Goal: Information Seeking & Learning: Learn about a topic

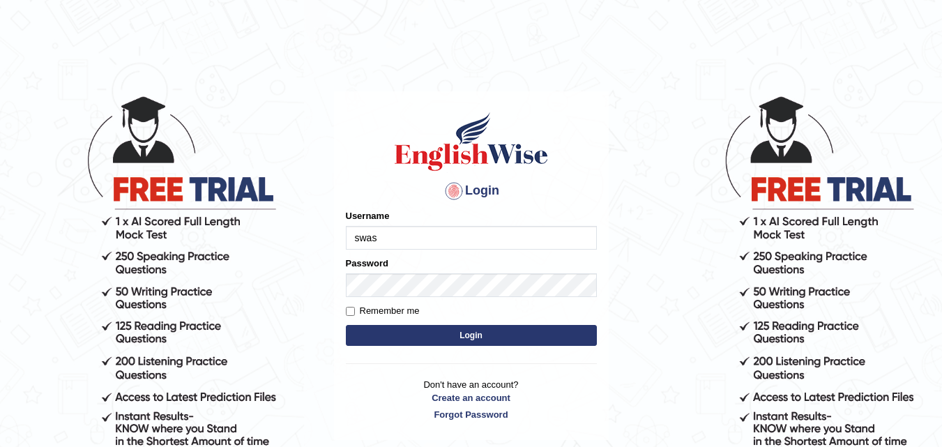
type input "swastikaa"
click at [433, 333] on button "Login" at bounding box center [471, 335] width 251 height 21
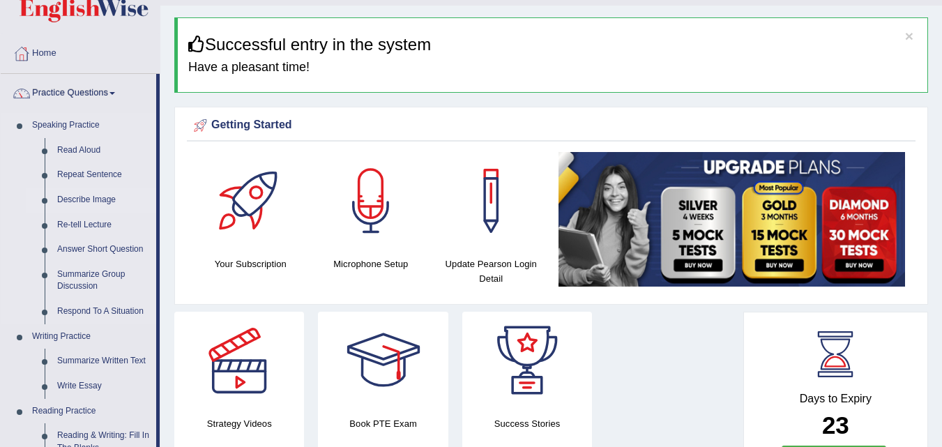
scroll to position [70, 0]
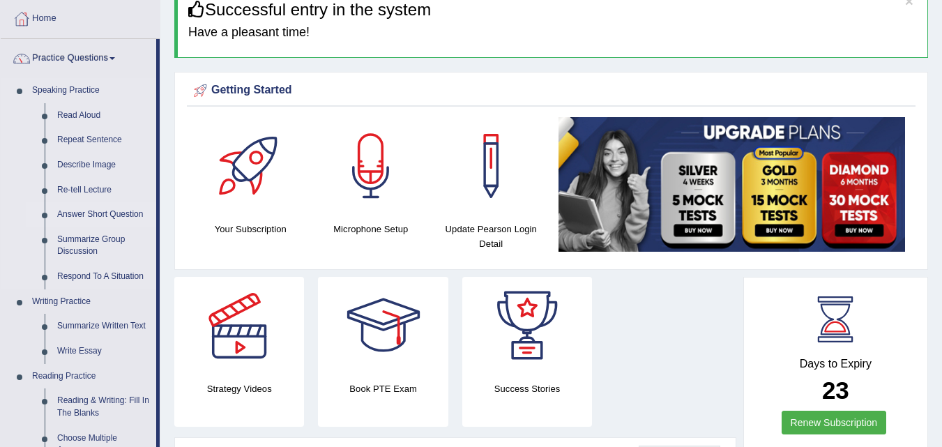
click at [112, 212] on link "Answer Short Question" at bounding box center [103, 214] width 105 height 25
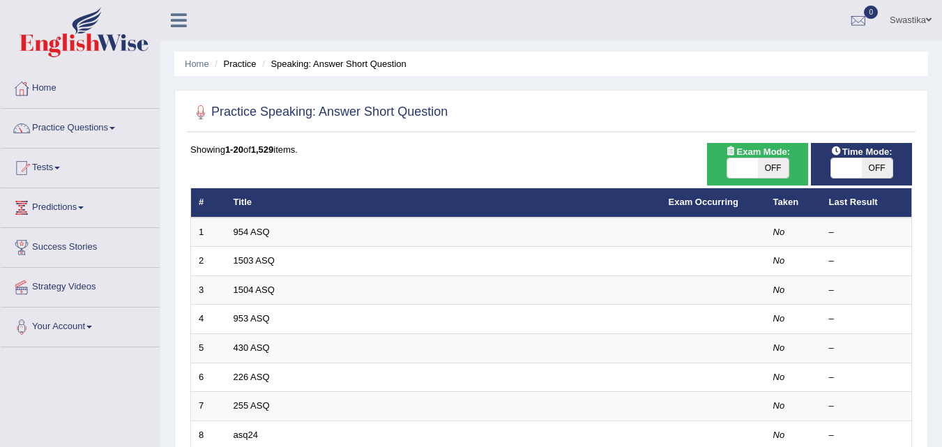
click at [234, 231] on link "954 ASQ" at bounding box center [252, 232] width 36 height 10
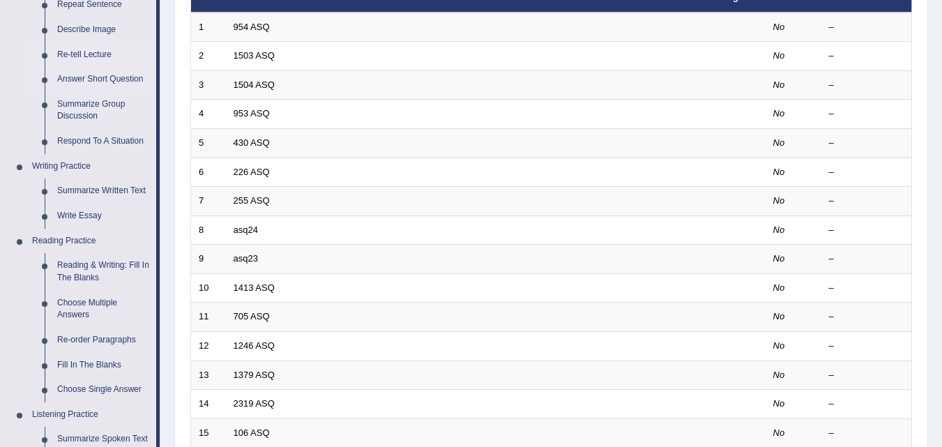
scroll to position [209, 0]
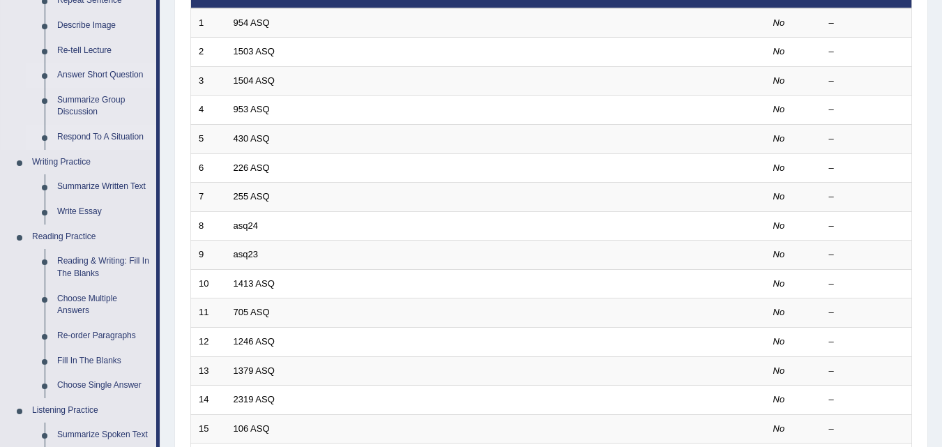
click at [102, 134] on link "Respond To A Situation" at bounding box center [103, 137] width 105 height 25
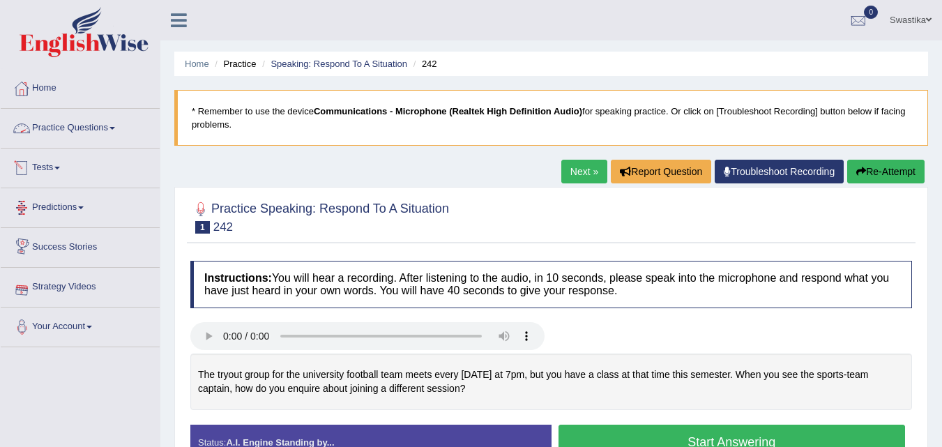
click at [84, 125] on link "Practice Questions" at bounding box center [80, 126] width 159 height 35
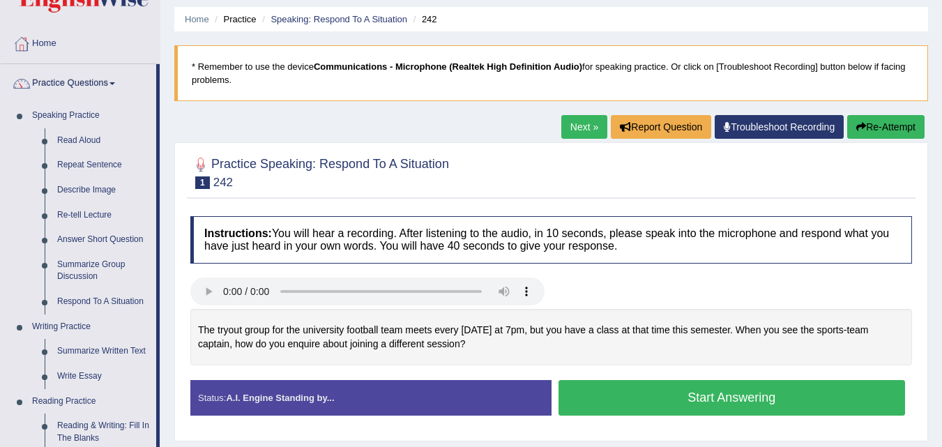
scroll to position [70, 0]
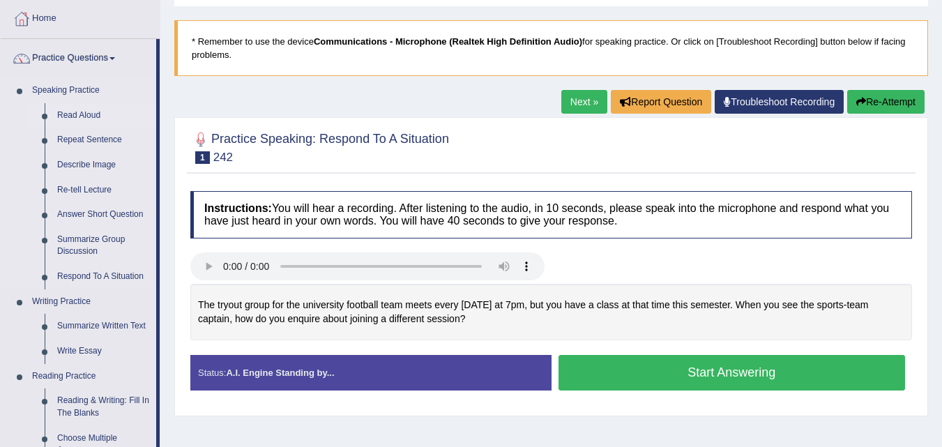
click at [86, 114] on link "Read Aloud" at bounding box center [103, 115] width 105 height 25
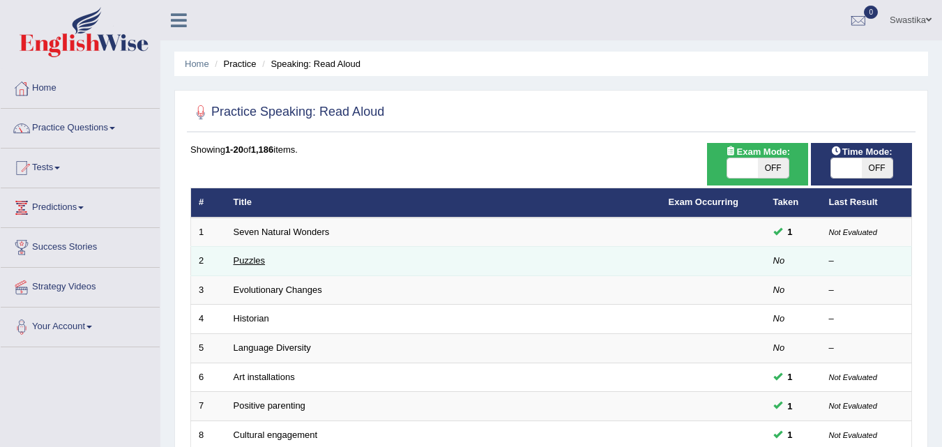
click at [254, 261] on link "Puzzles" at bounding box center [250, 260] width 32 height 10
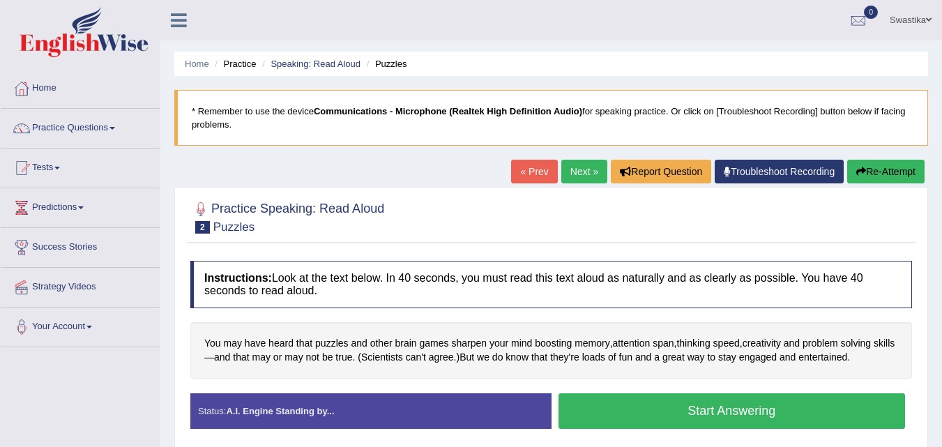
scroll to position [70, 0]
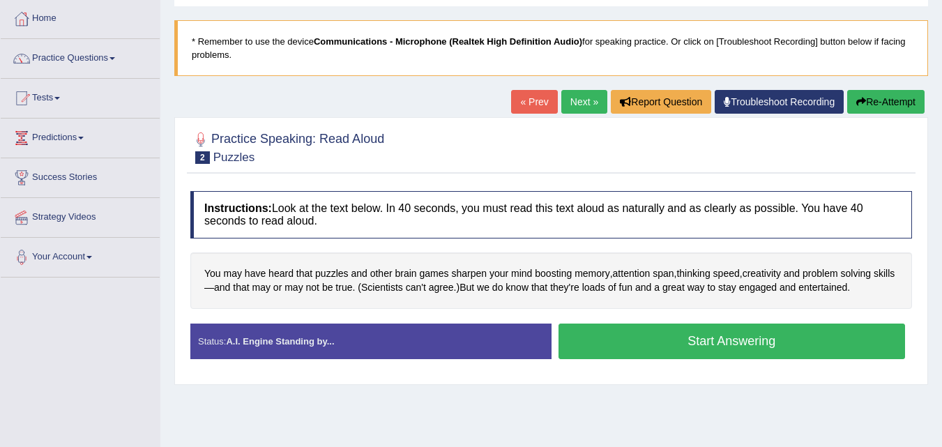
click at [639, 343] on button "Start Answering" at bounding box center [731, 341] width 347 height 36
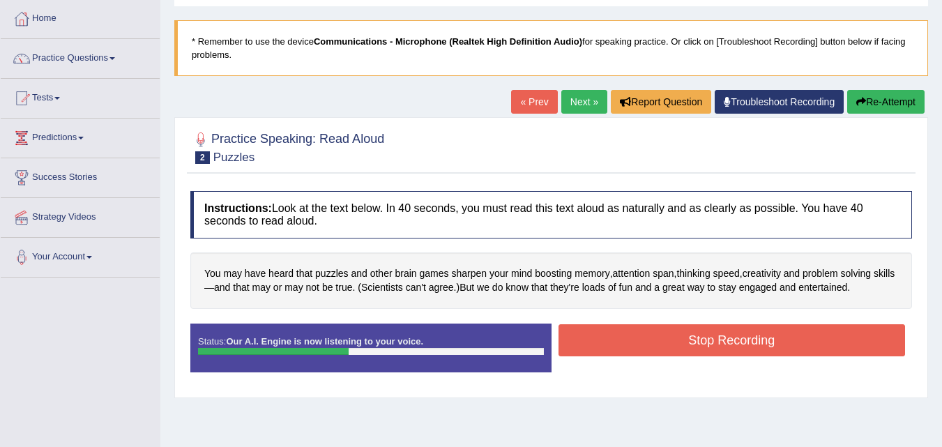
click at [733, 337] on button "Stop Recording" at bounding box center [731, 340] width 347 height 32
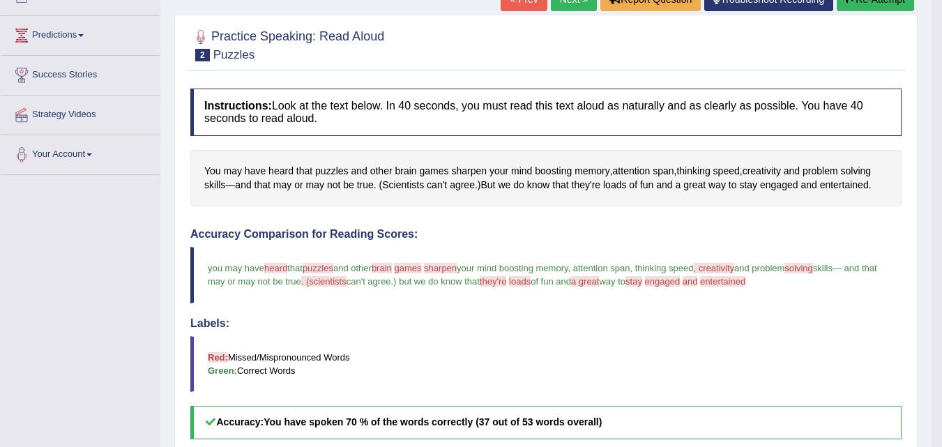
scroll to position [139, 0]
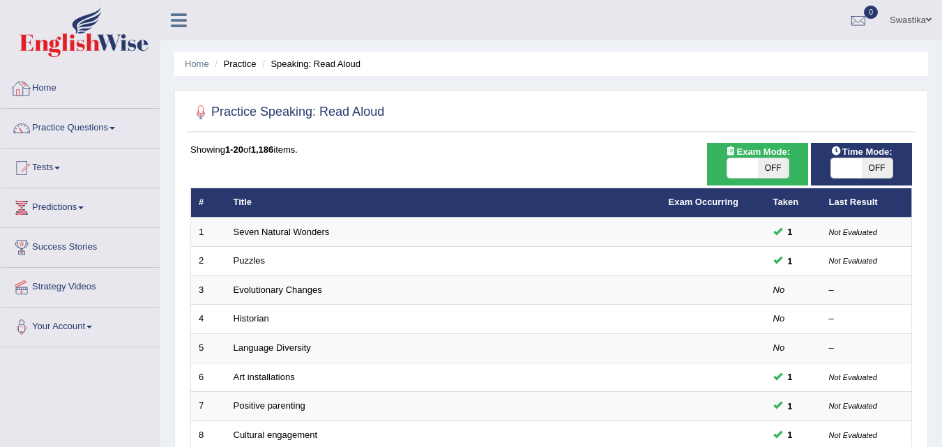
click at [87, 128] on link "Practice Questions" at bounding box center [80, 126] width 159 height 35
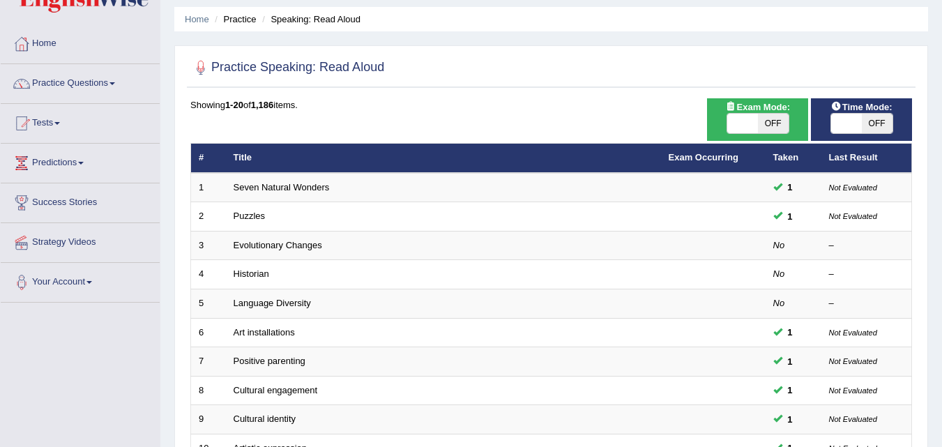
scroll to position [70, 0]
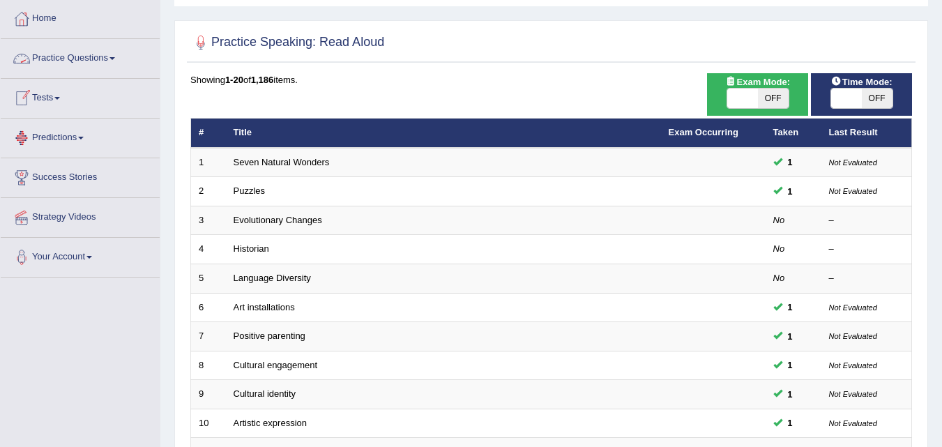
click at [94, 56] on link "Practice Questions" at bounding box center [80, 56] width 159 height 35
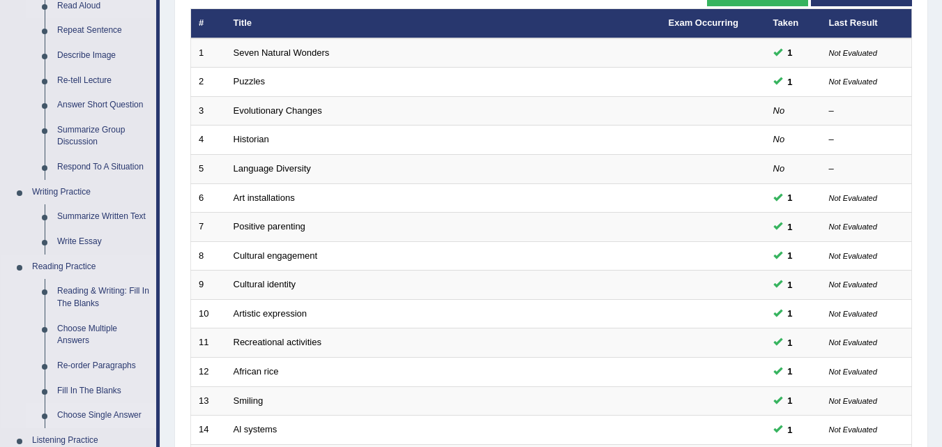
scroll to position [139, 0]
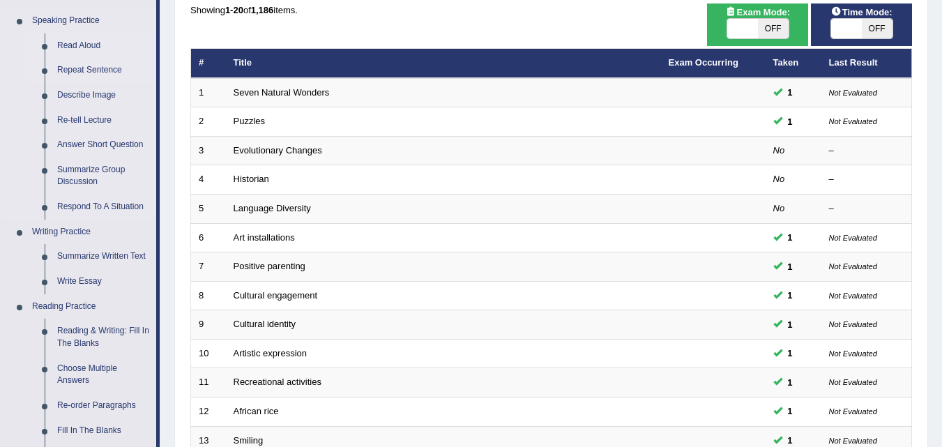
click at [81, 70] on link "Repeat Sentence" at bounding box center [103, 70] width 105 height 25
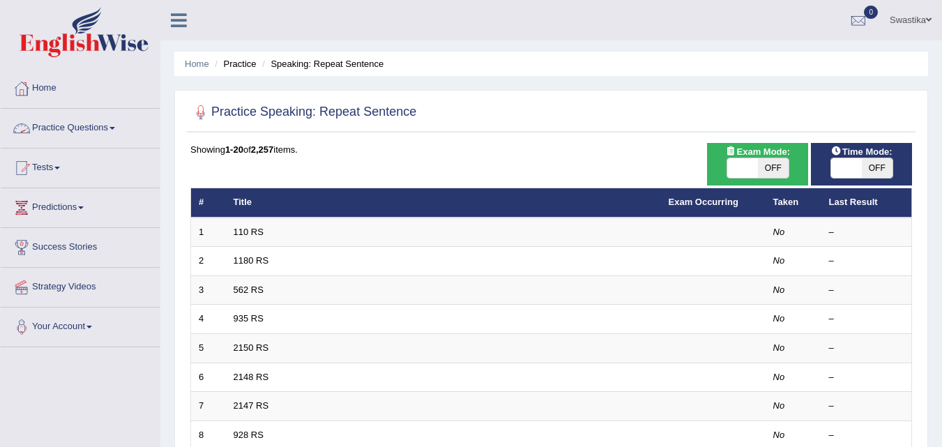
click at [239, 231] on link "110 RS" at bounding box center [249, 232] width 30 height 10
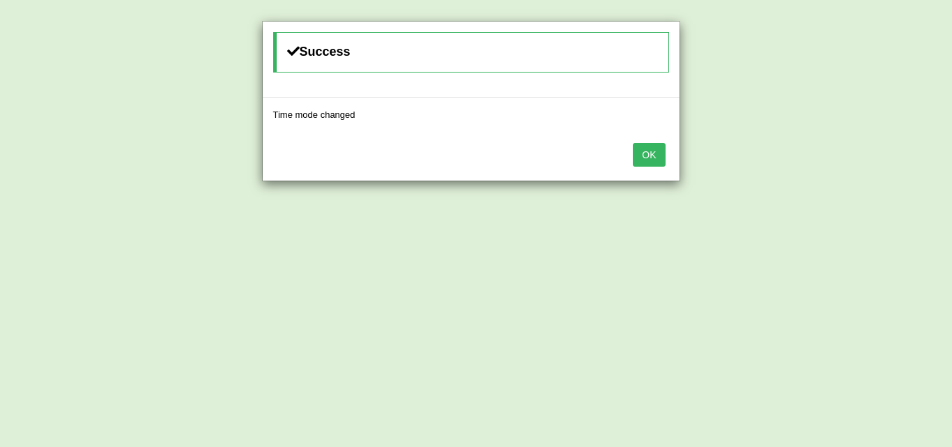
click at [647, 159] on button "OK" at bounding box center [649, 155] width 32 height 24
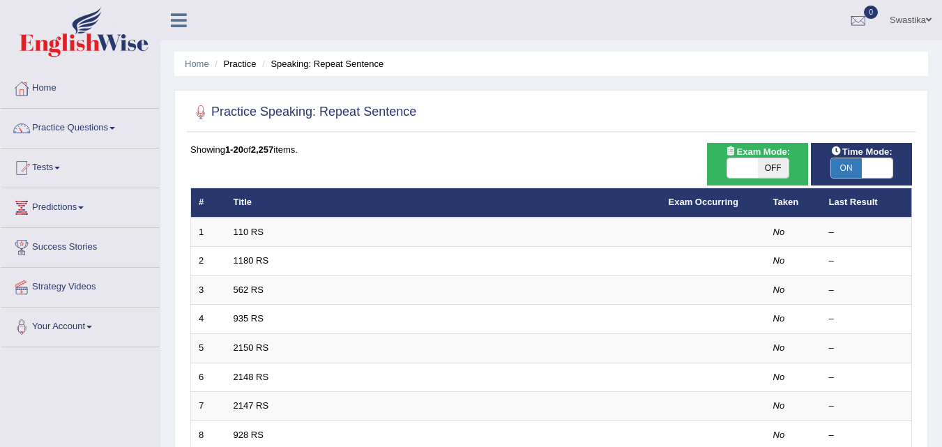
click at [52, 170] on link "Tests" at bounding box center [80, 165] width 159 height 35
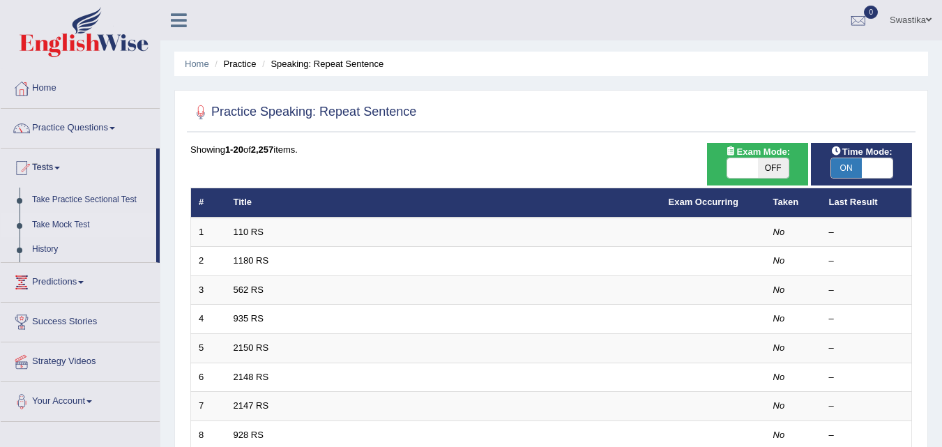
click at [48, 224] on link "Take Mock Test" at bounding box center [91, 225] width 130 height 25
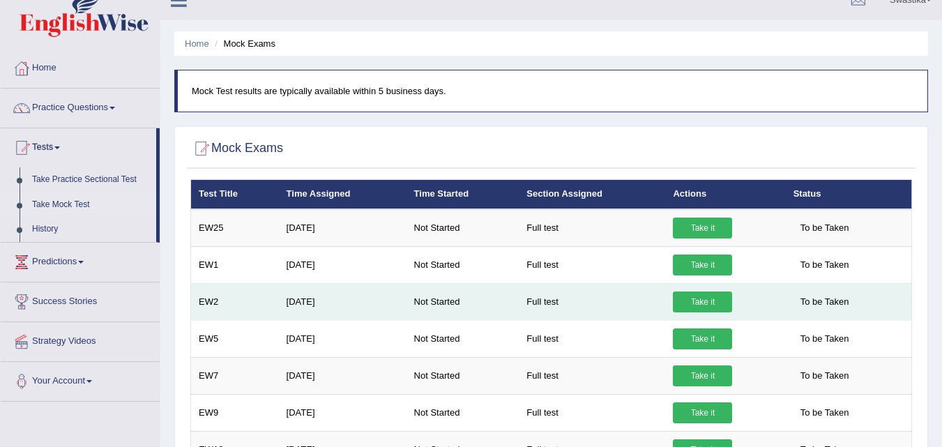
scroll to position [6, 0]
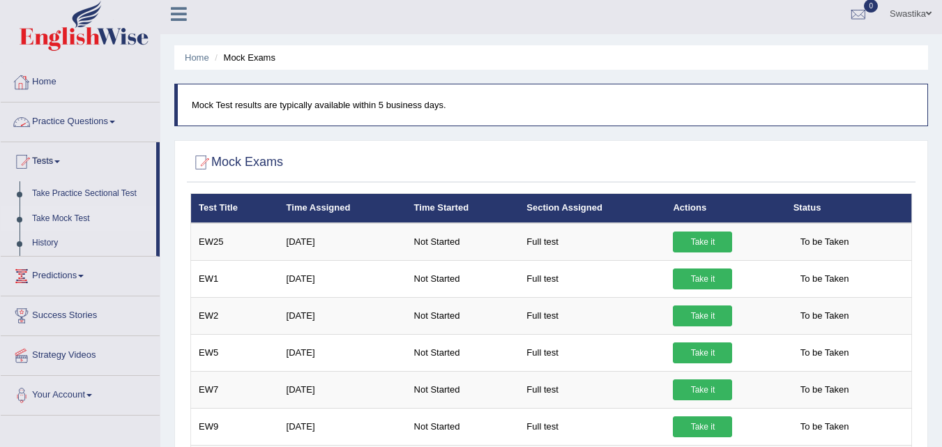
click at [57, 124] on link "Practice Questions" at bounding box center [80, 119] width 159 height 35
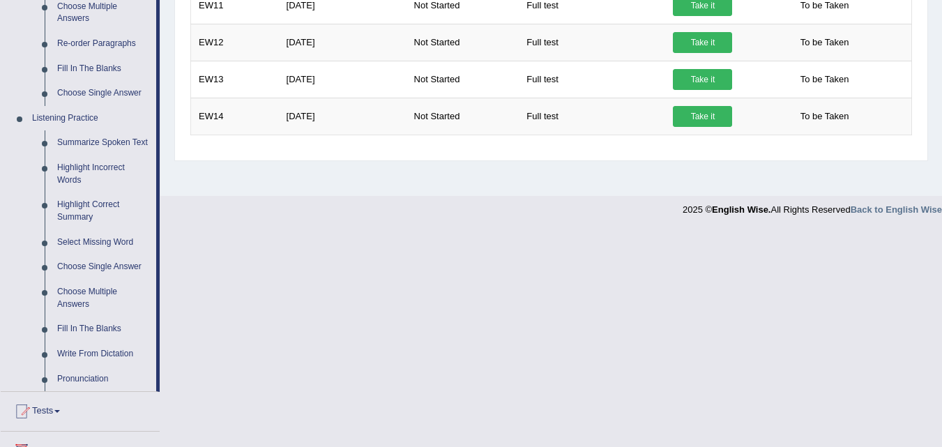
scroll to position [506, 0]
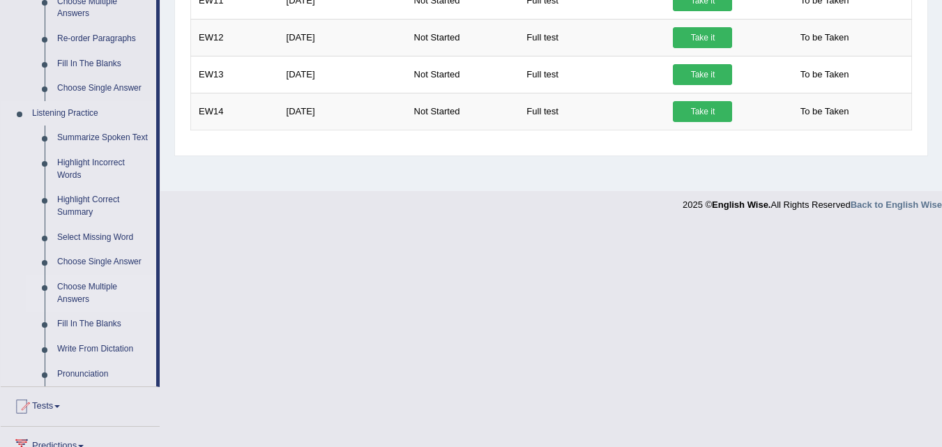
click at [77, 294] on link "Choose Multiple Answers" at bounding box center [103, 293] width 105 height 37
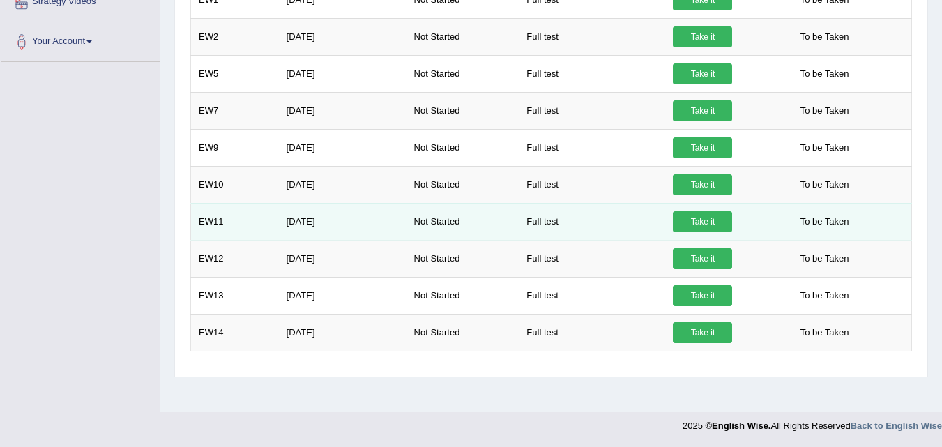
scroll to position [277, 0]
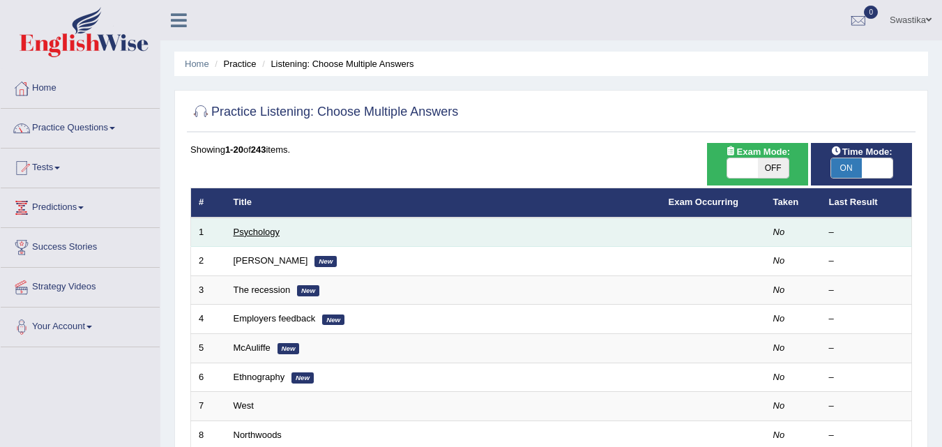
click at [267, 229] on link "Psychology" at bounding box center [257, 232] width 46 height 10
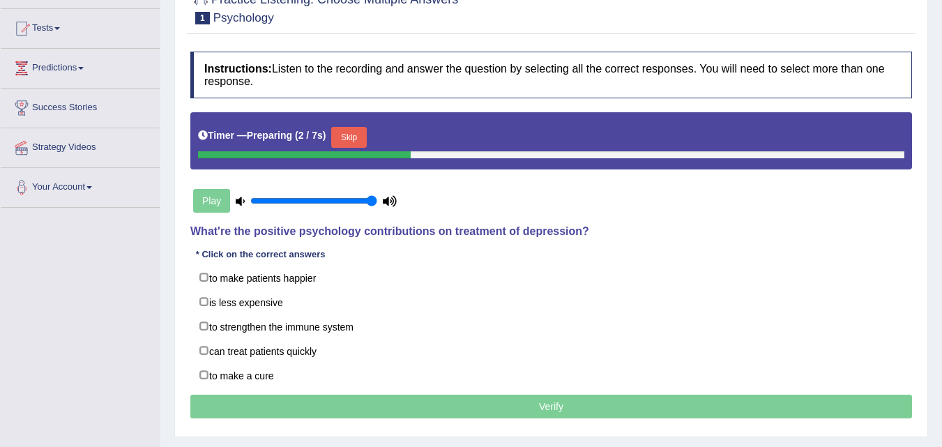
click at [207, 201] on div "Play" at bounding box center [294, 200] width 209 height 35
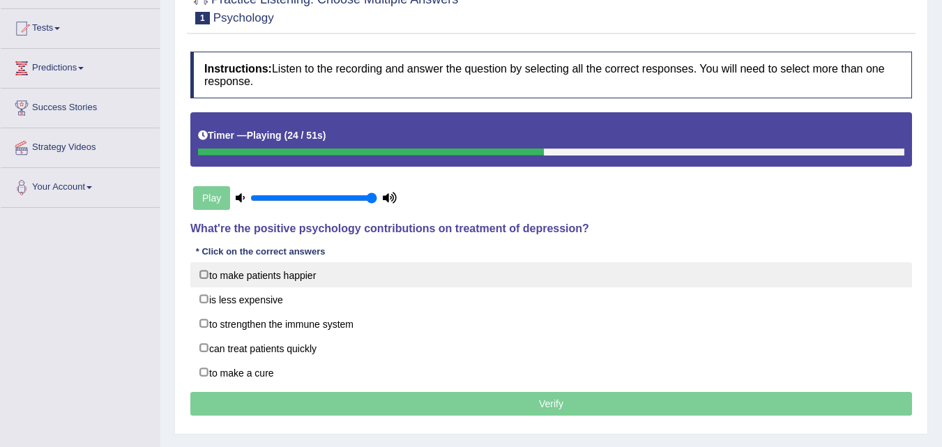
click at [294, 277] on label "to make patients happier" at bounding box center [551, 274] width 722 height 25
checkbox input "true"
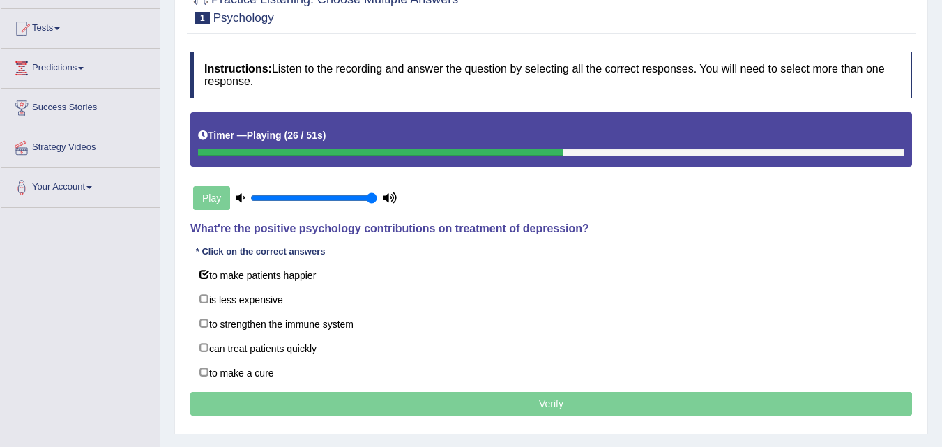
click at [329, 404] on p "Verify" at bounding box center [551, 404] width 722 height 24
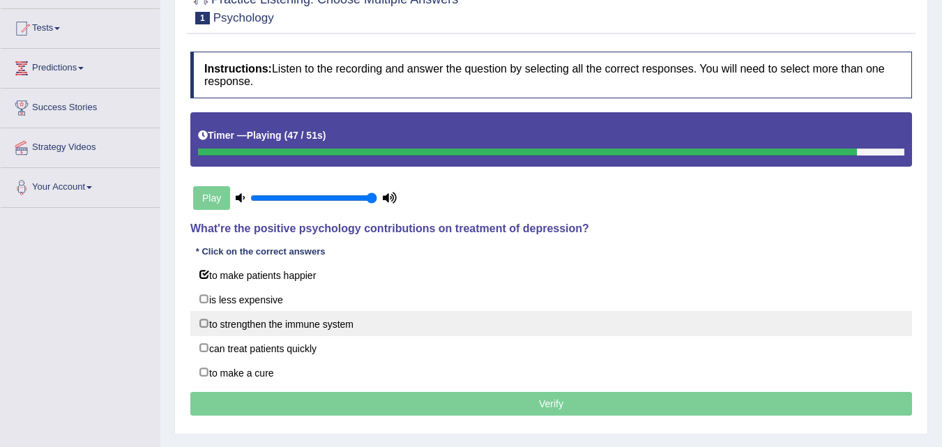
click at [270, 328] on label "to strengthen the immune system" at bounding box center [551, 323] width 722 height 25
checkbox input "true"
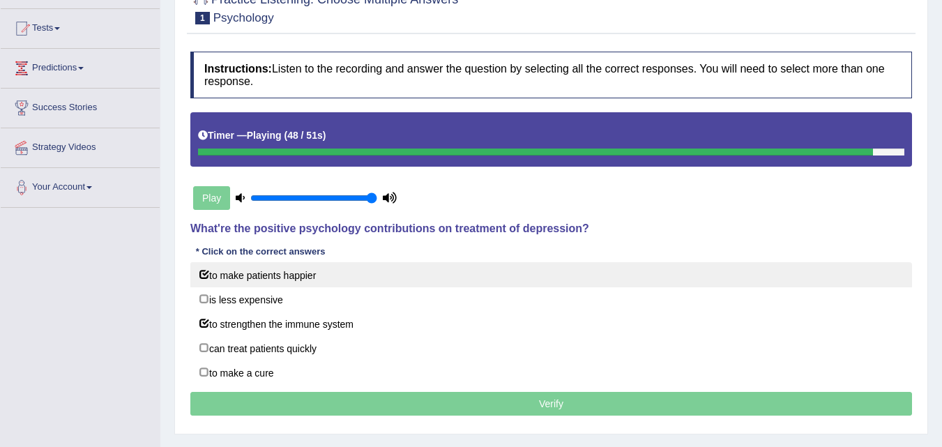
click at [208, 270] on label "to make patients happier" at bounding box center [551, 274] width 722 height 25
click at [219, 277] on label "to make patients happier" at bounding box center [551, 274] width 722 height 25
checkbox input "true"
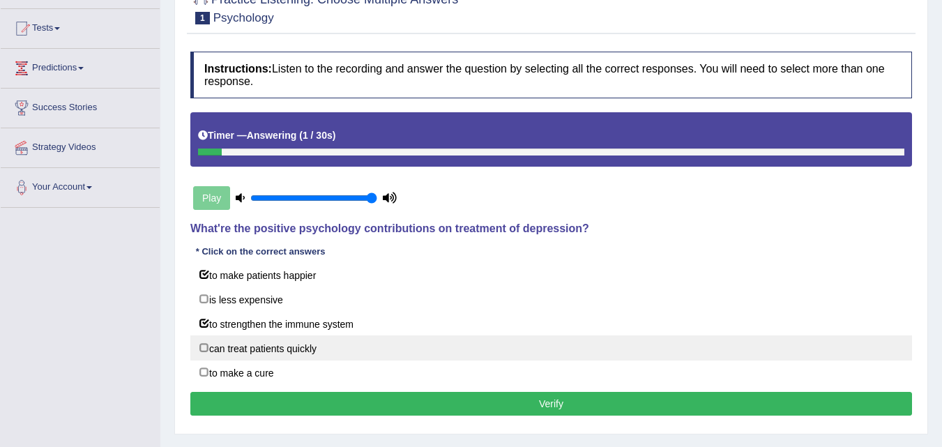
click at [247, 352] on label "can treat patients quickly" at bounding box center [551, 347] width 722 height 25
click at [252, 351] on label "can treat patients quickly" at bounding box center [551, 347] width 722 height 25
checkbox input "false"
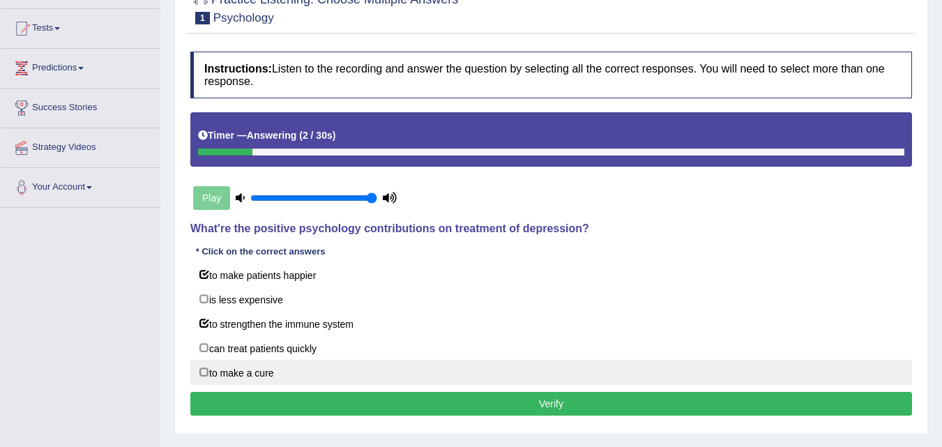
click at [251, 369] on label "to make a cure" at bounding box center [551, 372] width 722 height 25
checkbox input "true"
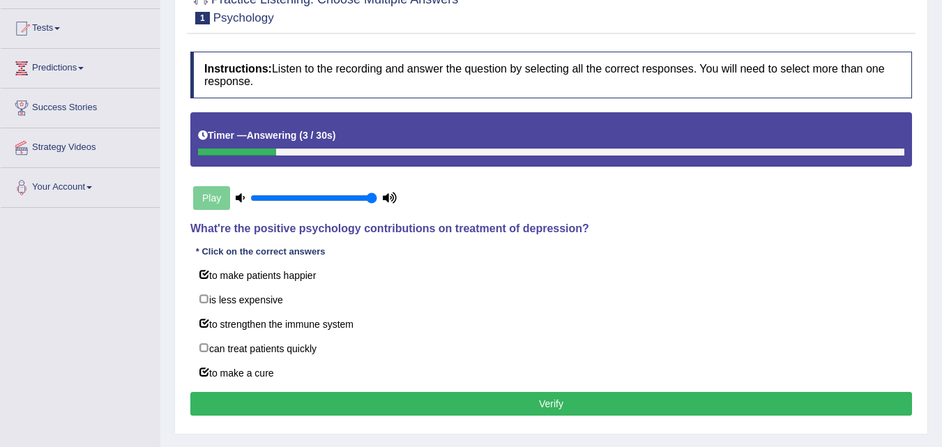
click at [298, 407] on button "Verify" at bounding box center [551, 404] width 722 height 24
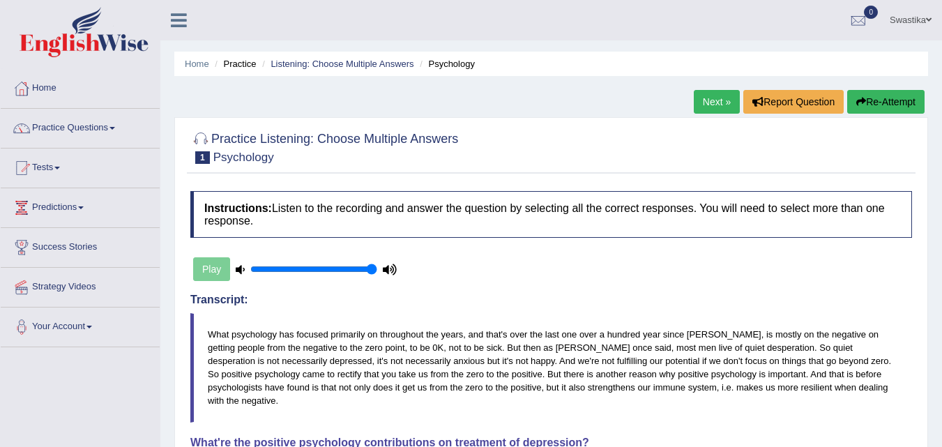
click at [715, 97] on link "Next »" at bounding box center [717, 102] width 46 height 24
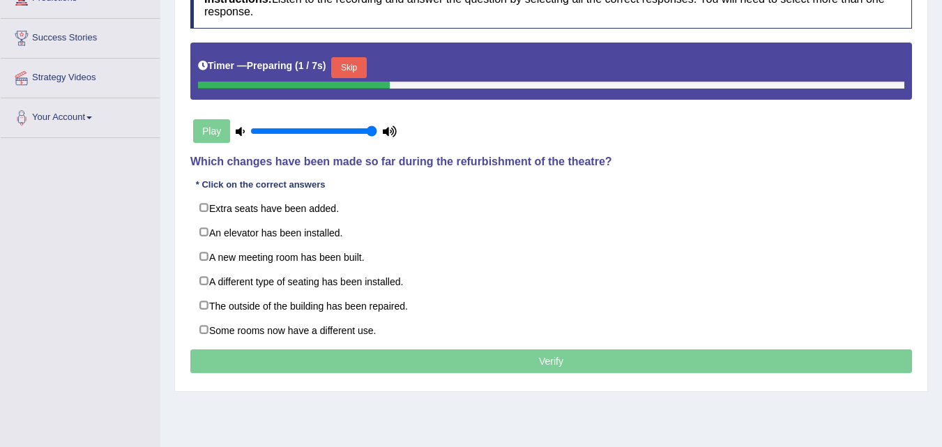
click at [356, 66] on button "Skip" at bounding box center [348, 67] width 35 height 21
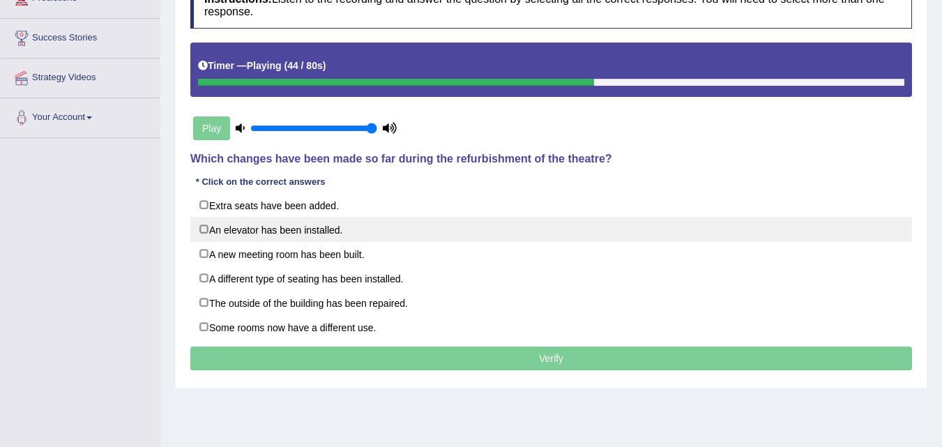
click at [284, 234] on label "An elevator has been installed." at bounding box center [551, 229] width 722 height 25
checkbox input "true"
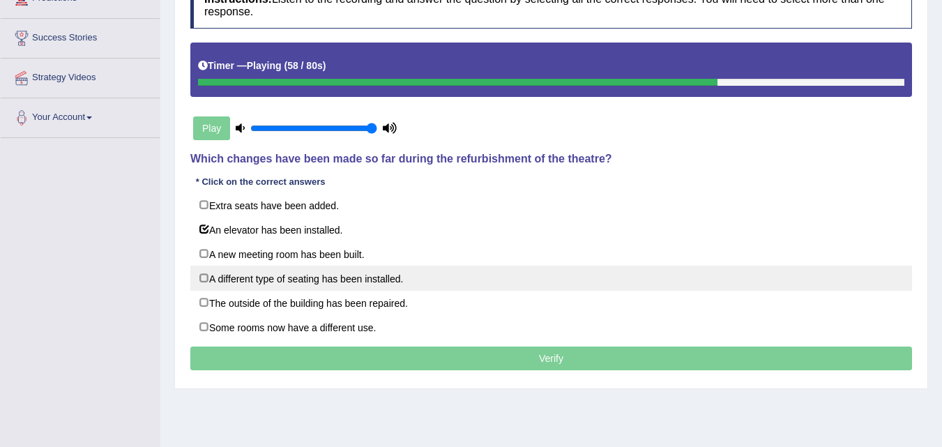
click at [275, 284] on label "A different type of seating has been installed." at bounding box center [551, 278] width 722 height 25
checkbox input "true"
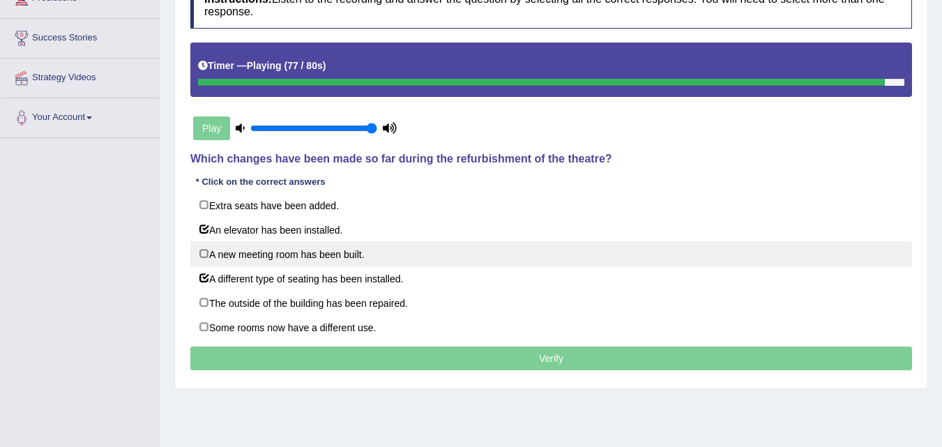
click at [272, 251] on label "A new meeting room has been built." at bounding box center [551, 253] width 722 height 25
checkbox input "true"
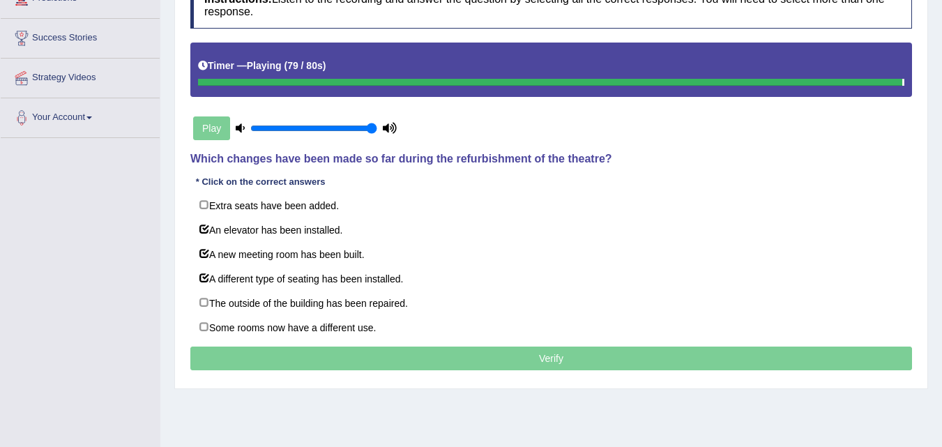
click at [352, 362] on p "Verify" at bounding box center [551, 358] width 722 height 24
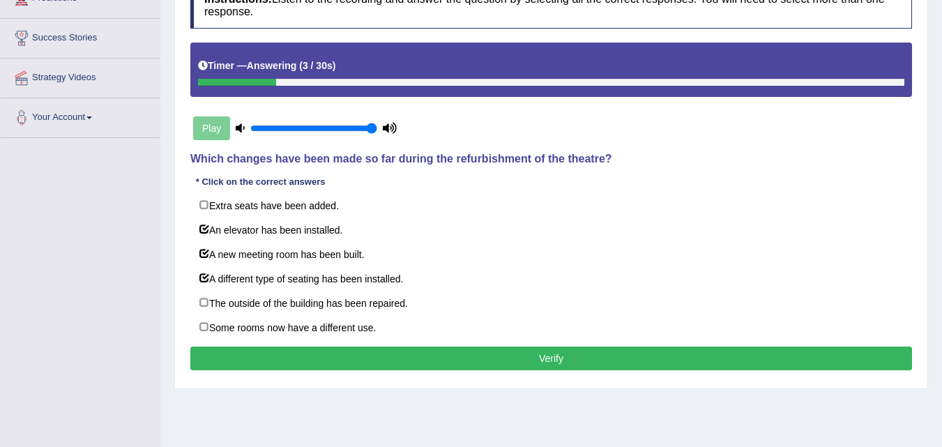
click at [435, 351] on button "Verify" at bounding box center [551, 358] width 722 height 24
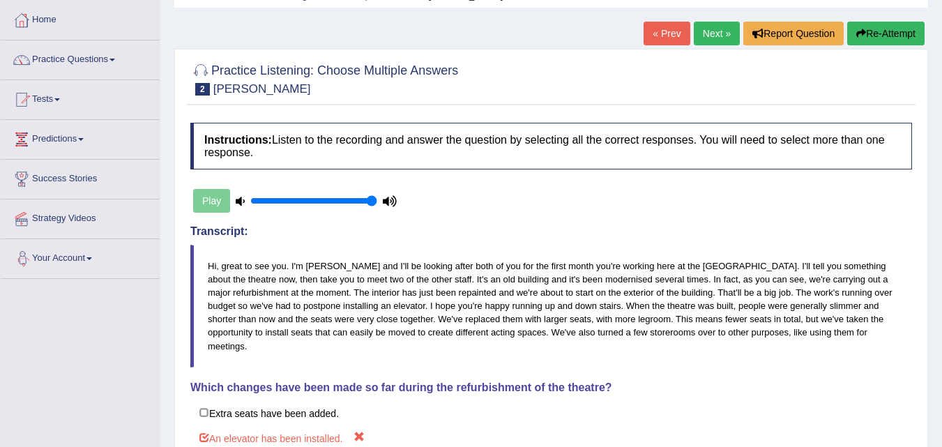
scroll to position [52, 0]
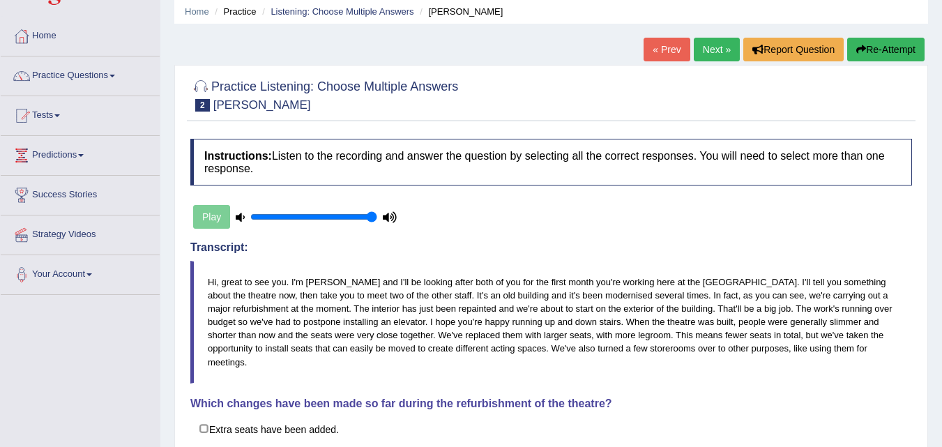
click at [711, 43] on link "Next »" at bounding box center [717, 50] width 46 height 24
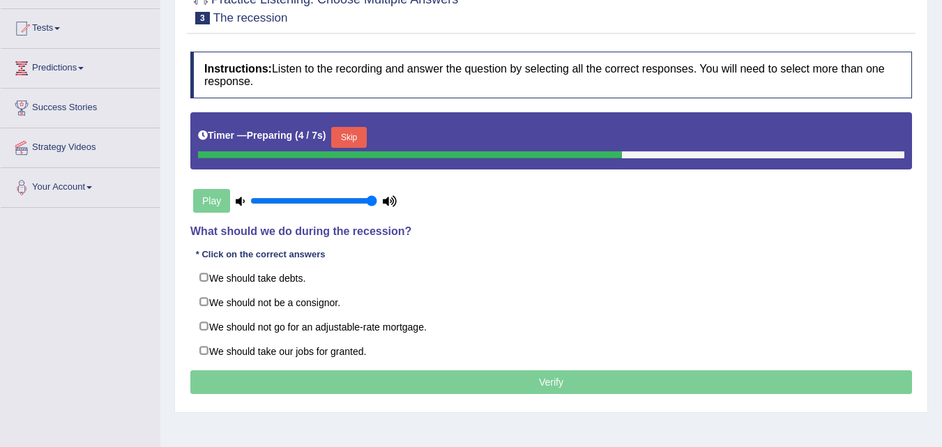
click at [350, 143] on button "Skip" at bounding box center [348, 137] width 35 height 21
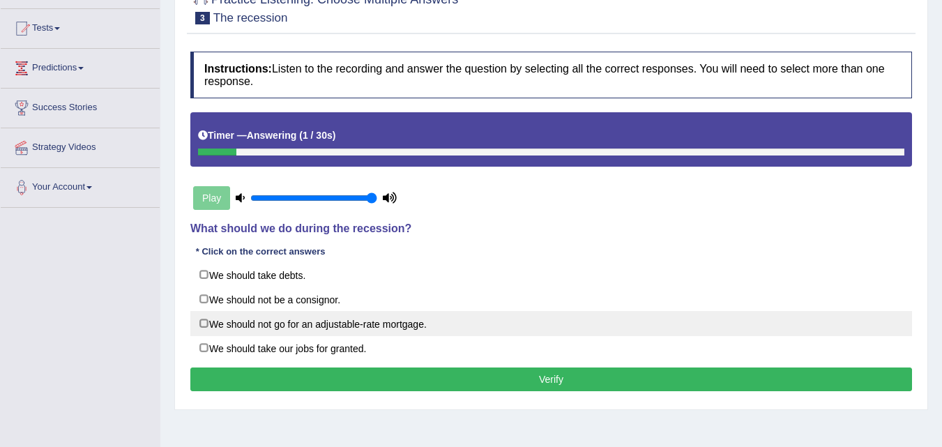
click at [276, 322] on label "We should not go for an adjustable-rate mortgage." at bounding box center [551, 323] width 722 height 25
checkbox input "true"
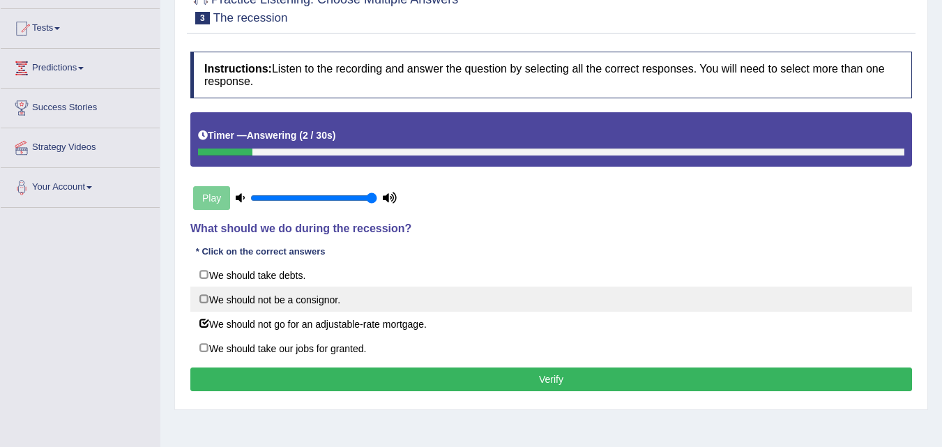
click at [296, 304] on label "We should not be a consignor." at bounding box center [551, 299] width 722 height 25
checkbox input "true"
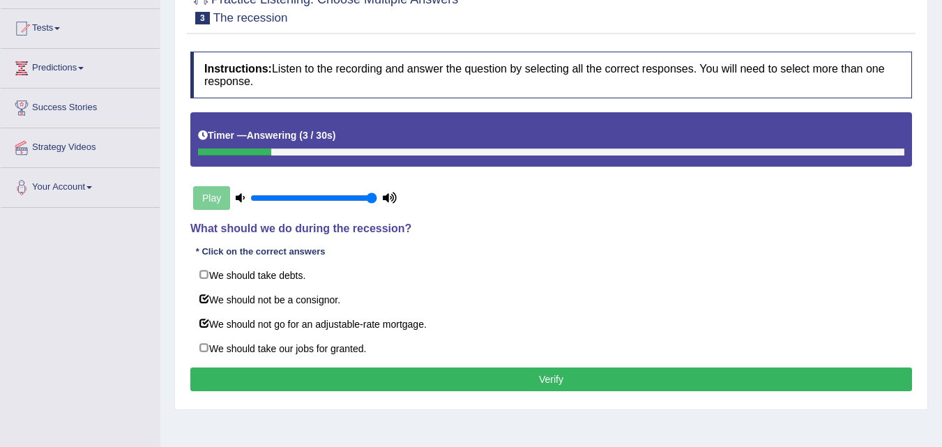
click at [287, 376] on button "Verify" at bounding box center [551, 379] width 722 height 24
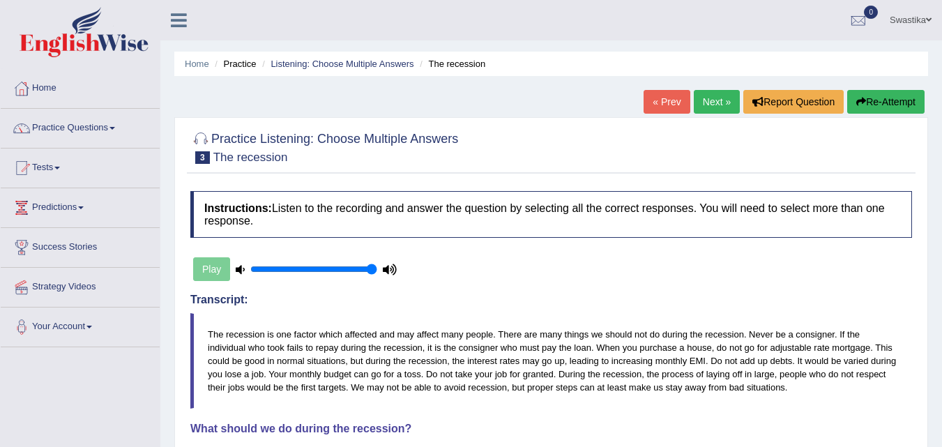
click at [724, 102] on link "Next »" at bounding box center [717, 102] width 46 height 24
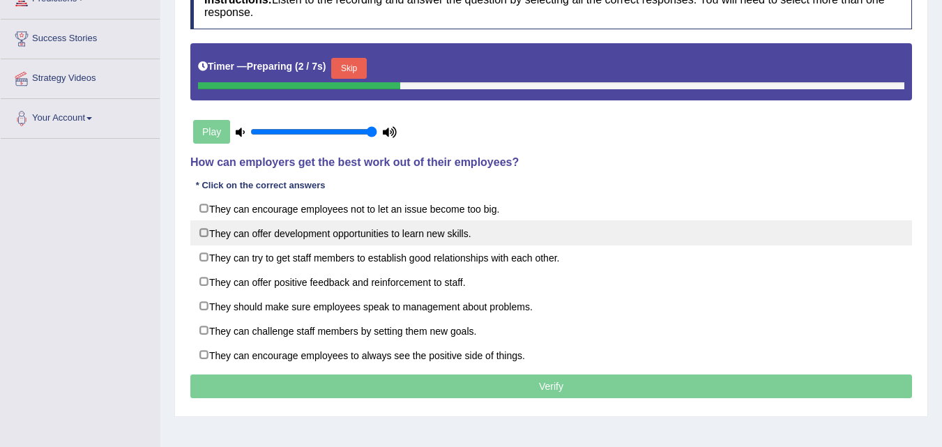
scroll to position [209, 0]
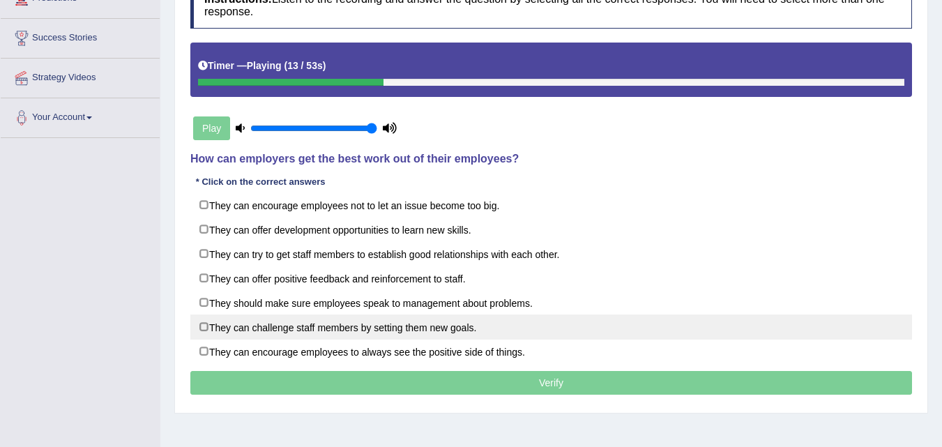
click at [327, 329] on label "They can challenge staff members by setting them new goals." at bounding box center [551, 326] width 722 height 25
checkbox input "true"
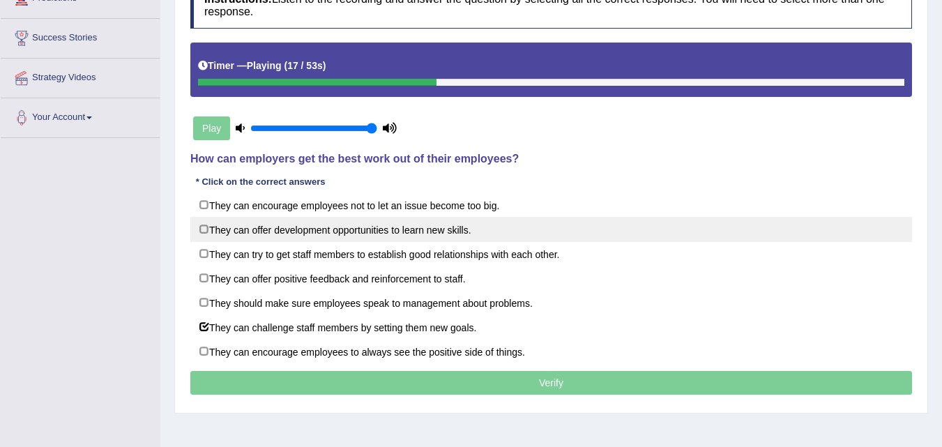
click at [275, 234] on label "They can offer development opportunities to learn new skills." at bounding box center [551, 229] width 722 height 25
checkbox input "true"
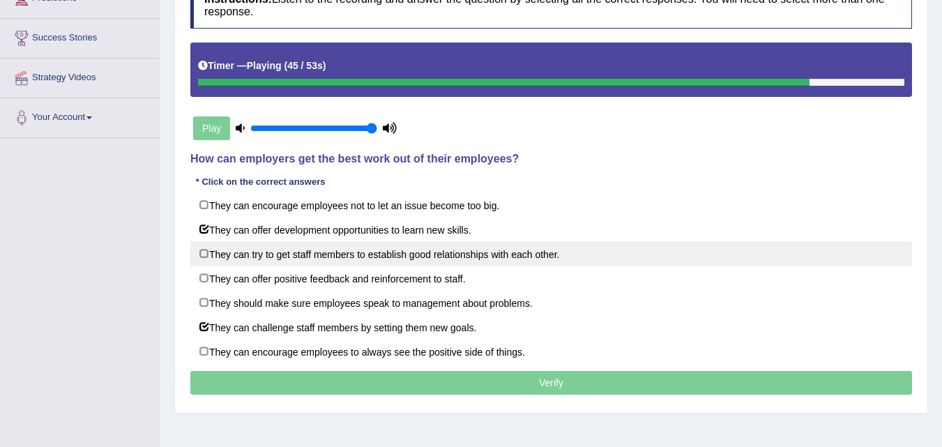
click at [353, 254] on label "They can try to get staff members to establish good relationships with each oth…" at bounding box center [551, 253] width 722 height 25
checkbox input "true"
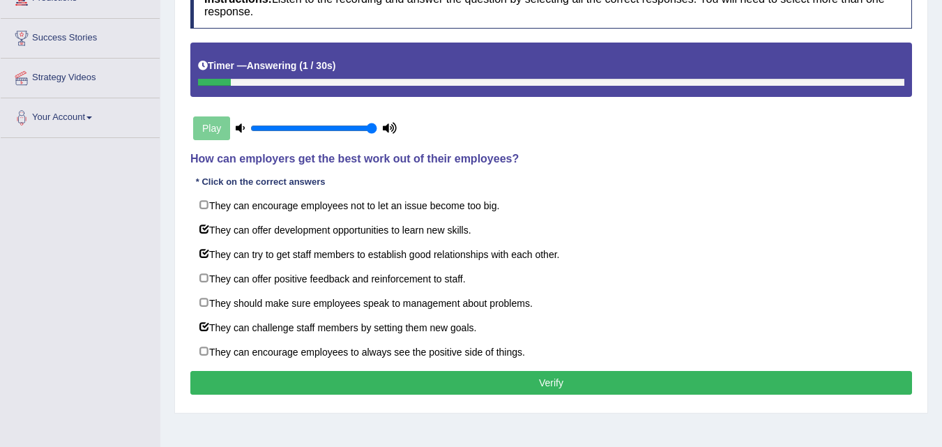
click at [406, 379] on button "Verify" at bounding box center [551, 383] width 722 height 24
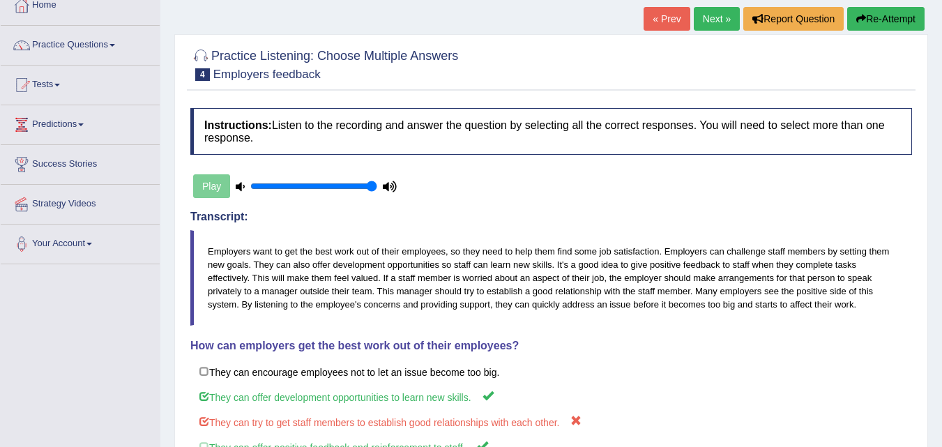
scroll to position [70, 0]
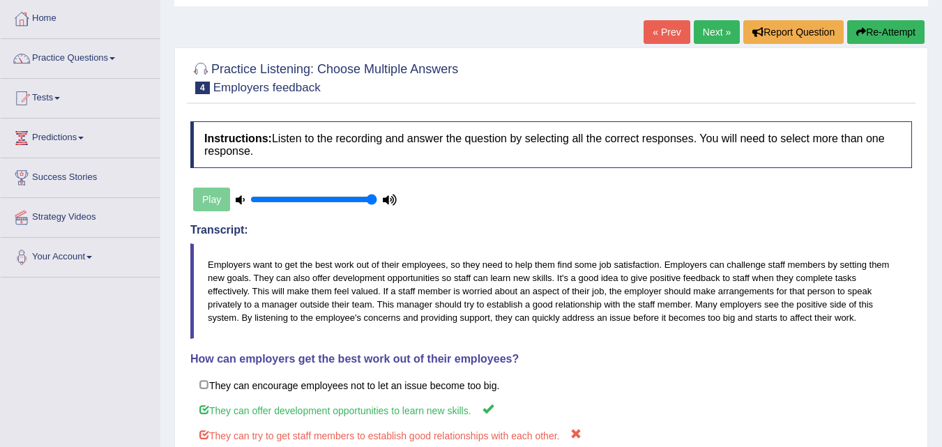
click at [708, 26] on link "Next »" at bounding box center [717, 32] width 46 height 24
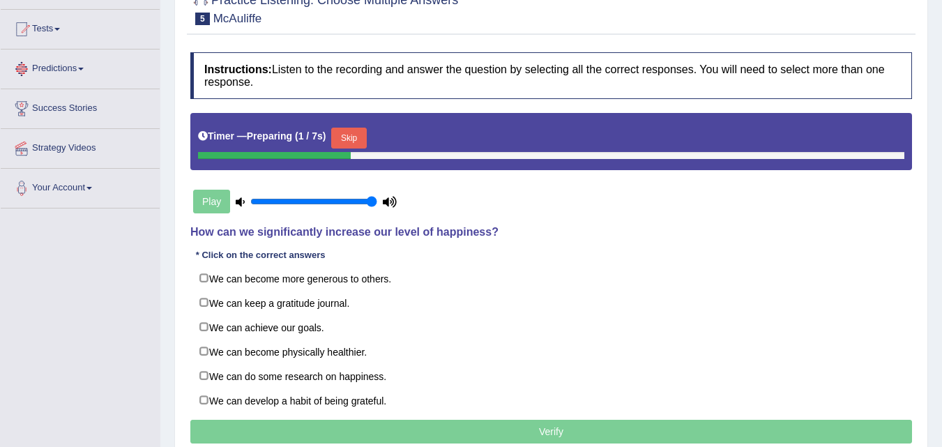
scroll to position [139, 0]
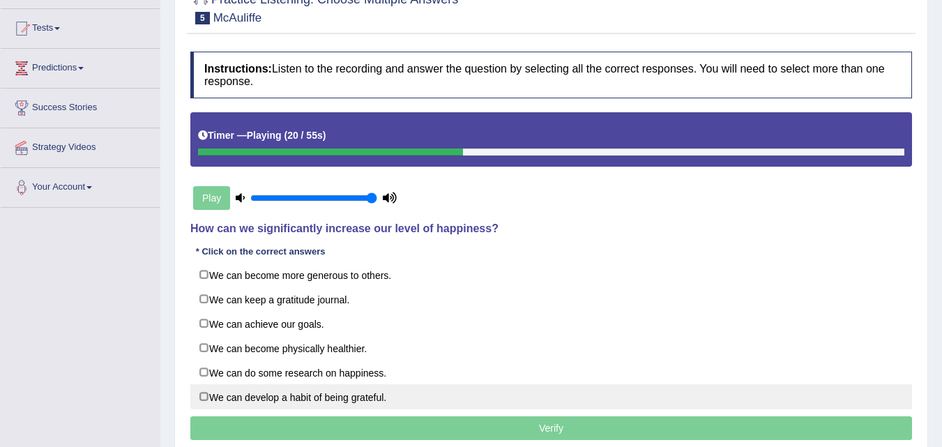
click at [311, 395] on label "We can develop a habit of being grateful." at bounding box center [551, 396] width 722 height 25
checkbox input "true"
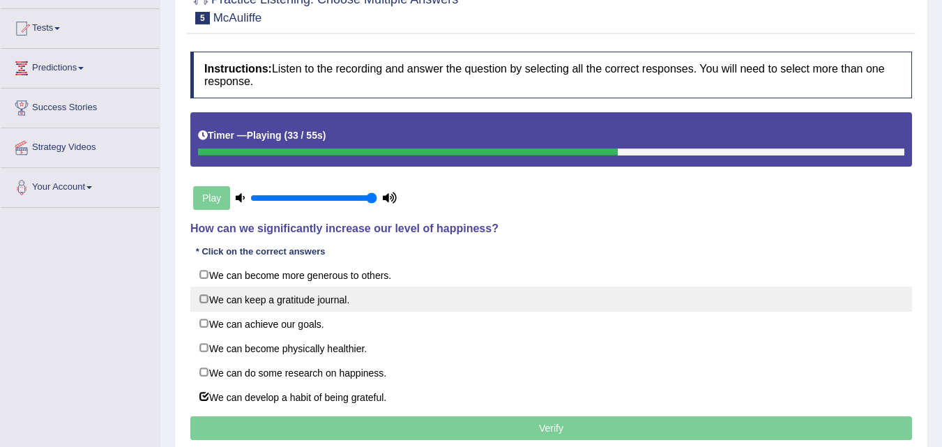
click at [259, 298] on label "We can keep a gratitude journal." at bounding box center [551, 299] width 722 height 25
checkbox input "true"
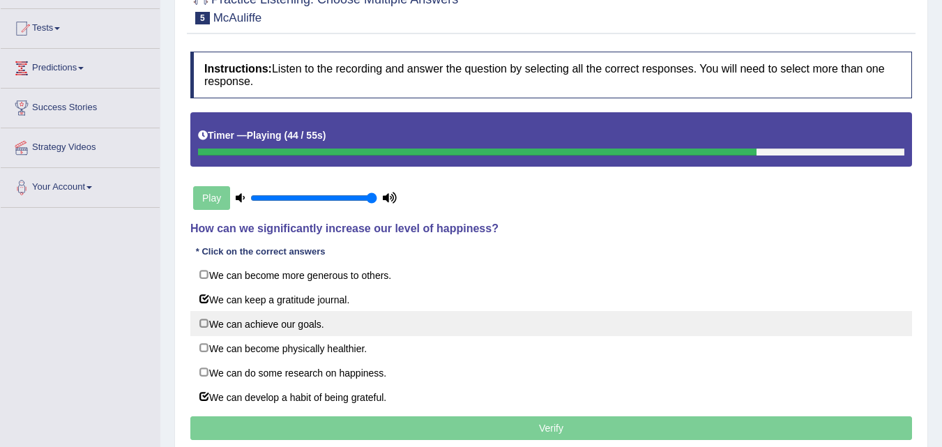
click at [252, 325] on label "We can achieve our goals." at bounding box center [551, 323] width 722 height 25
checkbox input "true"
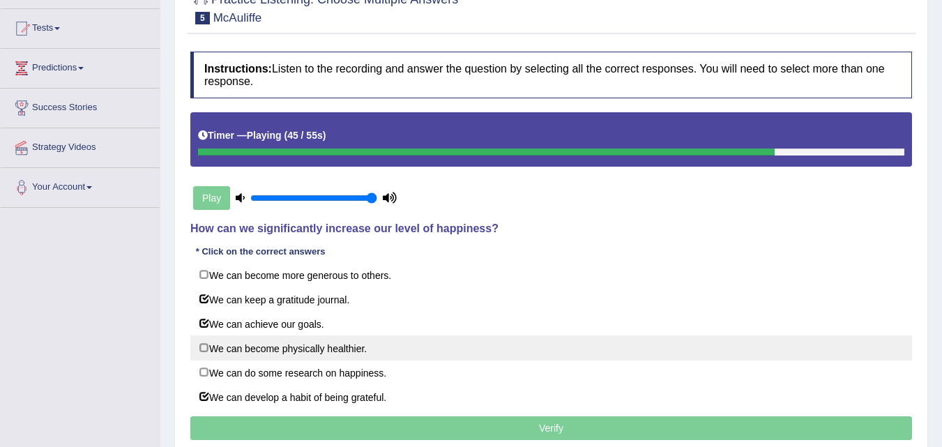
scroll to position [209, 0]
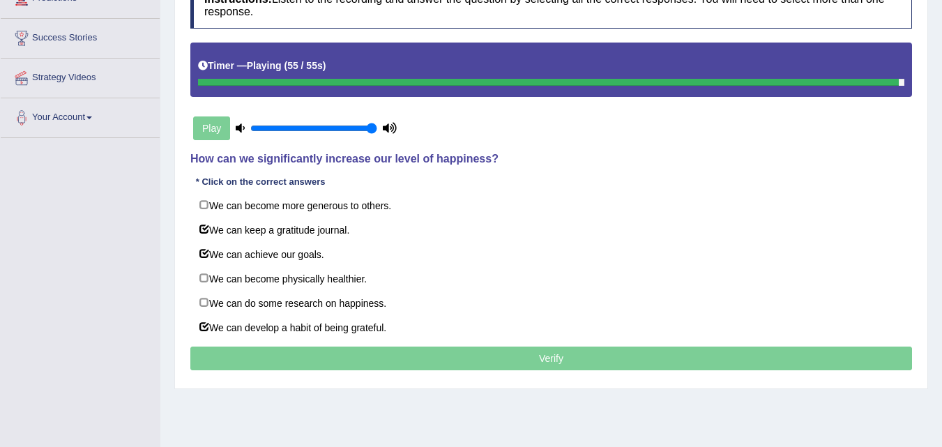
click at [422, 363] on p "Verify" at bounding box center [551, 358] width 722 height 24
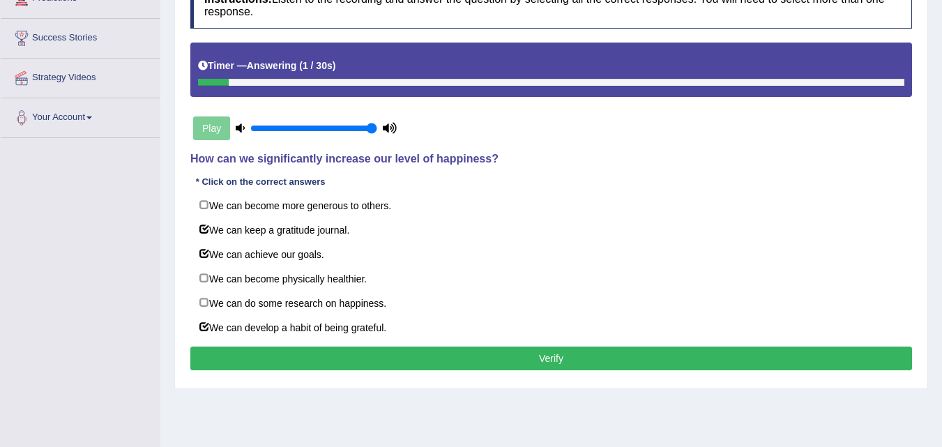
click at [424, 363] on button "Verify" at bounding box center [551, 358] width 722 height 24
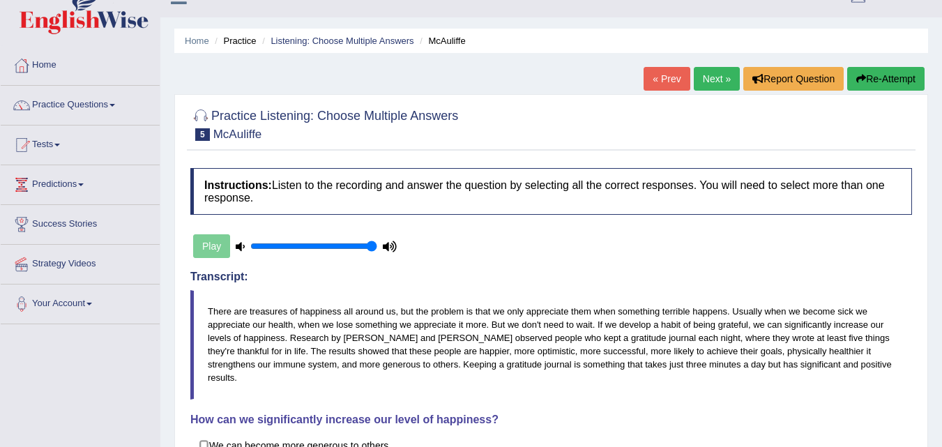
scroll to position [0, 0]
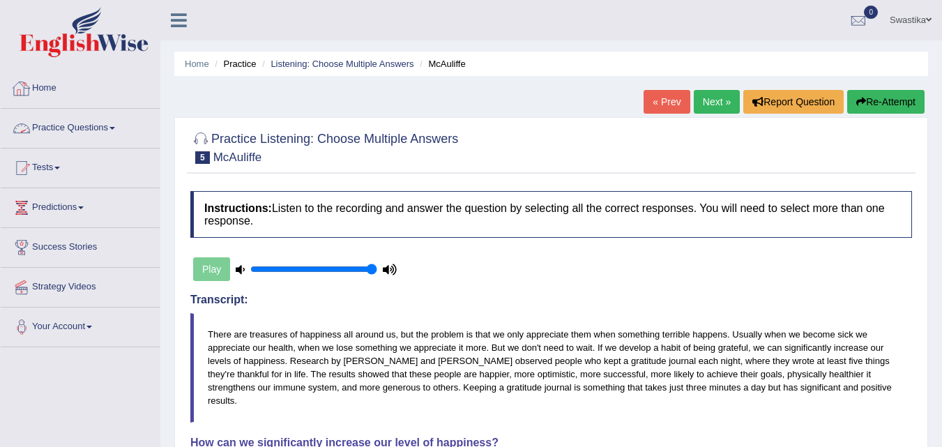
click at [98, 129] on link "Practice Questions" at bounding box center [80, 126] width 159 height 35
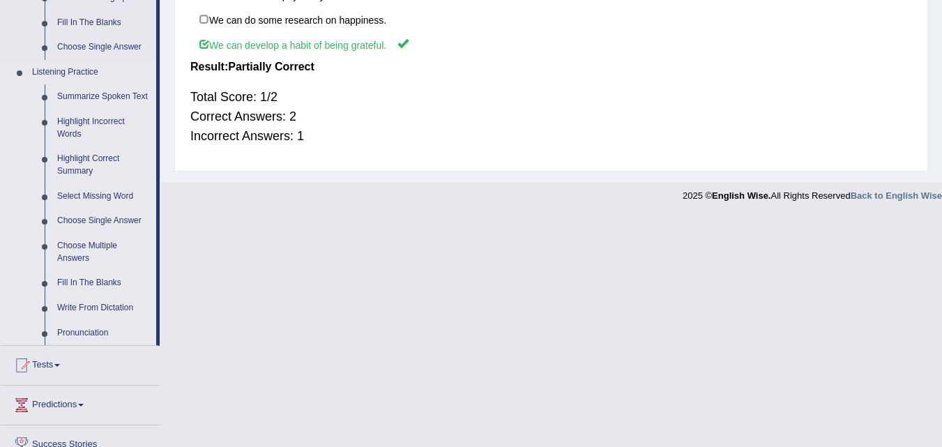
scroll to position [627, 0]
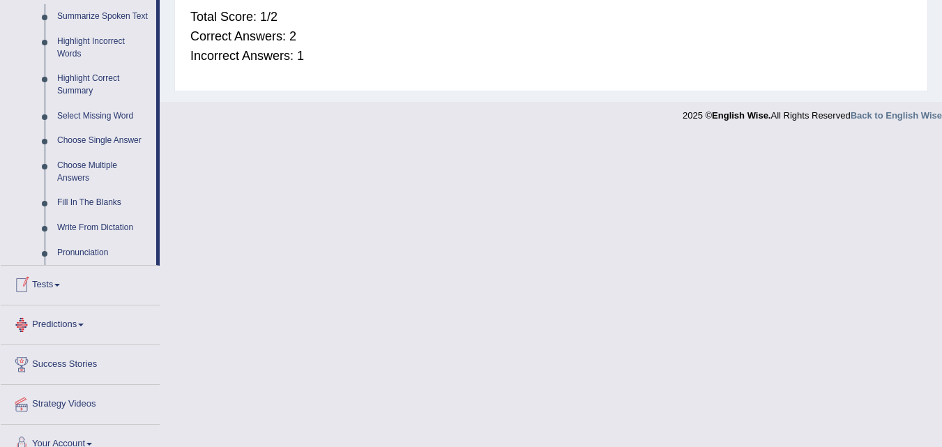
click at [39, 288] on link "Tests" at bounding box center [80, 283] width 159 height 35
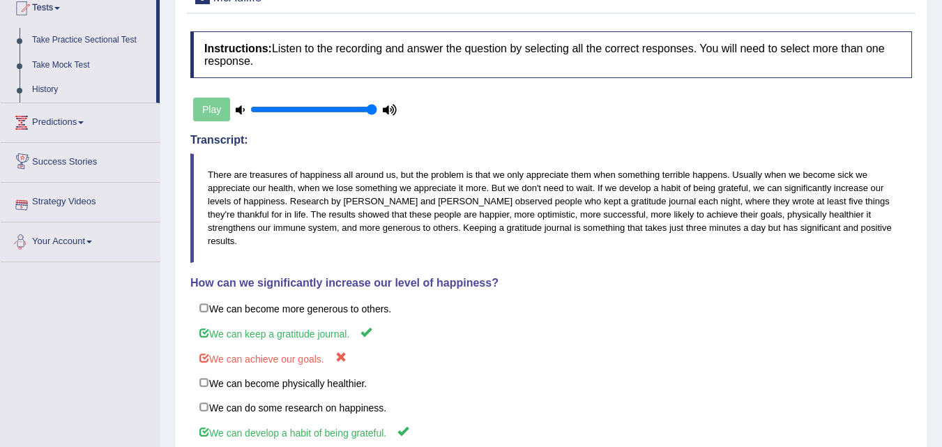
scroll to position [0, 0]
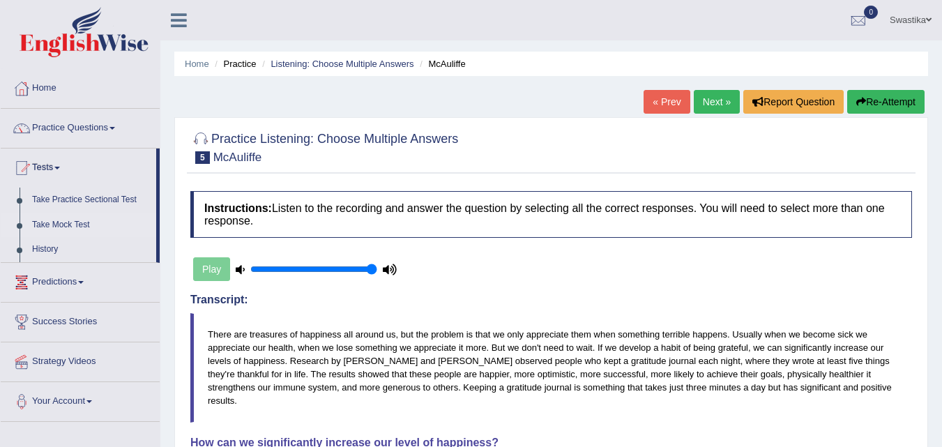
click at [79, 222] on link "Take Mock Test" at bounding box center [91, 225] width 130 height 25
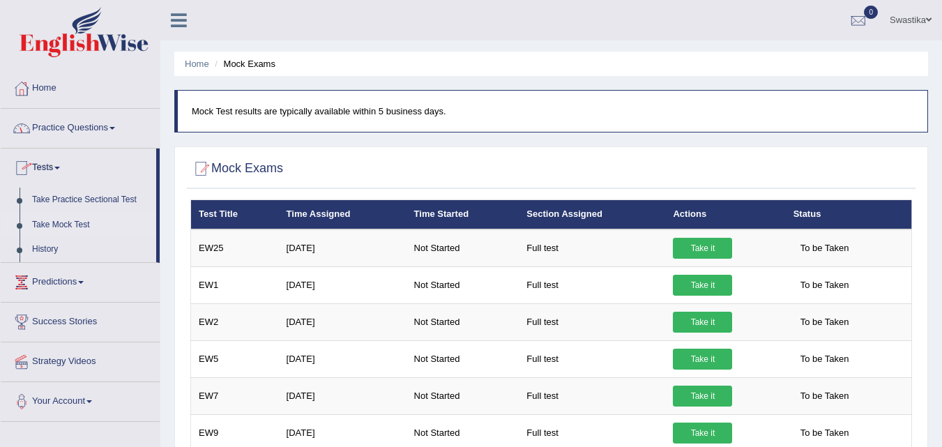
click at [86, 126] on link "Practice Questions" at bounding box center [80, 126] width 159 height 35
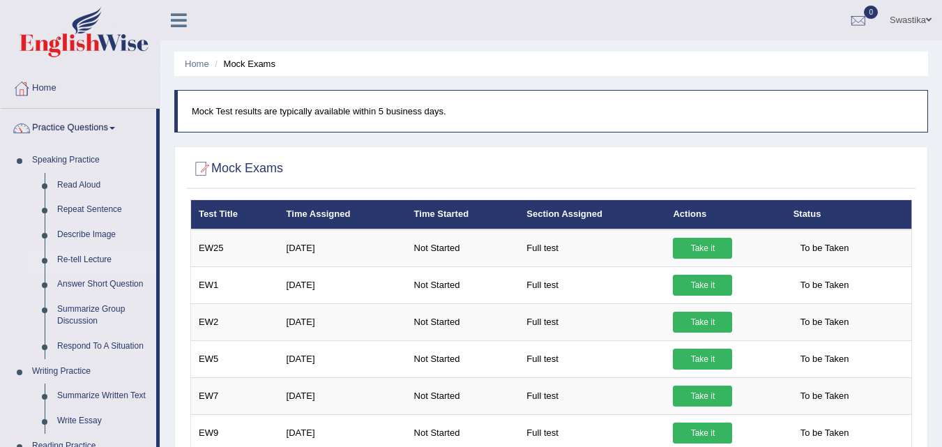
click at [75, 258] on link "Re-tell Lecture" at bounding box center [103, 259] width 105 height 25
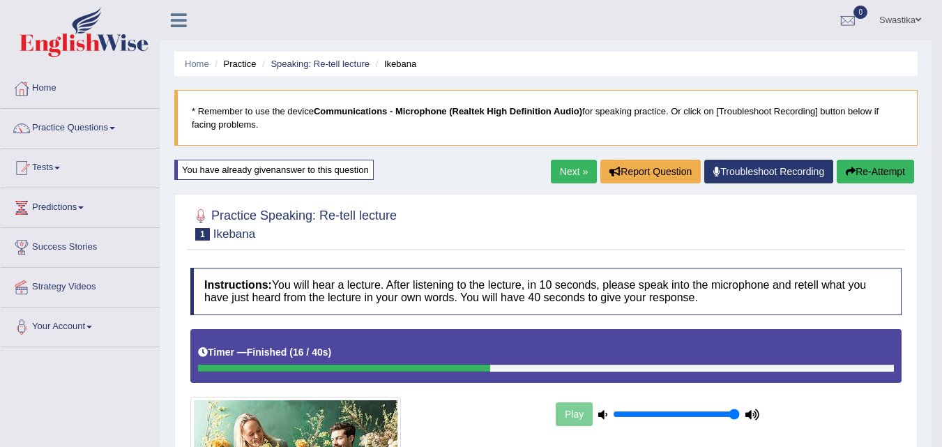
click at [894, 171] on button "Re-Attempt" at bounding box center [875, 172] width 77 height 24
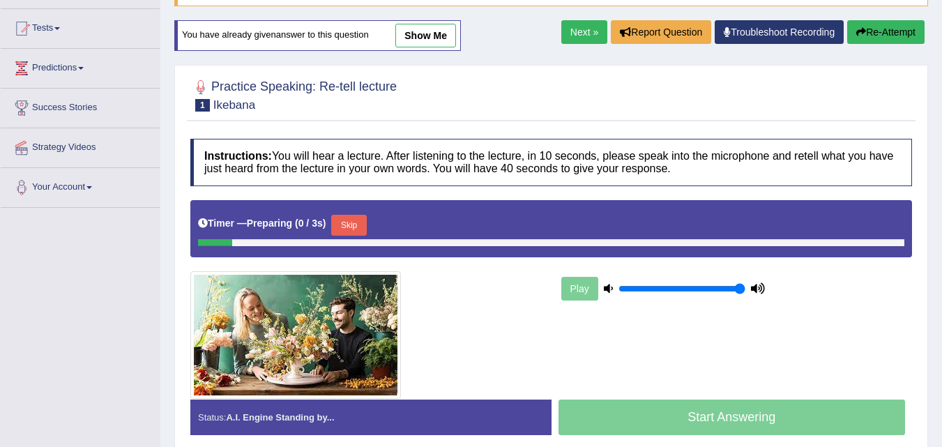
scroll to position [139, 0]
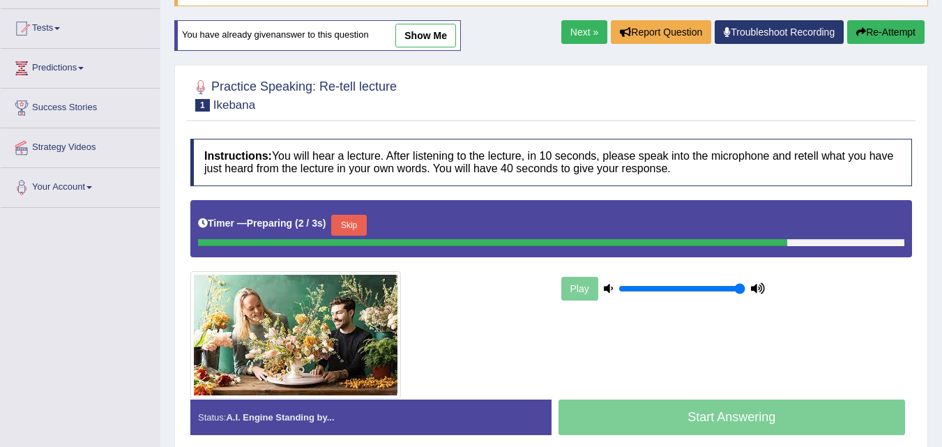
click at [353, 224] on button "Skip" at bounding box center [348, 225] width 35 height 21
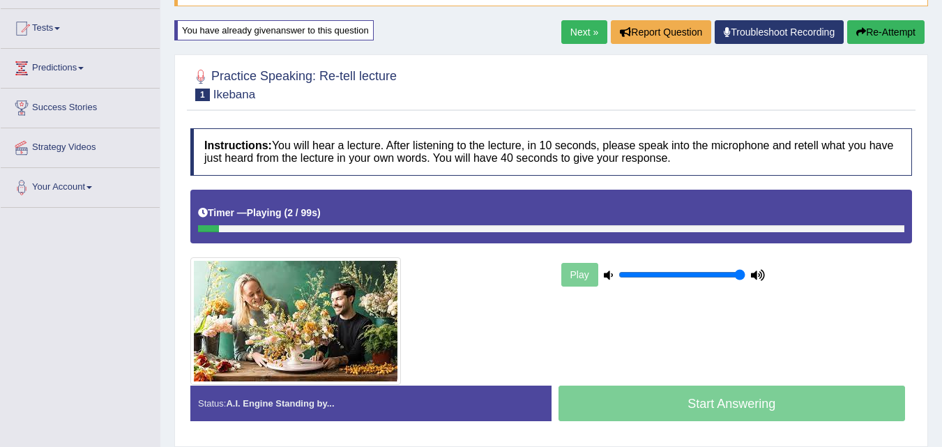
drag, startPoint x: 220, startPoint y: 220, endPoint x: 328, endPoint y: 224, distance: 107.4
click at [328, 224] on div "Timer — Playing ( 2 / 99s ) Skip" at bounding box center [551, 213] width 706 height 24
click at [328, 224] on div "Timer — Playing ( 3 / 99s ) Skip" at bounding box center [551, 213] width 706 height 24
click at [360, 225] on div at bounding box center [551, 228] width 706 height 7
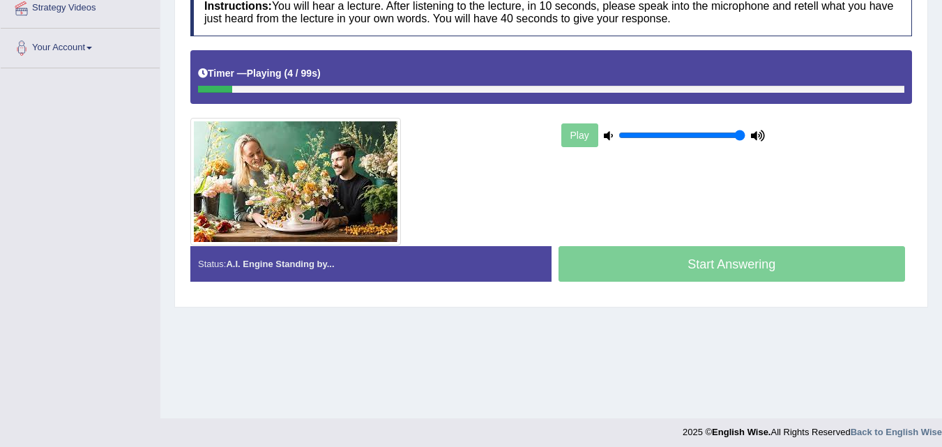
click at [704, 260] on div "Start Answering" at bounding box center [731, 265] width 361 height 39
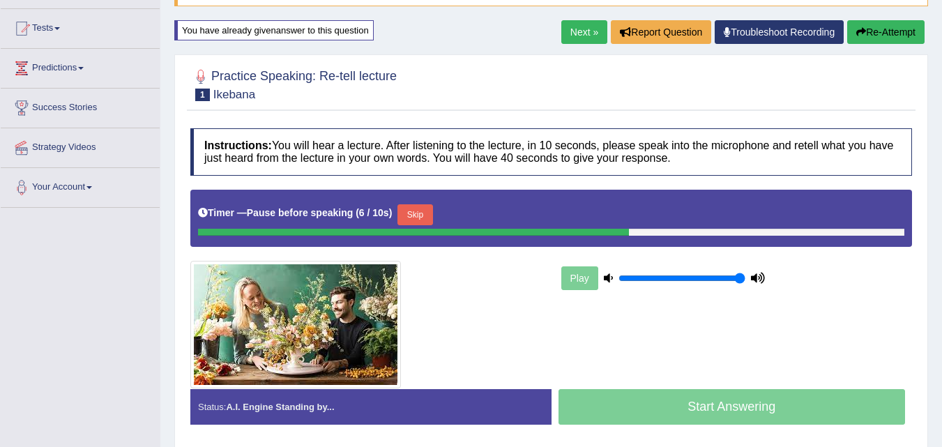
click at [427, 211] on button "Skip" at bounding box center [414, 214] width 35 height 21
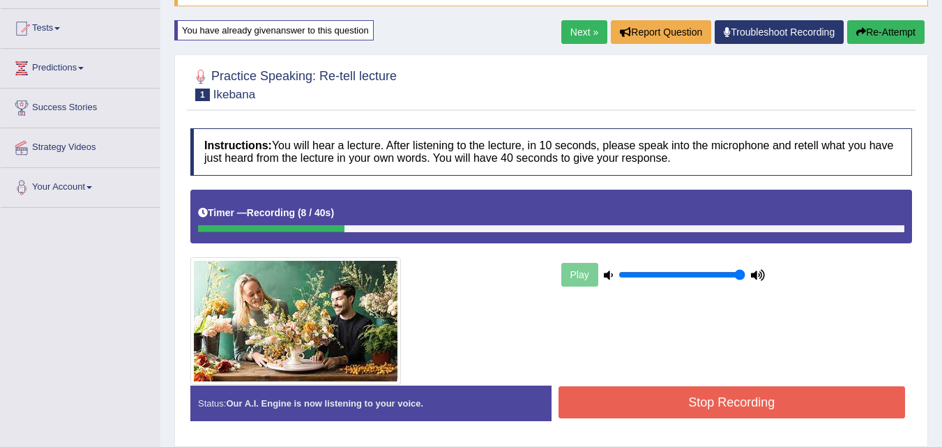
click at [733, 409] on button "Stop Recording" at bounding box center [731, 402] width 347 height 32
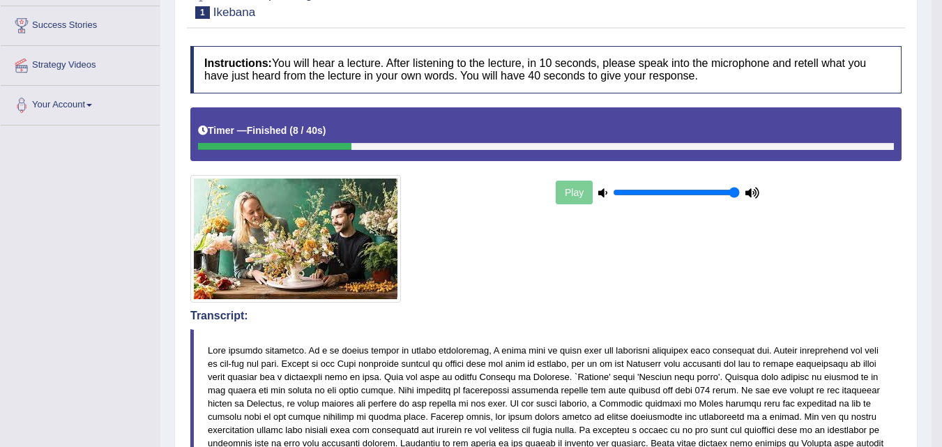
scroll to position [70, 0]
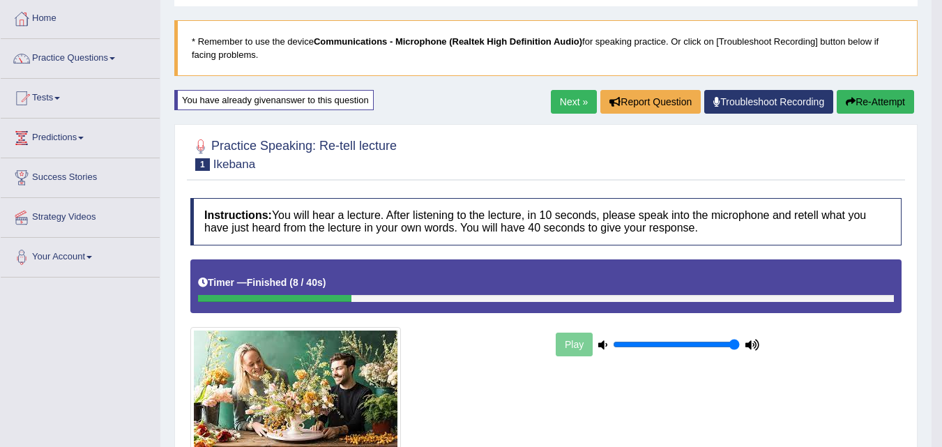
click at [857, 106] on button "Re-Attempt" at bounding box center [875, 102] width 77 height 24
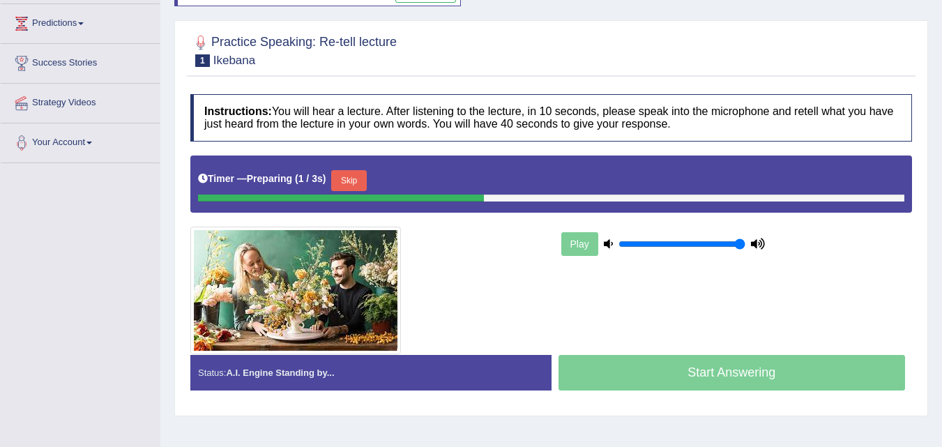
scroll to position [209, 0]
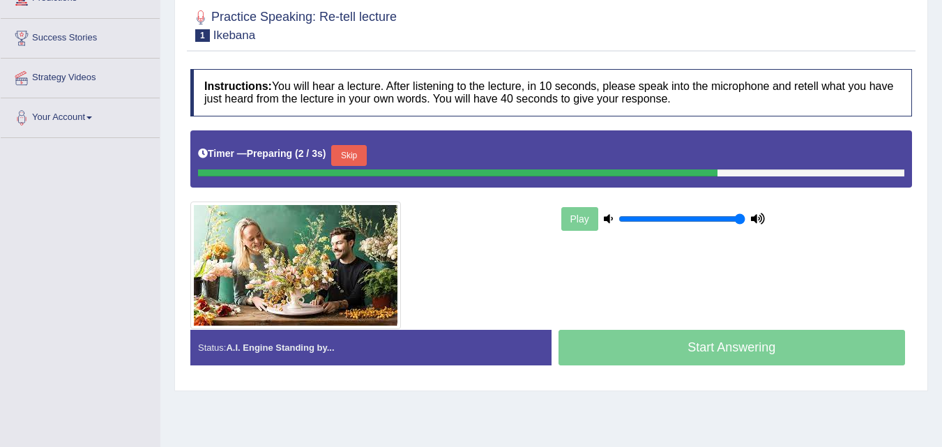
click at [353, 155] on button "Skip" at bounding box center [348, 155] width 35 height 21
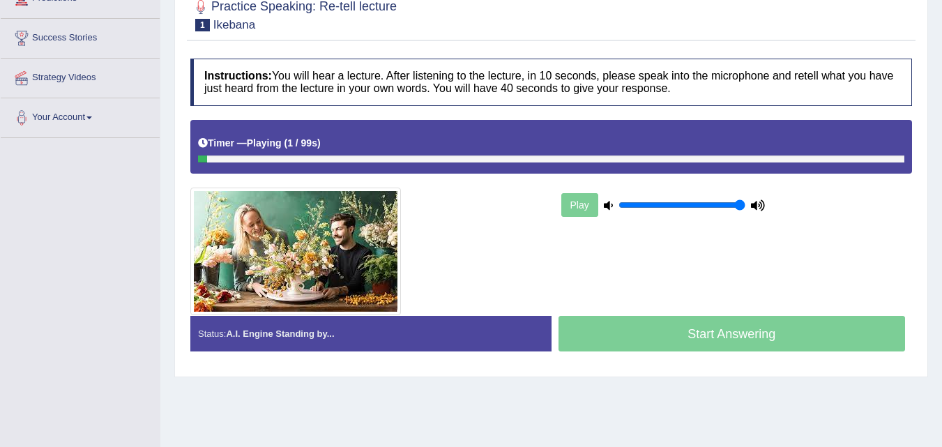
click at [316, 158] on div at bounding box center [551, 158] width 706 height 7
click at [265, 137] on b "Playing" at bounding box center [264, 142] width 35 height 11
click at [274, 137] on b "Playing" at bounding box center [264, 142] width 35 height 11
click at [288, 138] on h5 "Timer — Playing ( 2 / 99s )" at bounding box center [259, 143] width 123 height 10
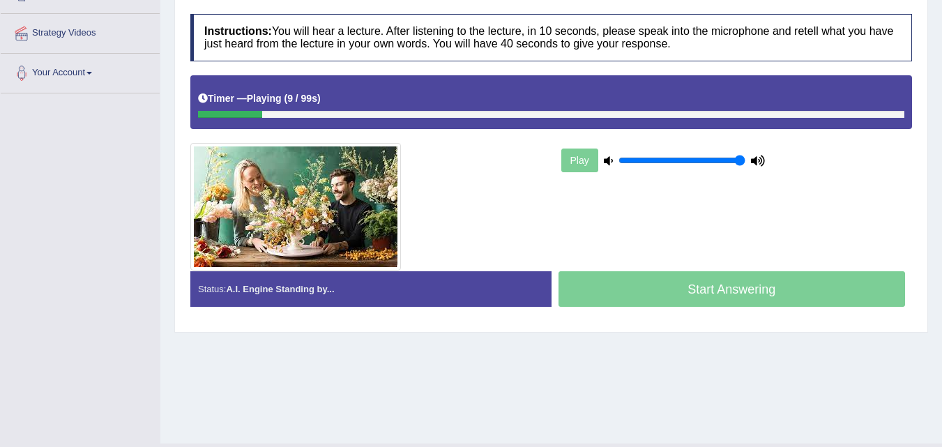
scroll to position [279, 0]
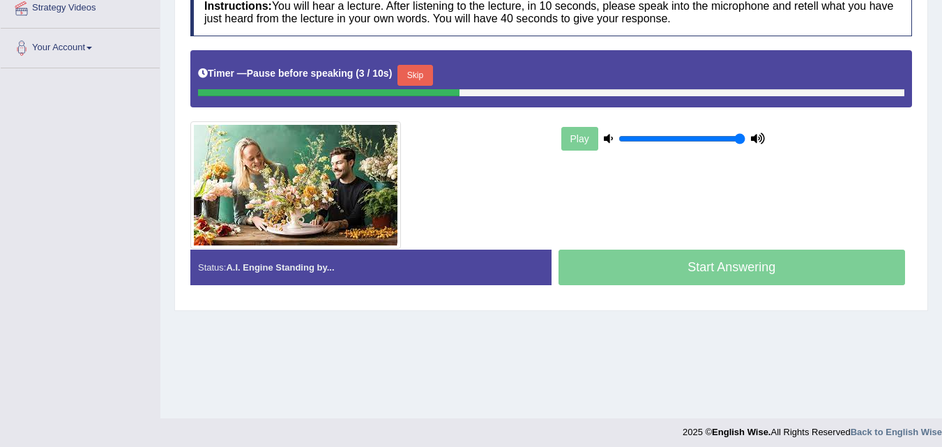
click at [429, 79] on button "Skip" at bounding box center [414, 75] width 35 height 21
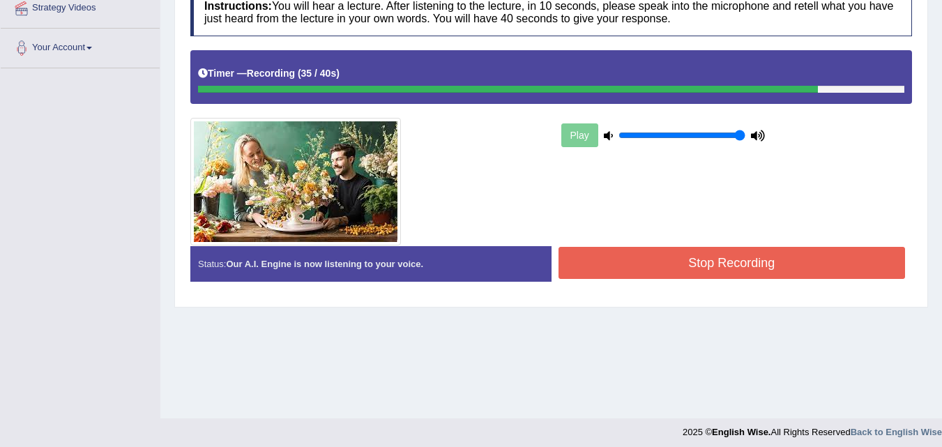
click at [657, 262] on button "Stop Recording" at bounding box center [731, 263] width 347 height 32
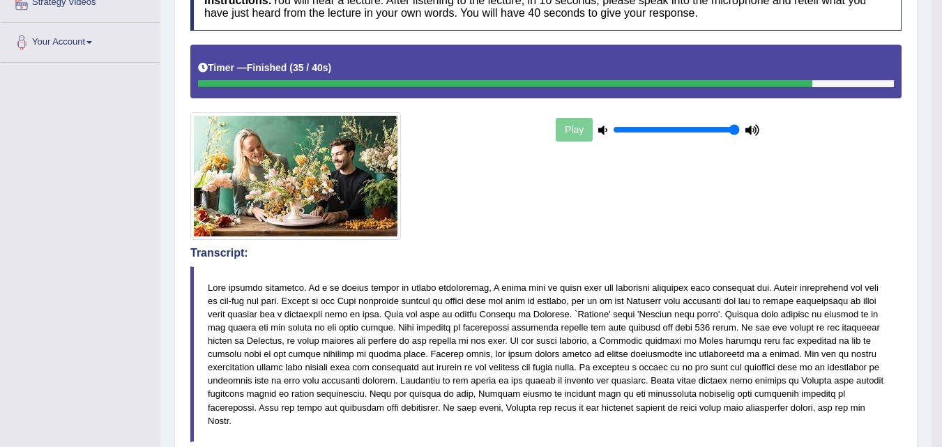
scroll to position [70, 0]
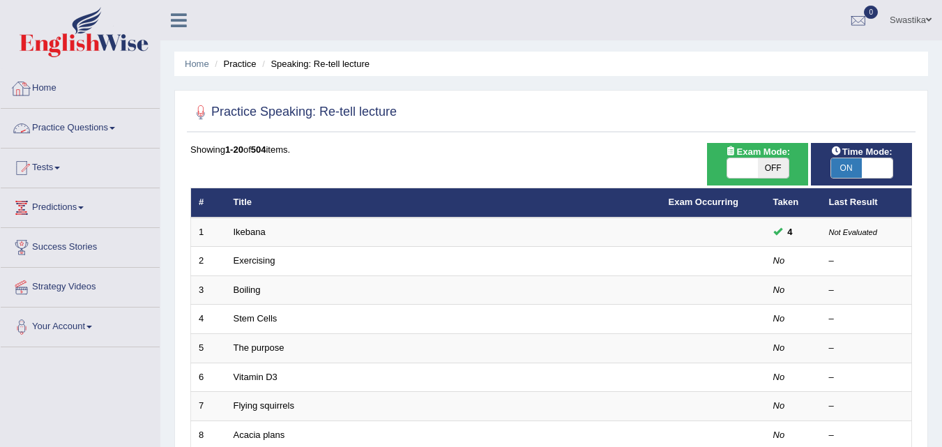
click at [67, 123] on link "Practice Questions" at bounding box center [80, 126] width 159 height 35
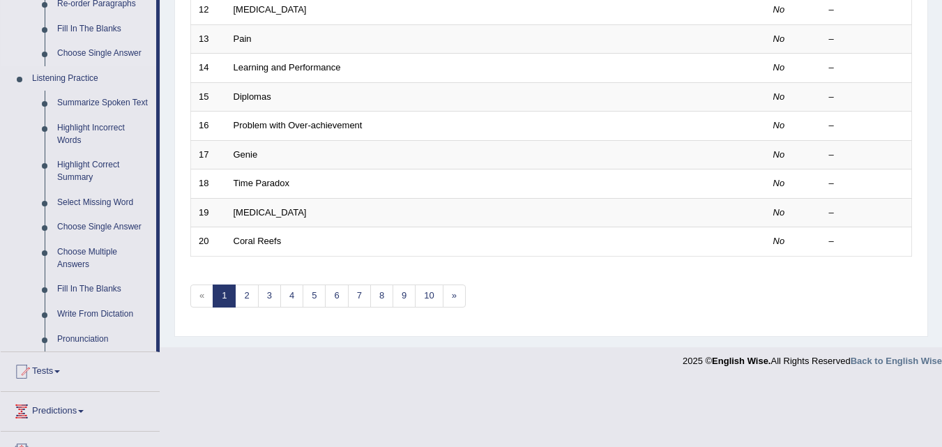
scroll to position [558, 0]
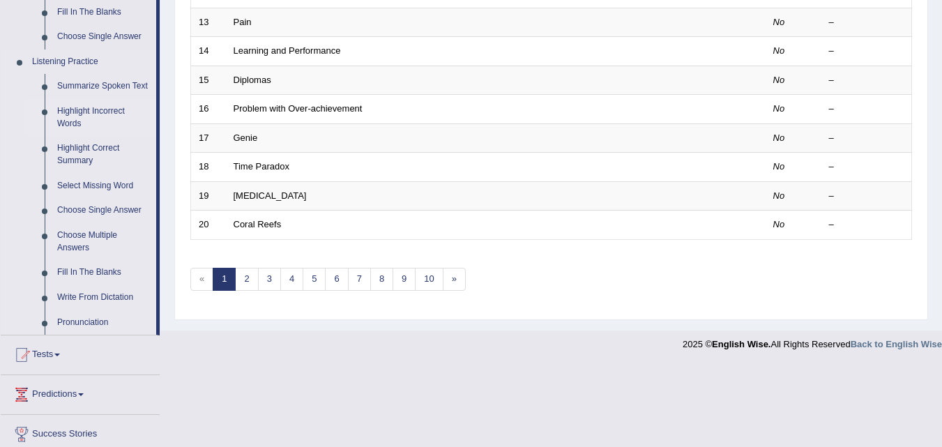
click at [107, 109] on link "Highlight Incorrect Words" at bounding box center [103, 117] width 105 height 37
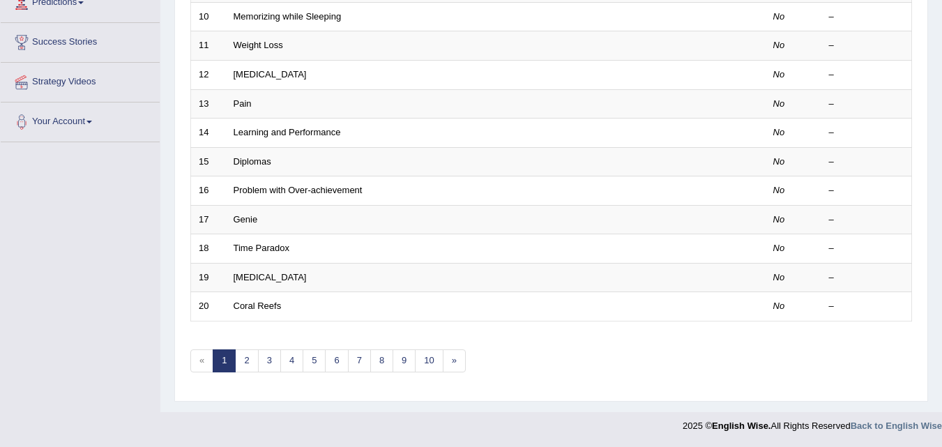
scroll to position [298, 0]
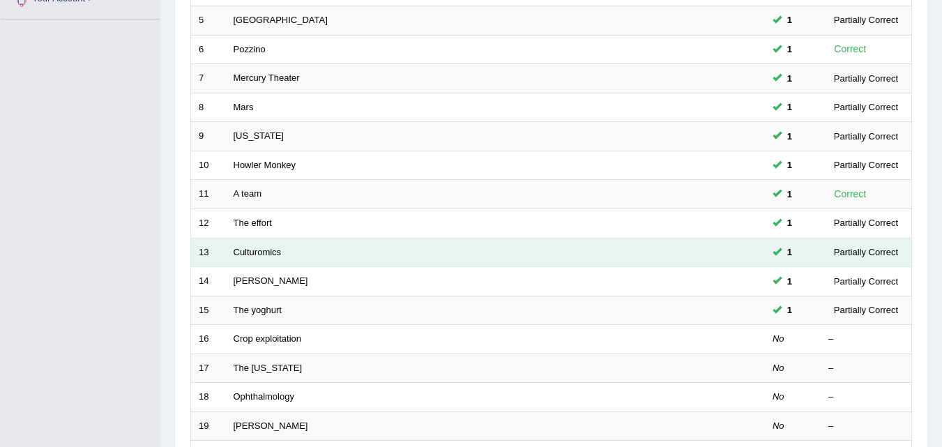
scroll to position [349, 0]
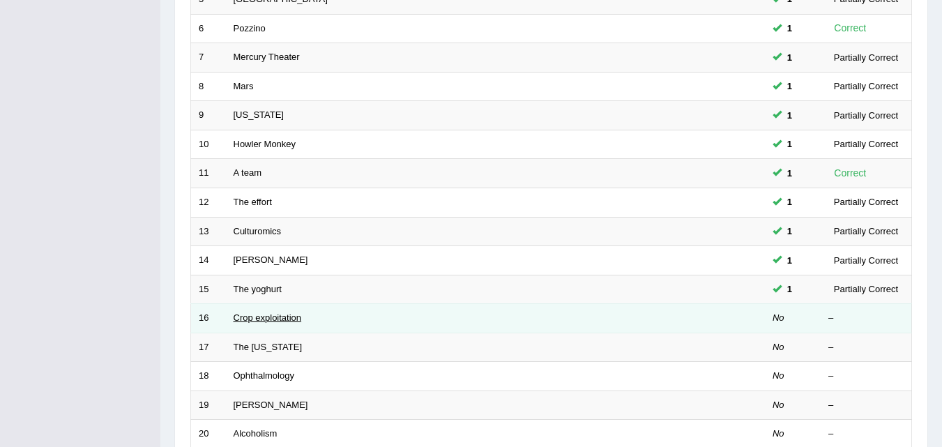
click at [270, 320] on link "Crop exploitation" at bounding box center [268, 317] width 68 height 10
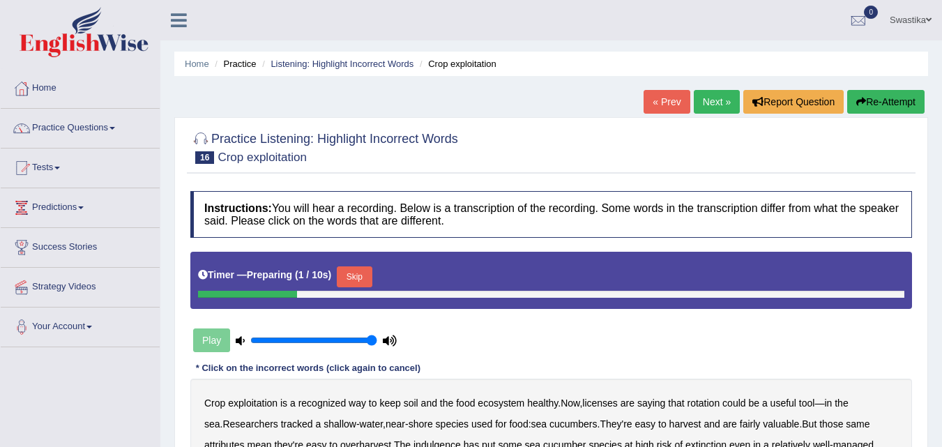
click at [362, 276] on button "Skip" at bounding box center [354, 276] width 35 height 21
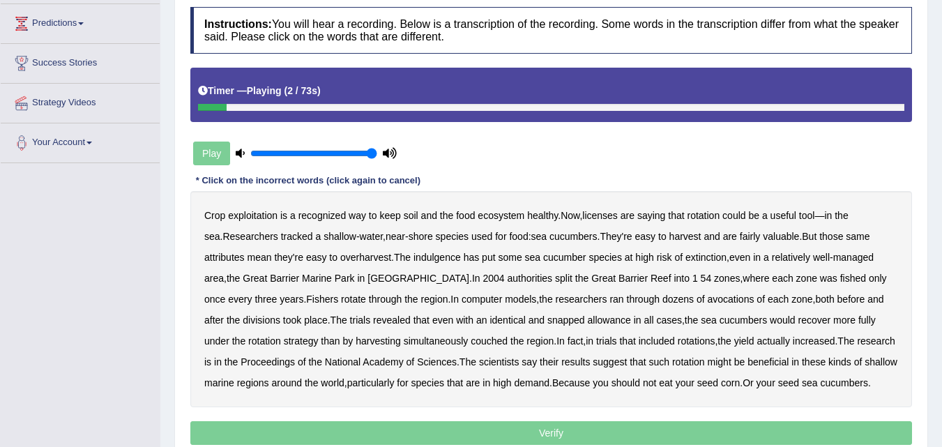
scroll to position [209, 0]
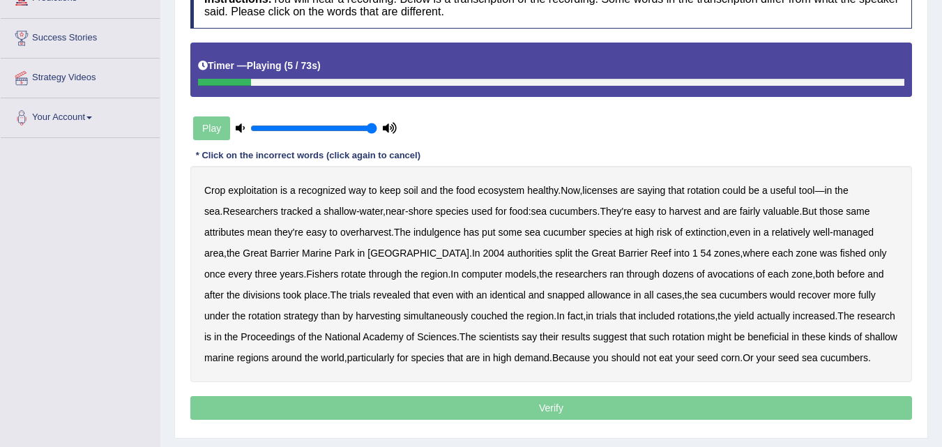
click at [604, 193] on b "licenses" at bounding box center [600, 190] width 36 height 11
click at [450, 236] on b "indulgence" at bounding box center [436, 232] width 47 height 11
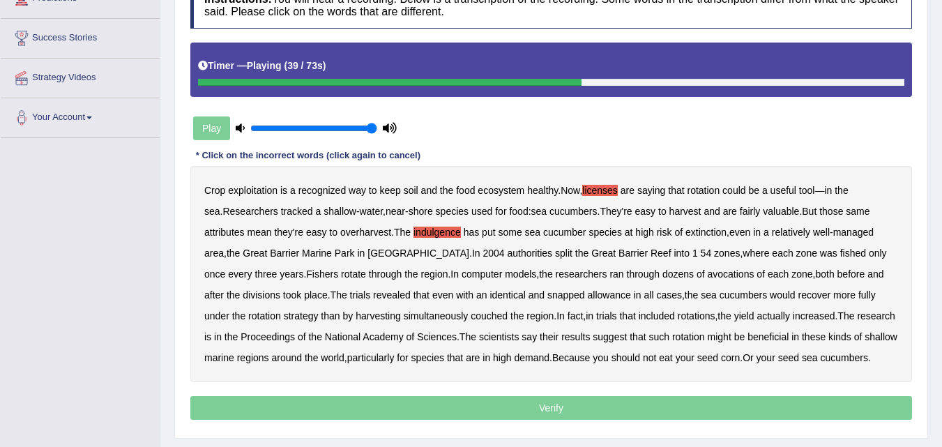
click at [708, 277] on b "avocations" at bounding box center [731, 273] width 47 height 11
click at [547, 298] on b "snapped" at bounding box center [566, 294] width 38 height 11
click at [471, 320] on b "couched" at bounding box center [489, 315] width 37 height 11
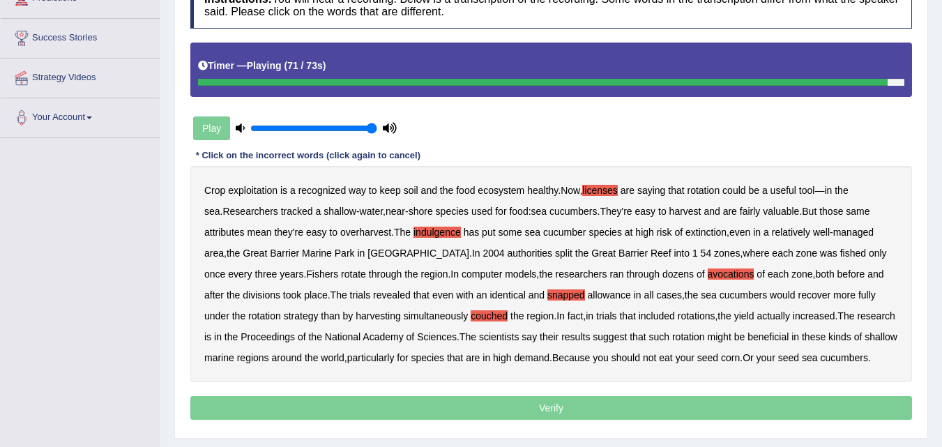
scroll to position [279, 0]
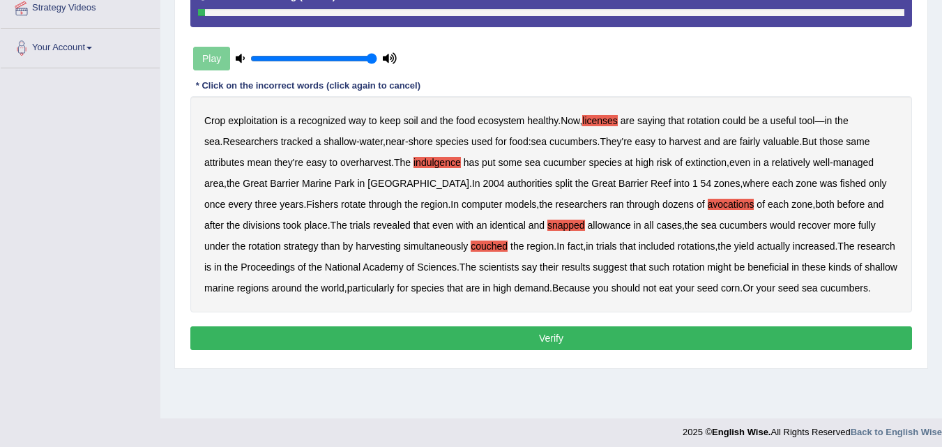
click at [671, 345] on button "Verify" at bounding box center [551, 338] width 722 height 24
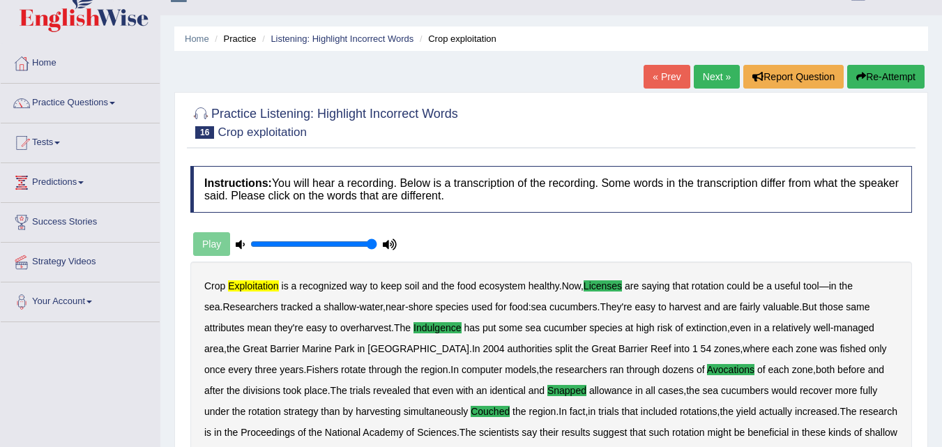
scroll to position [0, 0]
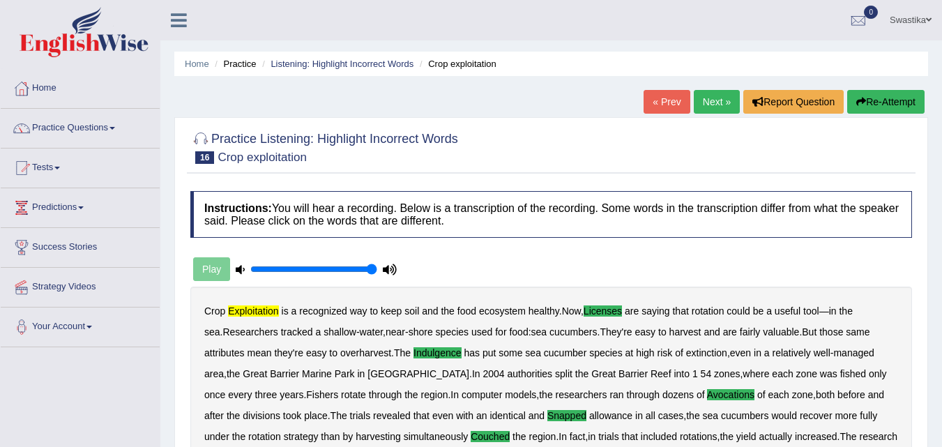
click at [706, 94] on link "Next »" at bounding box center [717, 102] width 46 height 24
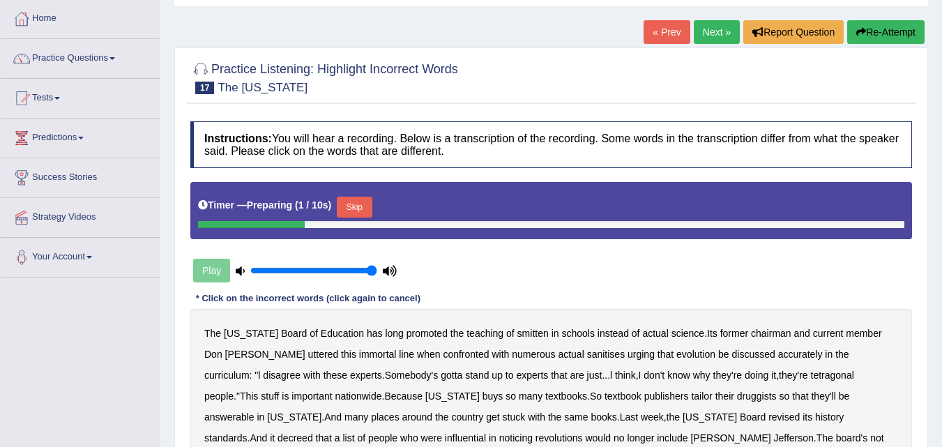
click at [355, 206] on button "Skip" at bounding box center [354, 207] width 35 height 21
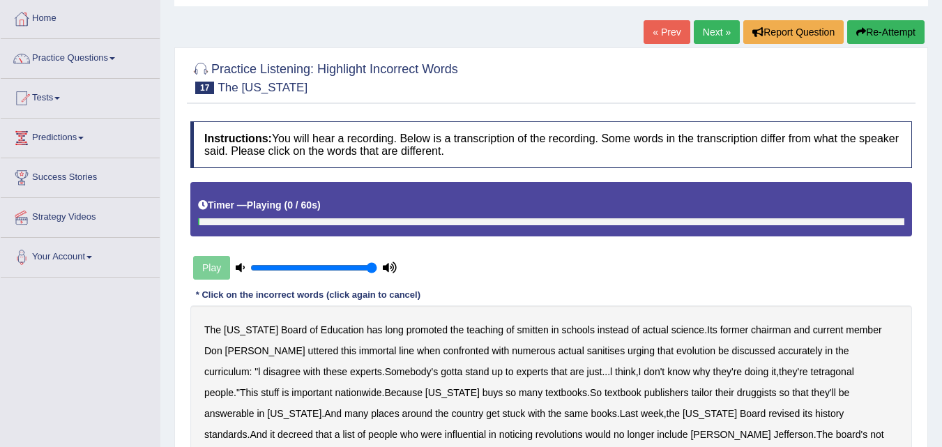
scroll to position [139, 0]
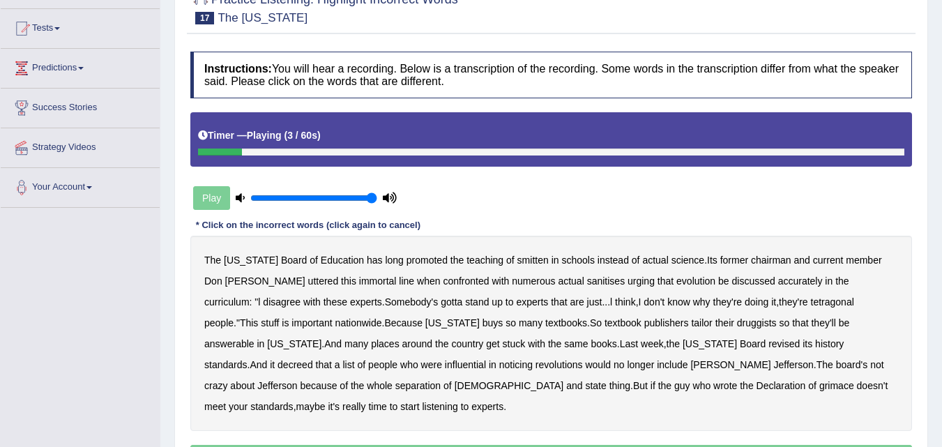
click at [517, 262] on b "smitten" at bounding box center [532, 259] width 31 height 11
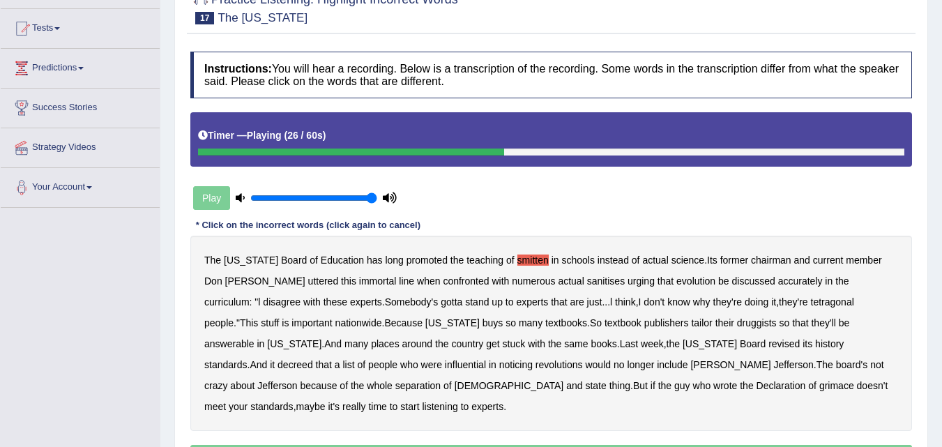
click at [811, 299] on b "tetragonal" at bounding box center [832, 301] width 43 height 11
click at [737, 320] on b "druggists" at bounding box center [757, 322] width 40 height 11
click at [254, 338] on b "answerable" at bounding box center [229, 343] width 50 height 11
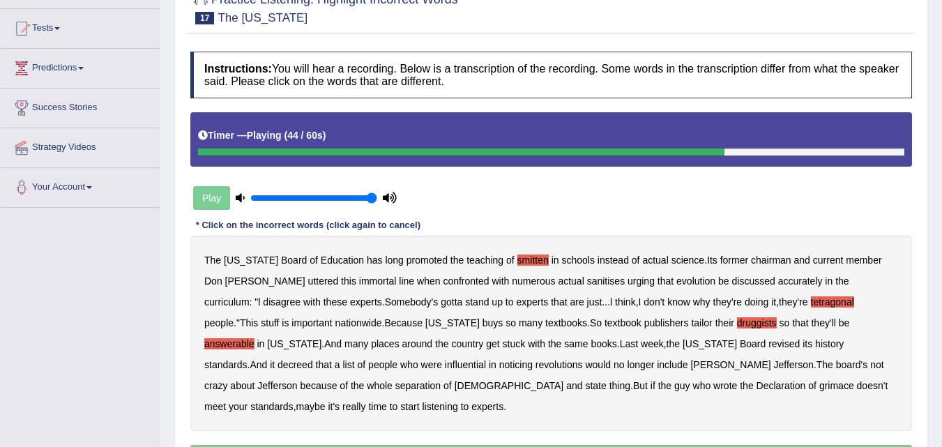
click at [499, 363] on b "noticing" at bounding box center [515, 364] width 33 height 11
click at [819, 390] on b "grimace" at bounding box center [836, 385] width 35 height 11
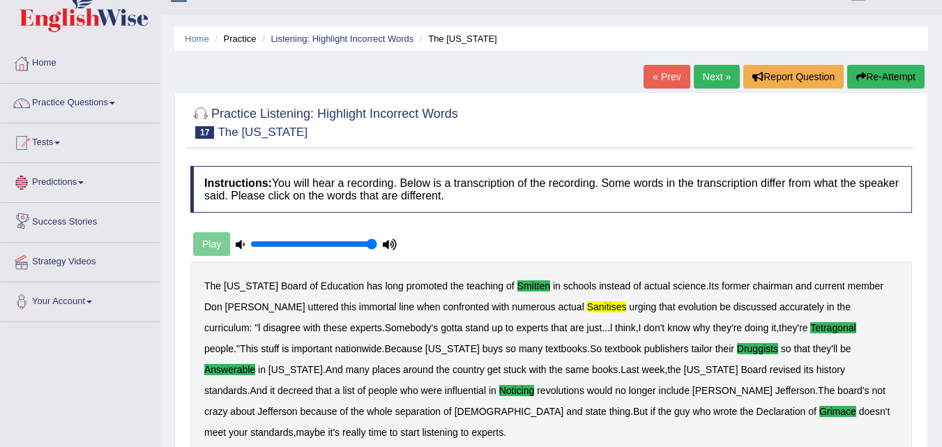
scroll to position [0, 0]
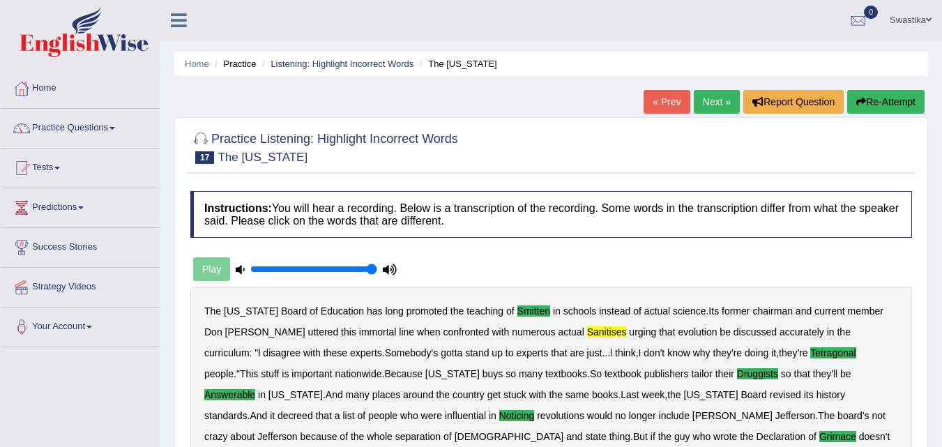
click at [706, 98] on link "Next »" at bounding box center [717, 102] width 46 height 24
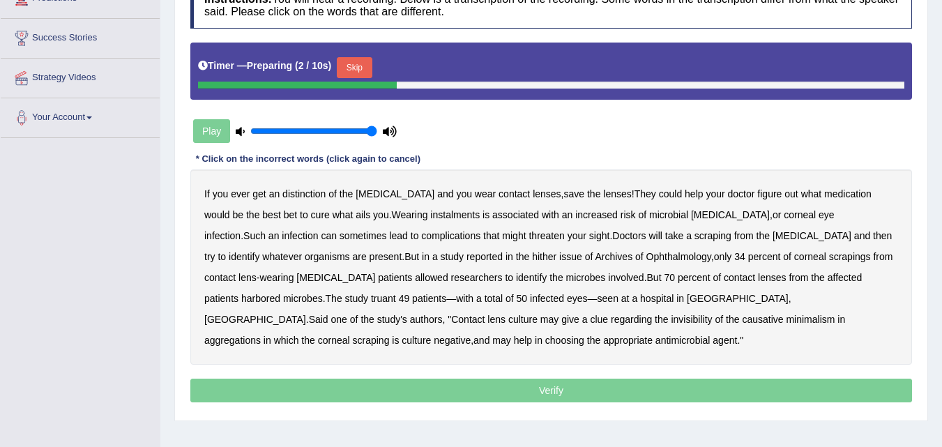
click at [360, 68] on button "Skip" at bounding box center [354, 67] width 35 height 21
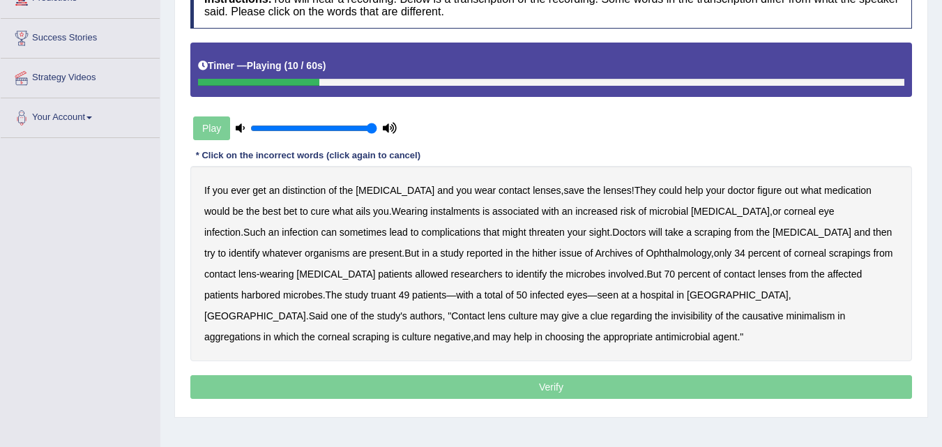
click at [430, 213] on b "instalments" at bounding box center [454, 211] width 49 height 11
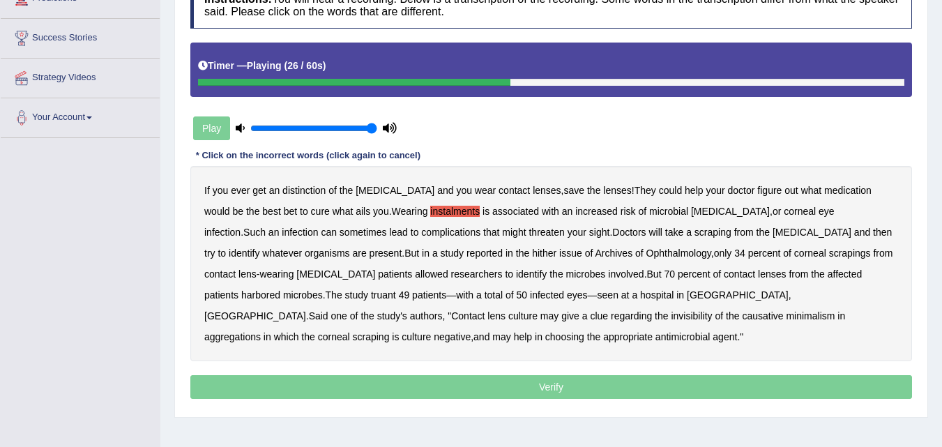
click at [532, 256] on b "hither" at bounding box center [544, 252] width 24 height 11
drag, startPoint x: 582, startPoint y: 88, endPoint x: 546, endPoint y: 84, distance: 36.4
click at [551, 86] on div "Timer — Playing ( 35 / 60s )" at bounding box center [551, 70] width 722 height 54
click at [509, 75] on div "Timer — Playing ( 35 / 60s )" at bounding box center [551, 66] width 706 height 24
click at [396, 289] on b "truant" at bounding box center [383, 294] width 25 height 11
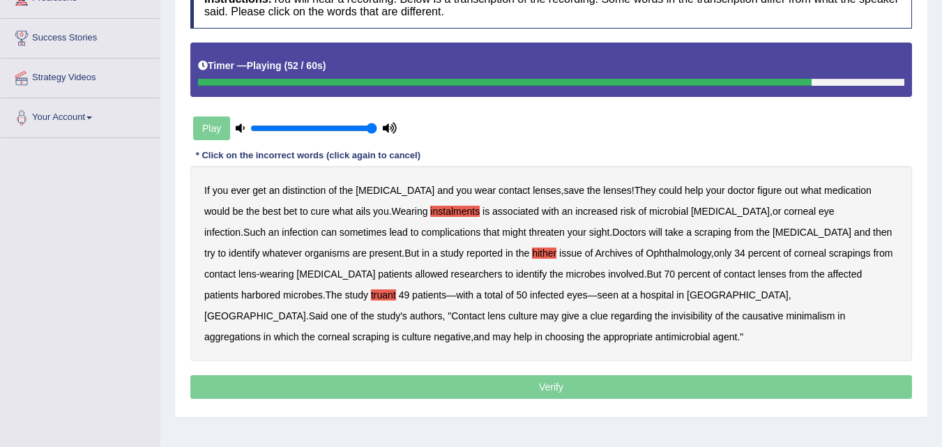
click at [671, 321] on b "invisibility" at bounding box center [691, 315] width 41 height 11
click at [786, 310] on b "minimalism" at bounding box center [810, 315] width 49 height 11
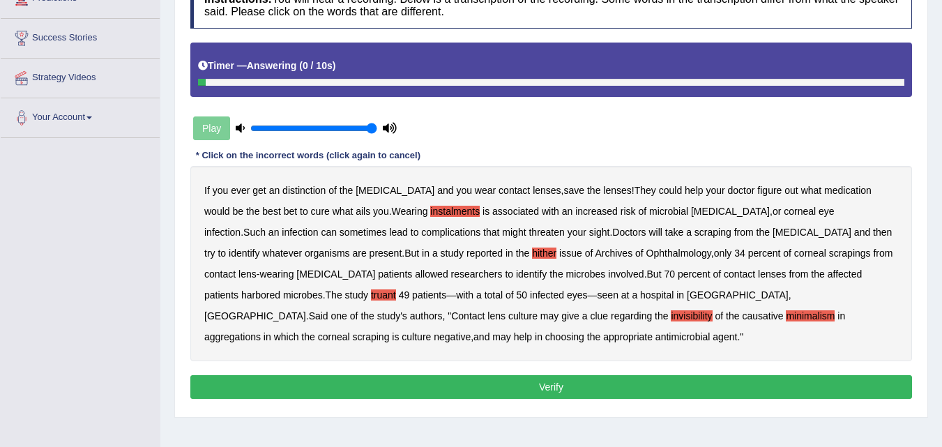
click at [409, 386] on button "Verify" at bounding box center [551, 387] width 722 height 24
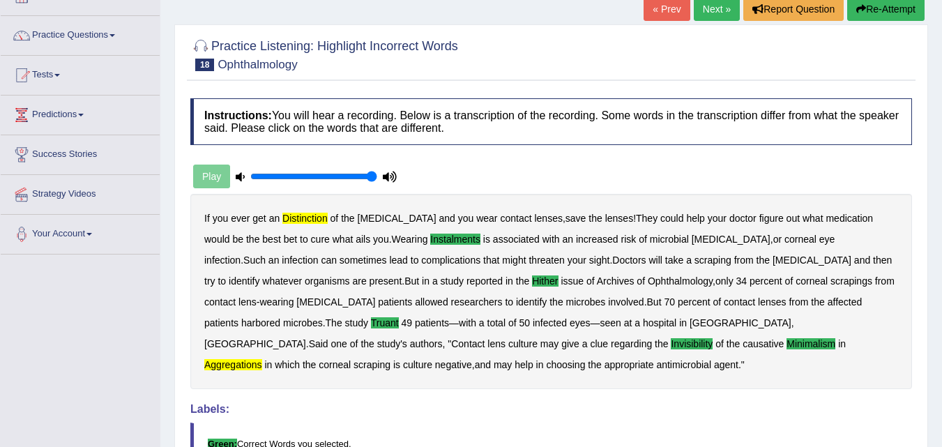
scroll to position [70, 0]
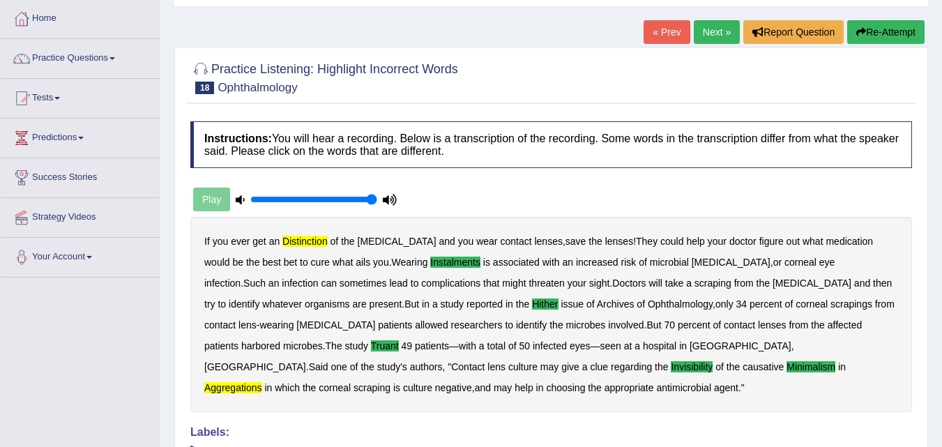
click at [718, 34] on link "Next »" at bounding box center [717, 32] width 46 height 24
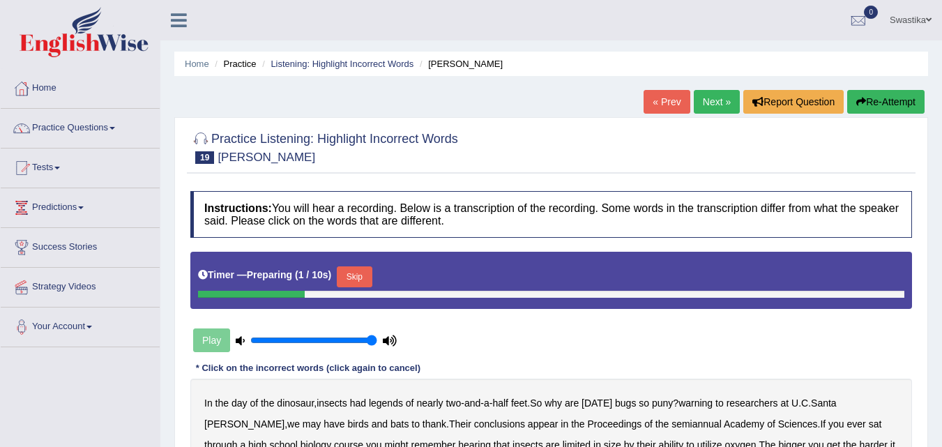
click at [365, 270] on button "Skip" at bounding box center [354, 276] width 35 height 21
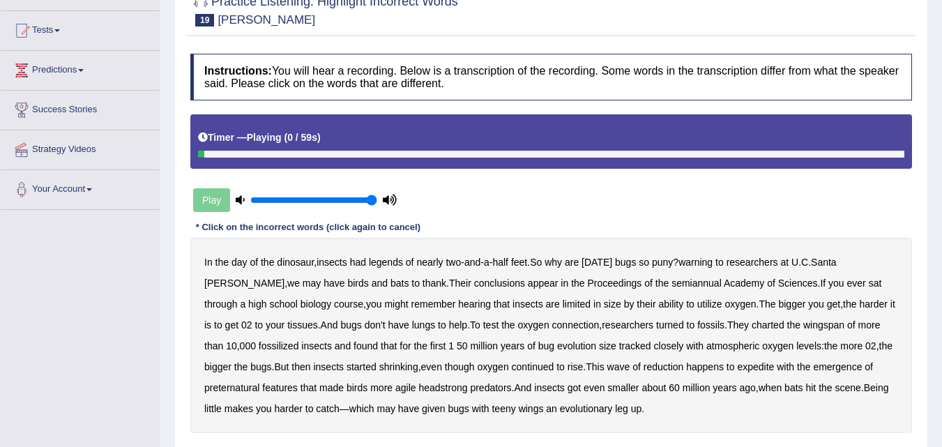
scroll to position [139, 0]
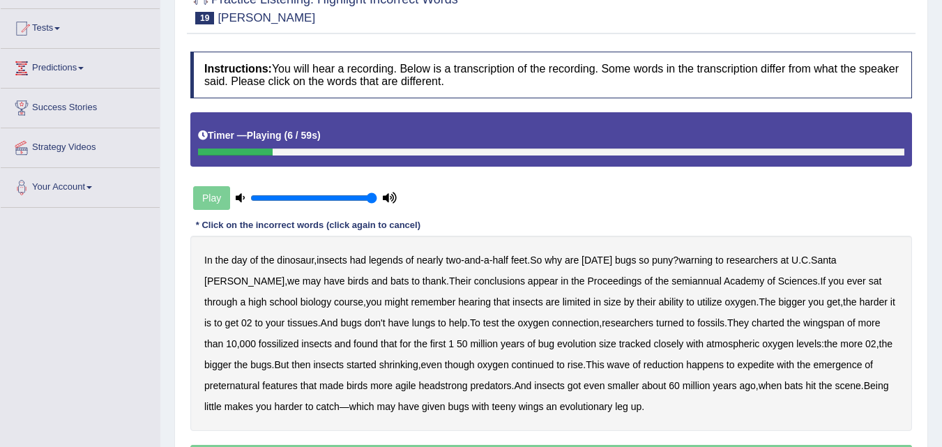
click at [707, 256] on b "warning" at bounding box center [695, 259] width 34 height 11
click at [671, 287] on b "semiannual" at bounding box center [696, 280] width 50 height 11
click at [697, 302] on b "utilize" at bounding box center [709, 301] width 25 height 11
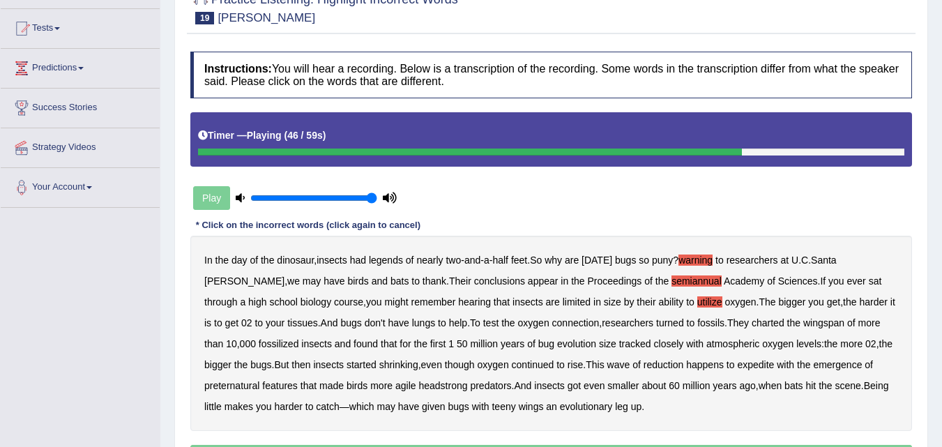
click at [737, 369] on b "expedite" at bounding box center [755, 364] width 37 height 11
click at [418, 388] on b "headstrong" at bounding box center [442, 385] width 49 height 11
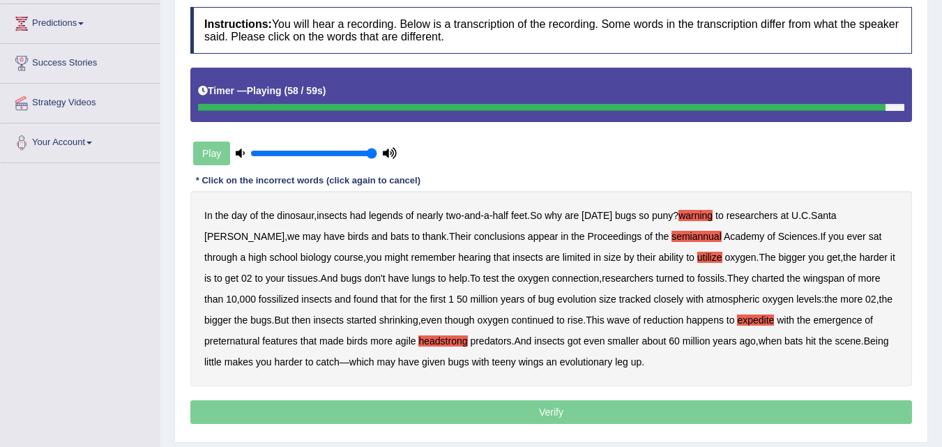
scroll to position [209, 0]
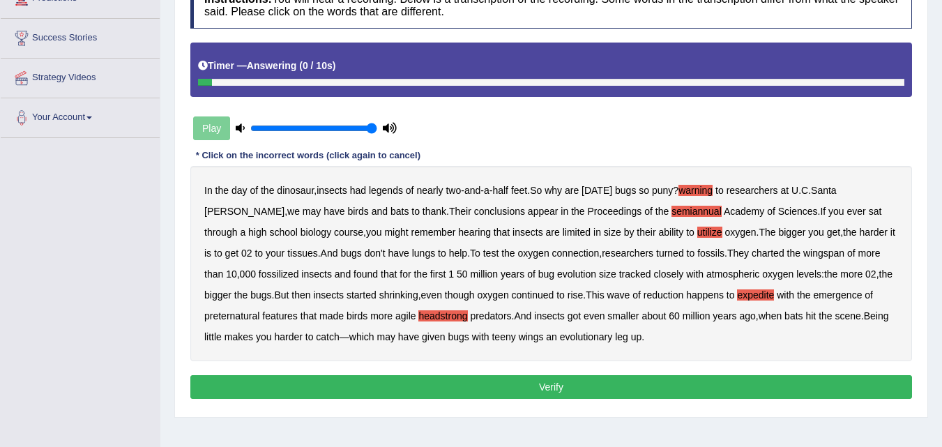
click at [468, 388] on button "Verify" at bounding box center [551, 387] width 722 height 24
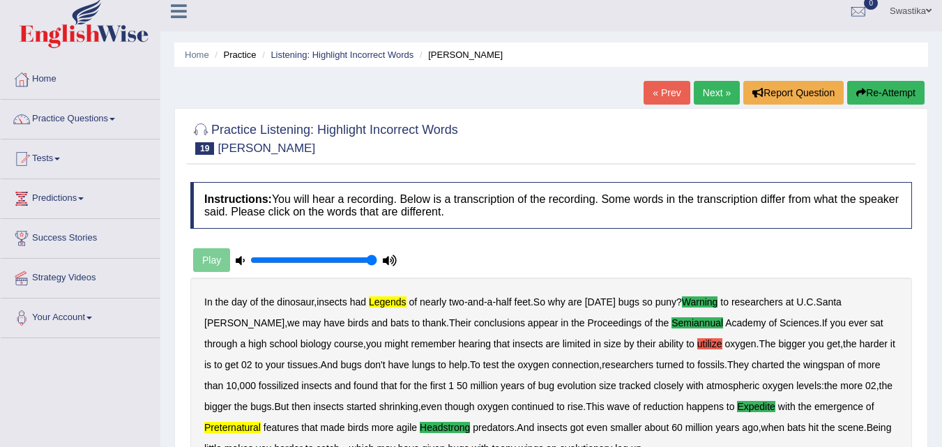
scroll to position [0, 0]
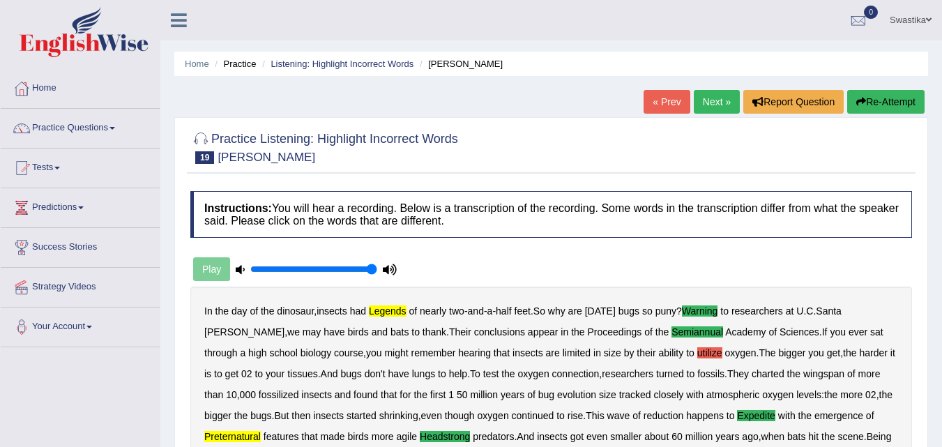
click at [709, 103] on link "Next »" at bounding box center [717, 102] width 46 height 24
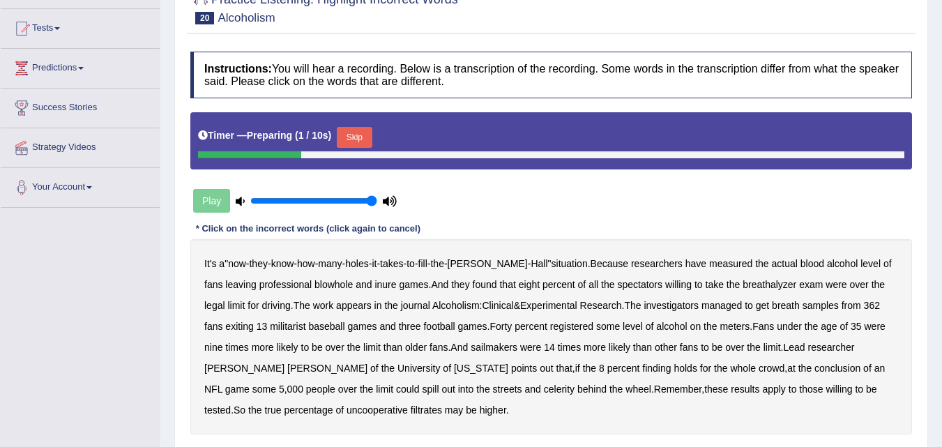
scroll to position [139, 0]
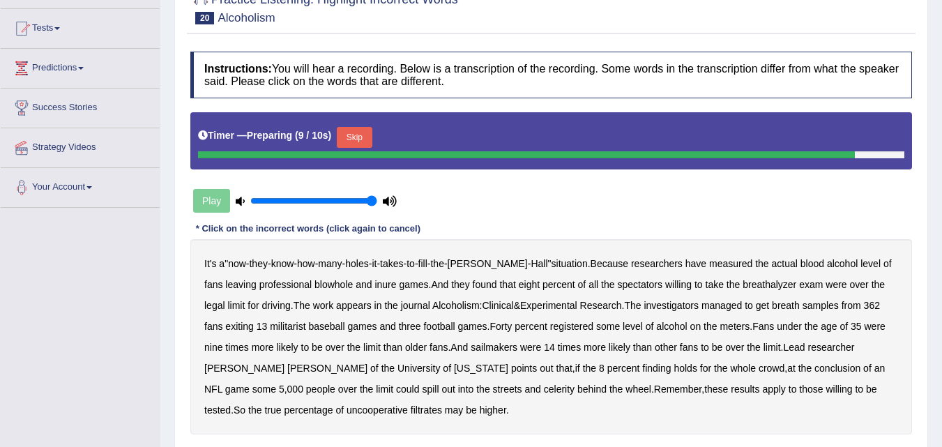
click at [369, 131] on button "Skip" at bounding box center [354, 137] width 35 height 21
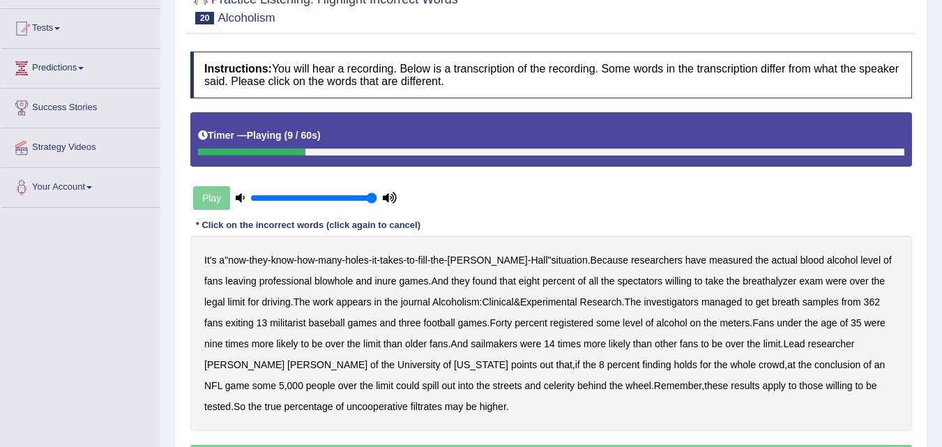
click at [321, 279] on b "blowhole" at bounding box center [333, 280] width 38 height 11
click at [374, 285] on b "inure" at bounding box center [385, 280] width 22 height 11
click at [271, 325] on b "militarist" at bounding box center [288, 322] width 36 height 11
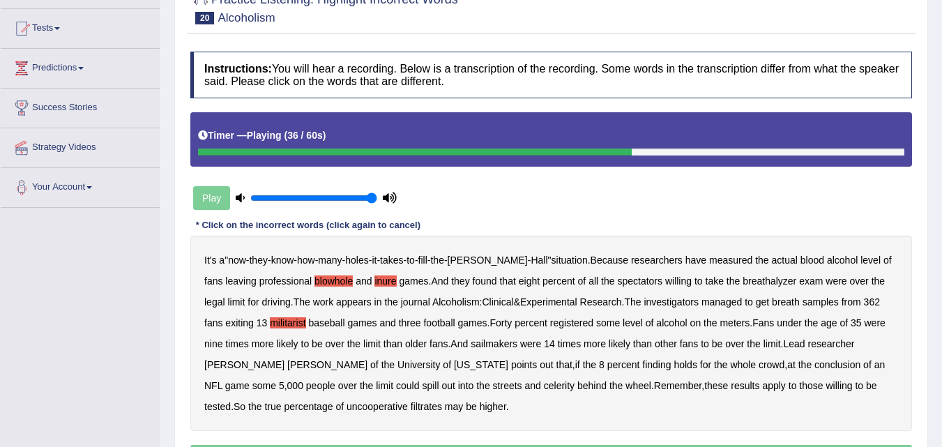
click at [481, 341] on b "sailmakers" at bounding box center [494, 343] width 47 height 11
click at [544, 383] on b "celerity" at bounding box center [559, 385] width 31 height 11
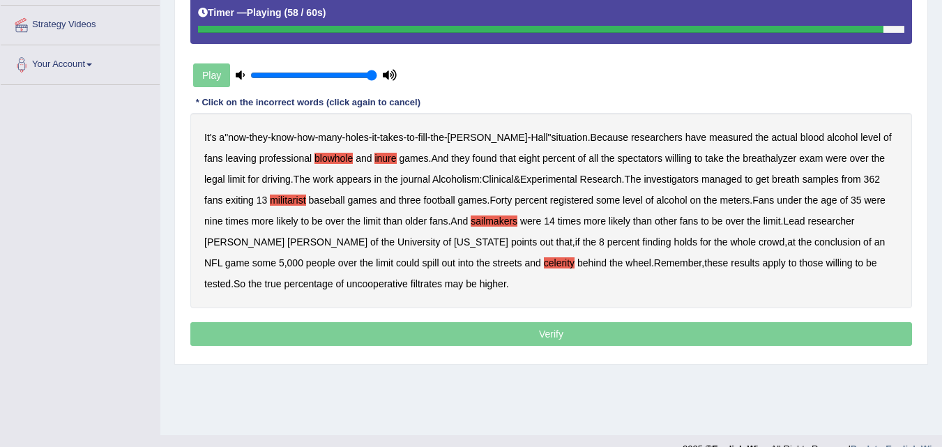
scroll to position [279, 0]
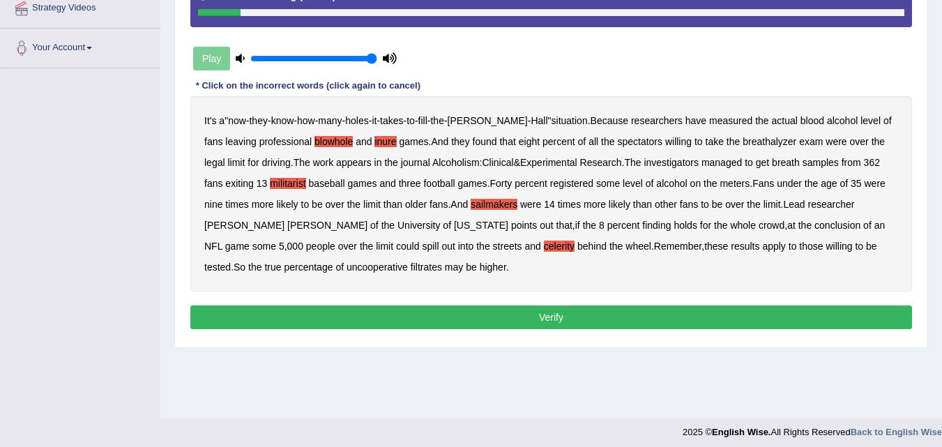
click at [321, 315] on button "Verify" at bounding box center [551, 317] width 722 height 24
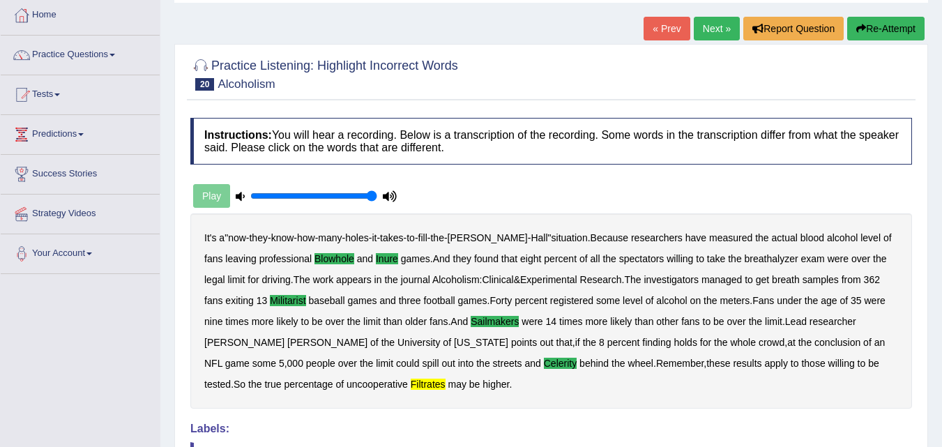
scroll to position [0, 0]
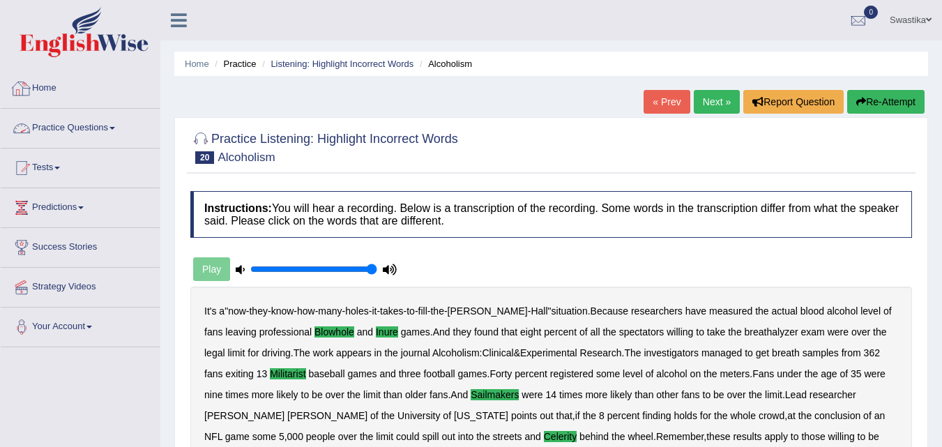
click at [97, 130] on link "Practice Questions" at bounding box center [80, 126] width 159 height 35
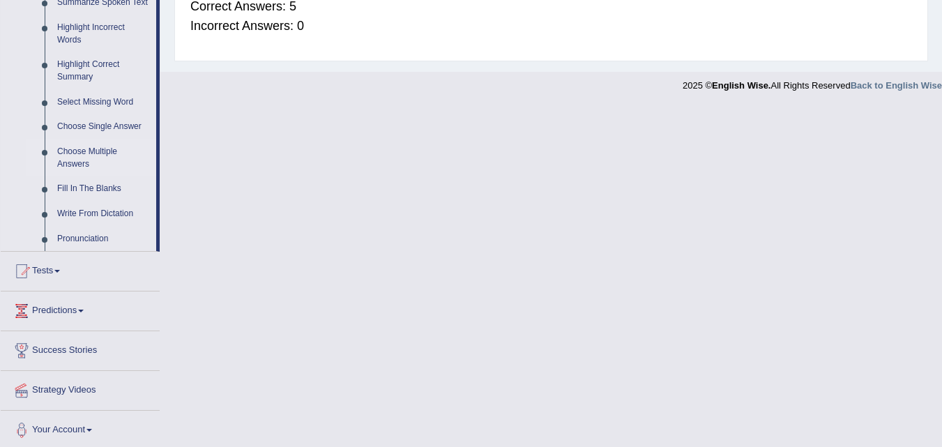
scroll to position [646, 0]
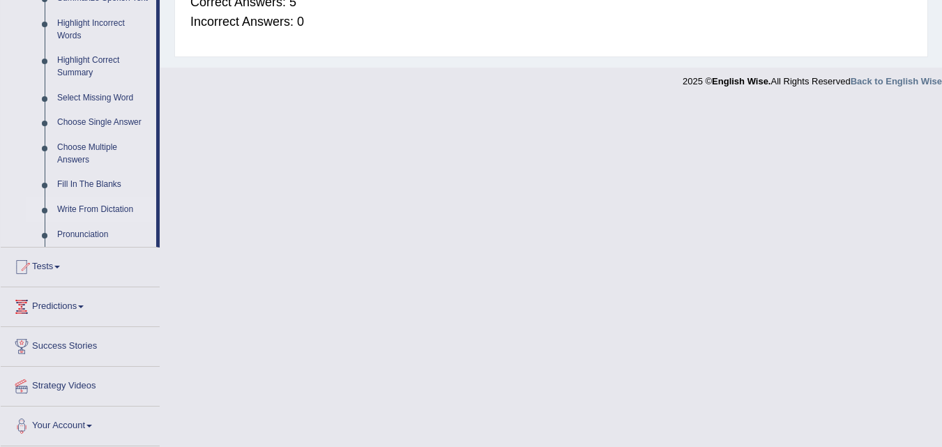
click at [71, 208] on link "Write From Dictation" at bounding box center [103, 209] width 105 height 25
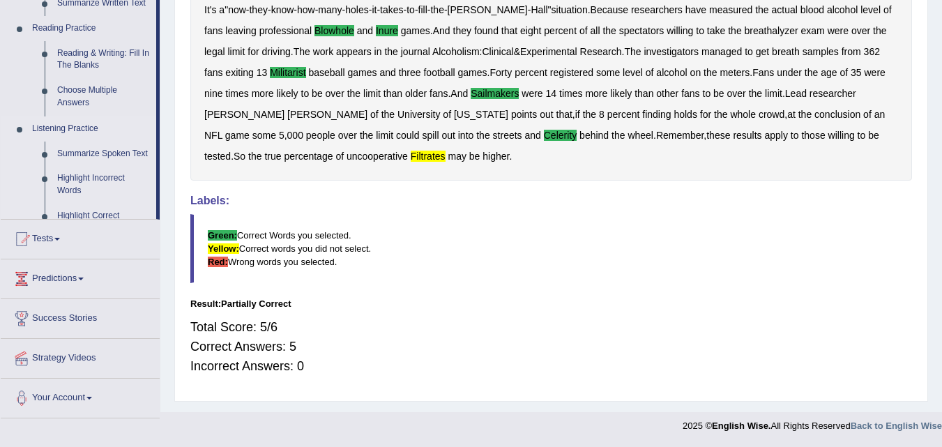
scroll to position [301, 0]
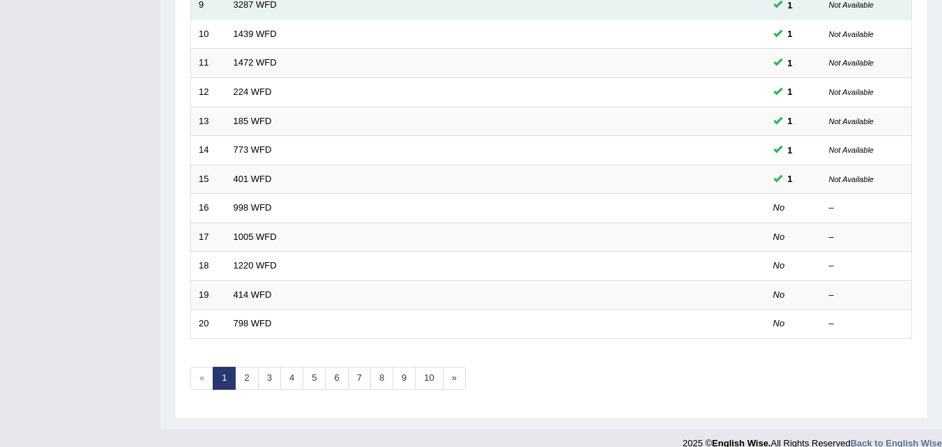
scroll to position [476, 0]
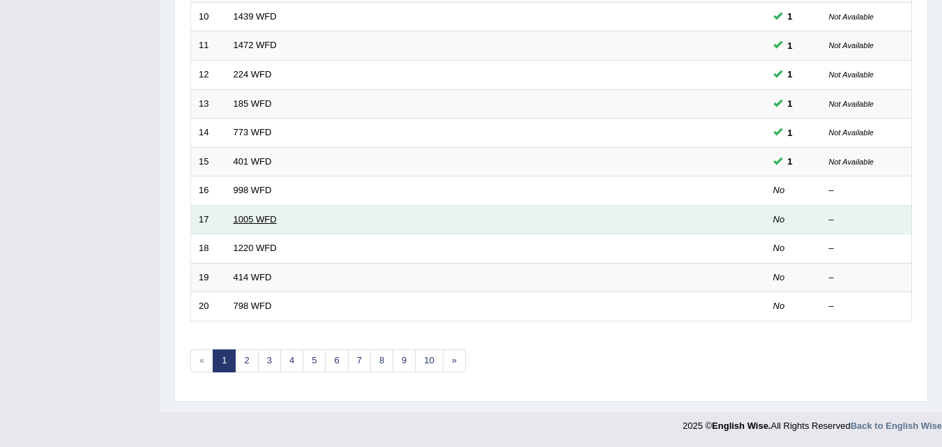
click at [244, 215] on link "1005 WFD" at bounding box center [255, 219] width 43 height 10
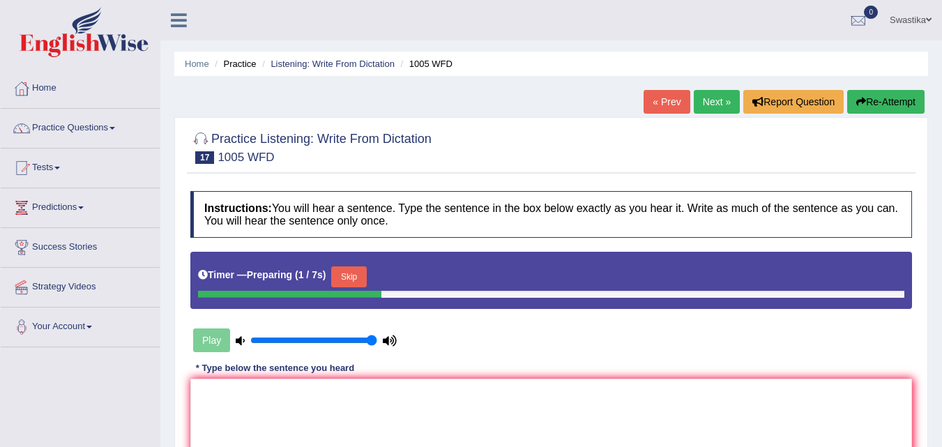
click at [358, 274] on button "Skip" at bounding box center [348, 276] width 35 height 21
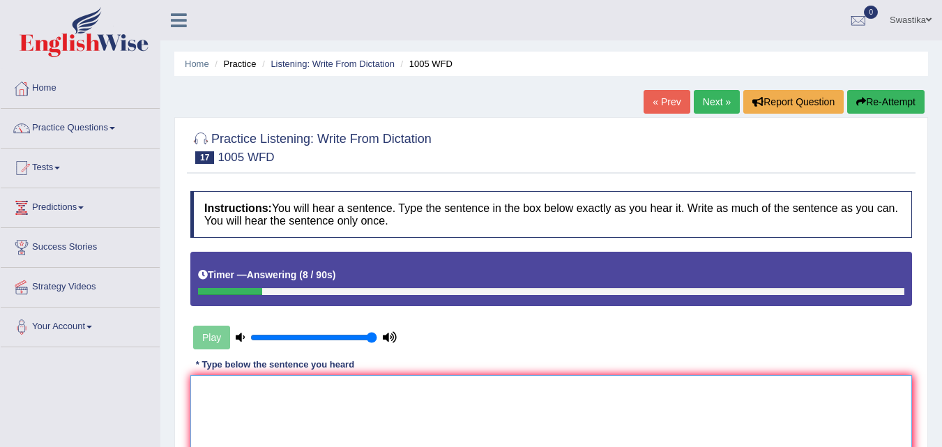
click at [370, 413] on textarea at bounding box center [551, 442] width 722 height 135
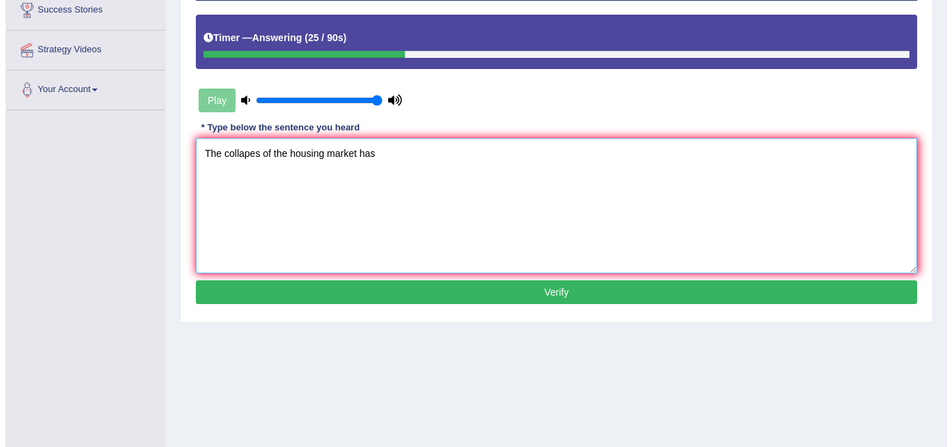
scroll to position [279, 0]
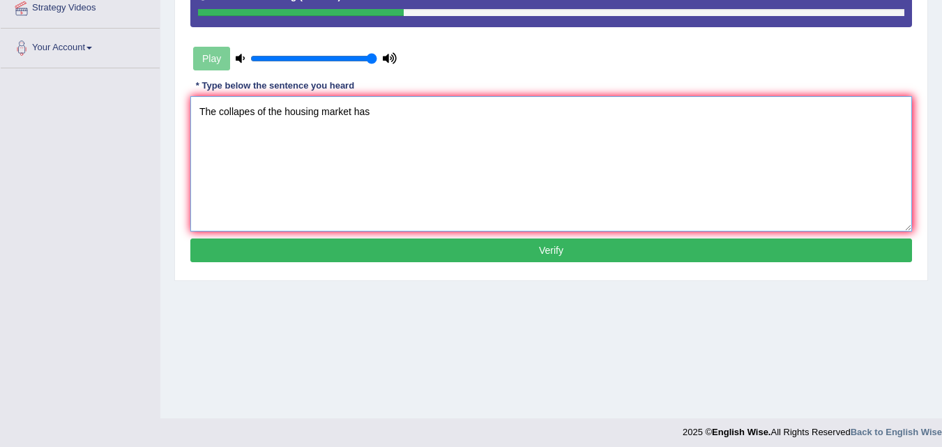
type textarea "The collapes of the housing market has"
click at [590, 241] on button "Verify" at bounding box center [551, 250] width 722 height 24
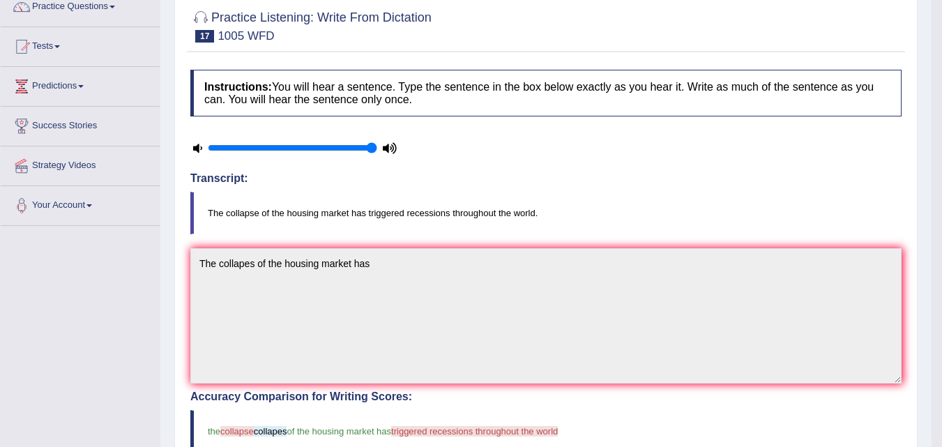
scroll to position [0, 0]
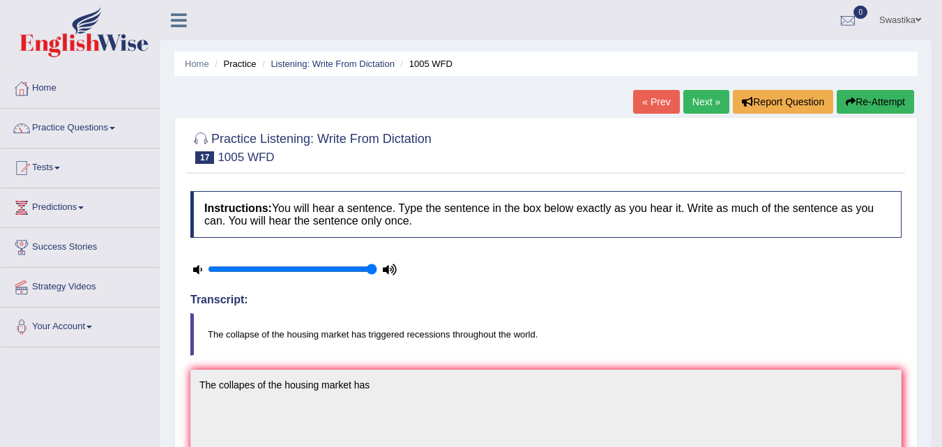
click at [701, 96] on link "Next »" at bounding box center [706, 102] width 46 height 24
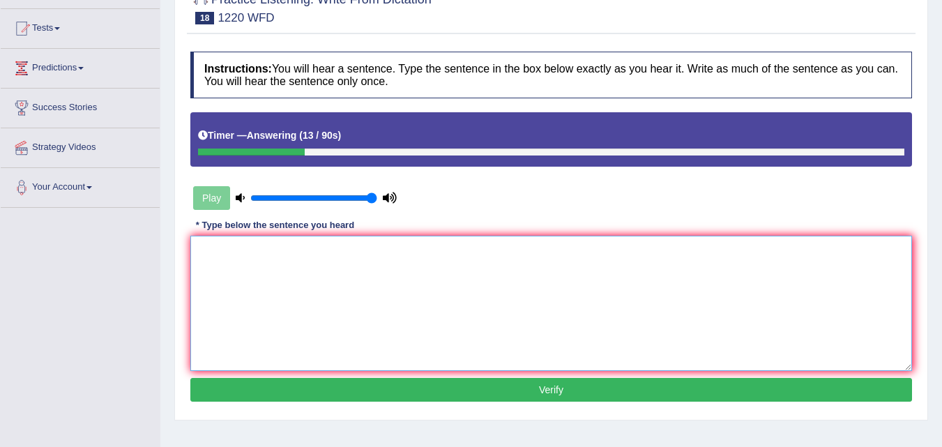
click at [227, 243] on textarea at bounding box center [551, 303] width 722 height 135
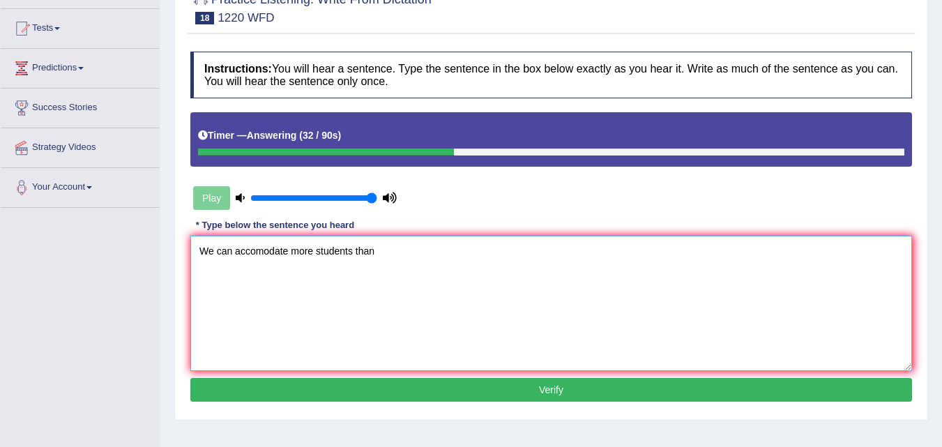
drag, startPoint x: 231, startPoint y: 248, endPoint x: 247, endPoint y: 248, distance: 16.0
click at [232, 248] on textarea "We can accomodate more students than" at bounding box center [551, 303] width 722 height 135
click at [422, 252] on textarea "We are able to accomodate more students than" at bounding box center [551, 303] width 722 height 135
type textarea "We are able to accomodate more students than previously."
click at [438, 390] on button "Verify" at bounding box center [551, 390] width 722 height 24
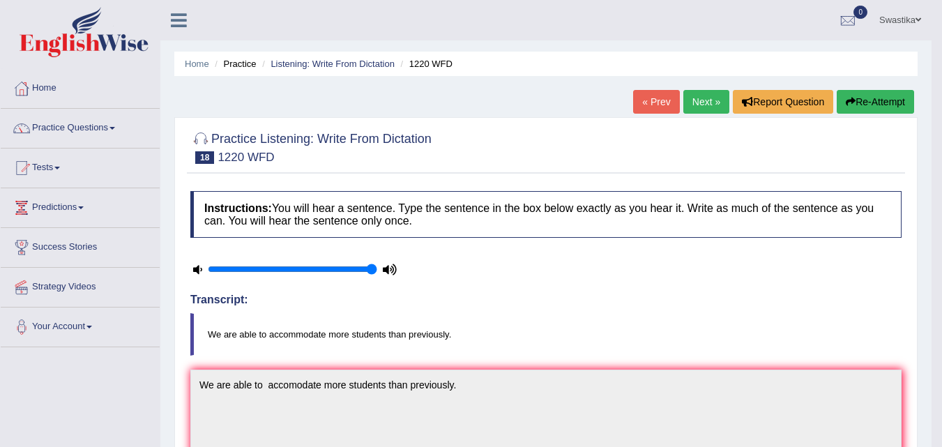
click at [706, 94] on link "Next »" at bounding box center [706, 102] width 46 height 24
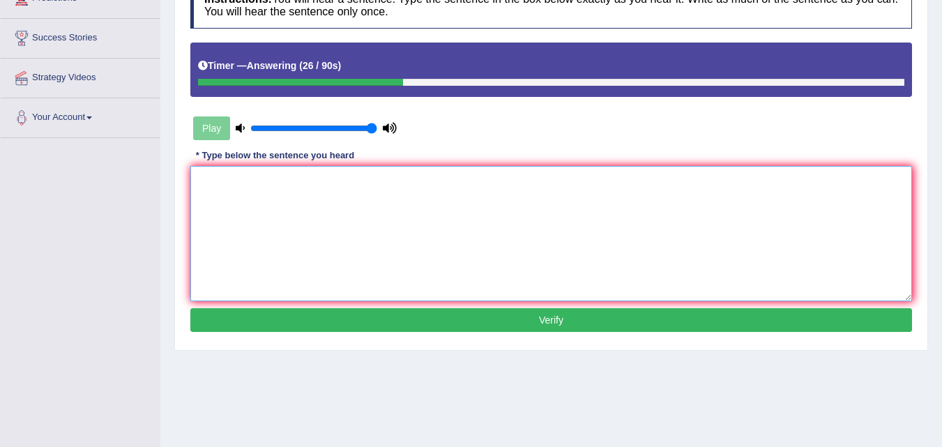
click at [222, 186] on textarea at bounding box center [551, 233] width 722 height 135
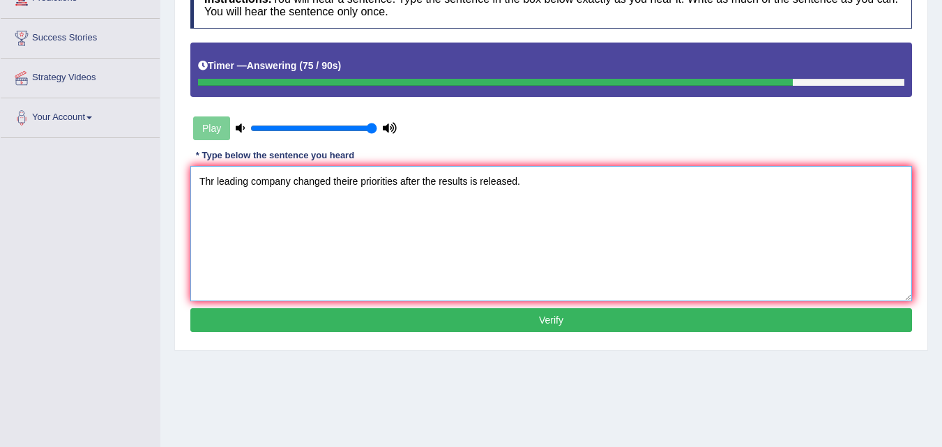
type textarea "Thr leading company changed theire priorities after the results is released."
click at [394, 313] on button "Verify" at bounding box center [551, 320] width 722 height 24
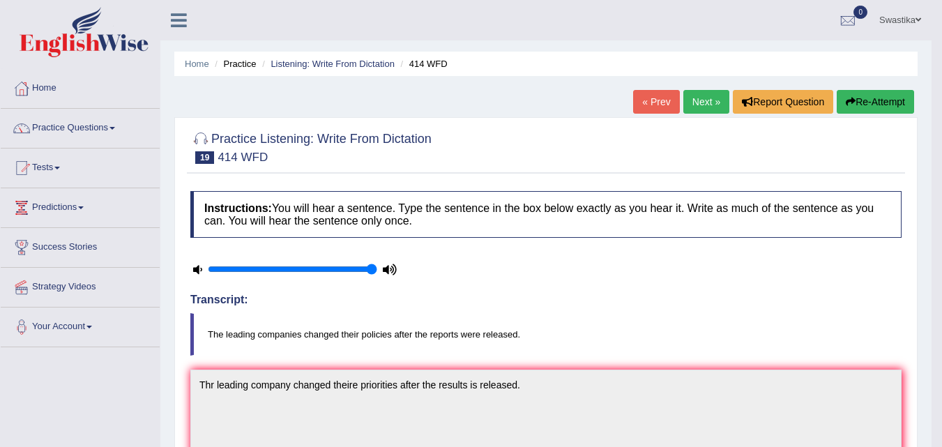
click at [704, 105] on link "Next »" at bounding box center [706, 102] width 46 height 24
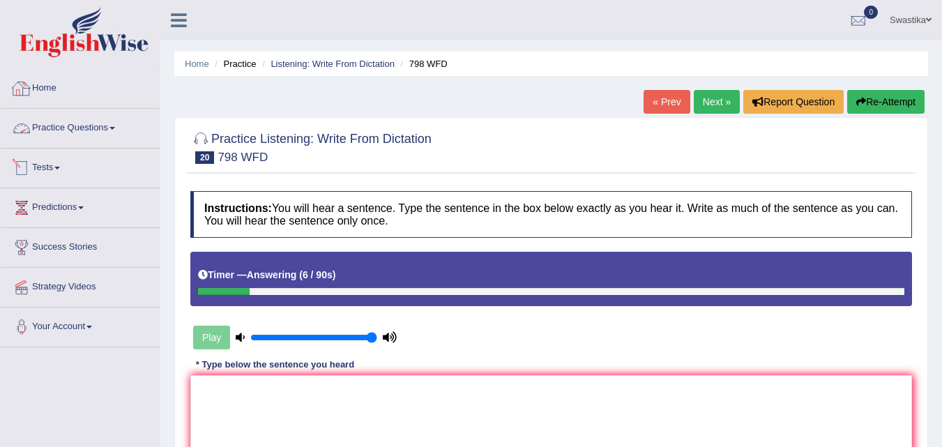
click at [86, 128] on link "Practice Questions" at bounding box center [80, 126] width 159 height 35
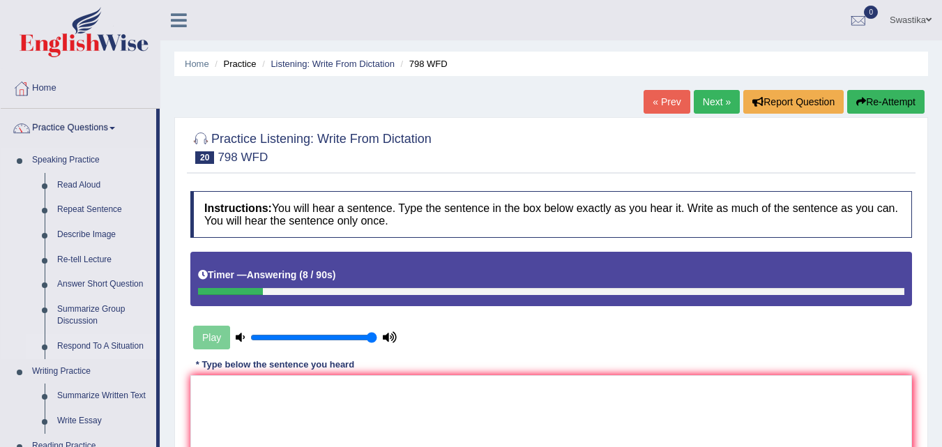
click at [76, 343] on link "Respond To A Situation" at bounding box center [103, 346] width 105 height 25
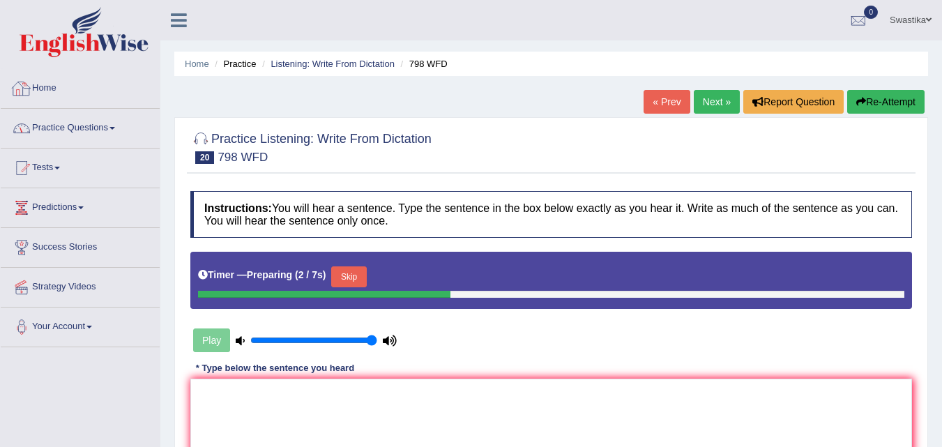
click at [80, 131] on link "Practice Questions" at bounding box center [80, 126] width 159 height 35
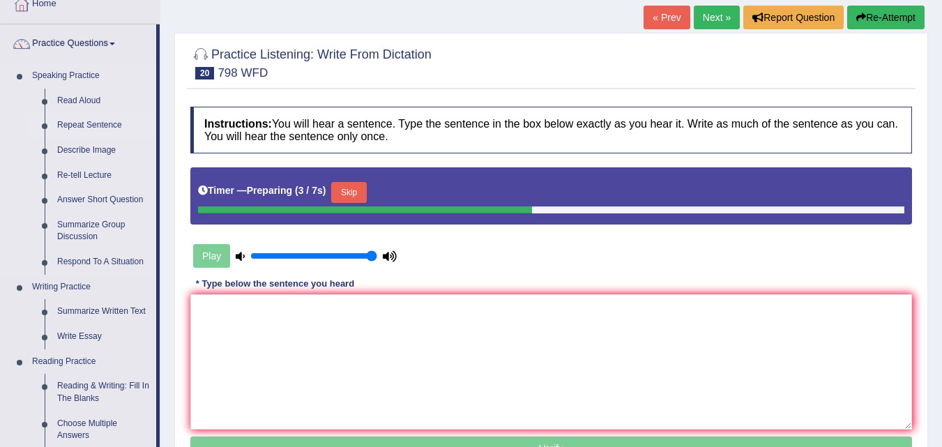
scroll to position [139, 0]
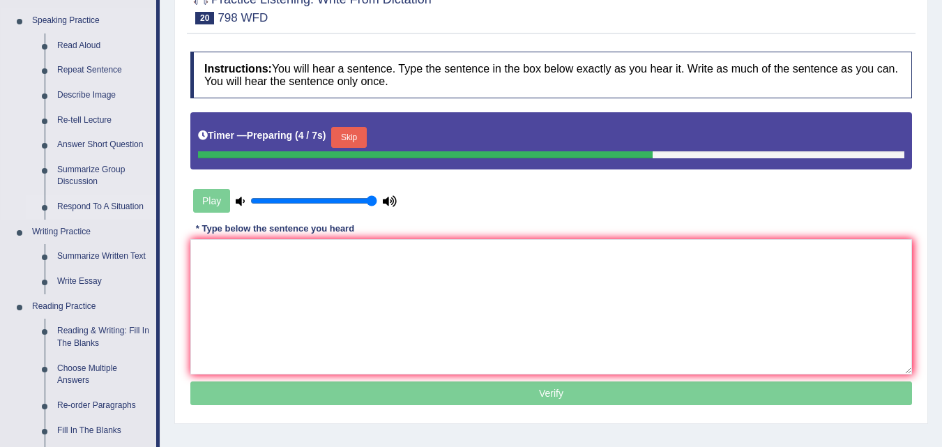
click at [79, 207] on link "Respond To A Situation" at bounding box center [103, 207] width 105 height 25
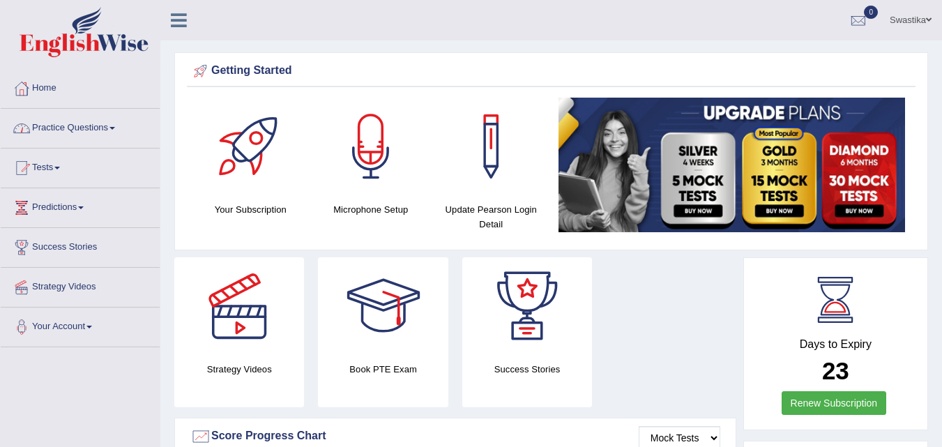
click at [86, 128] on link "Practice Questions" at bounding box center [80, 126] width 159 height 35
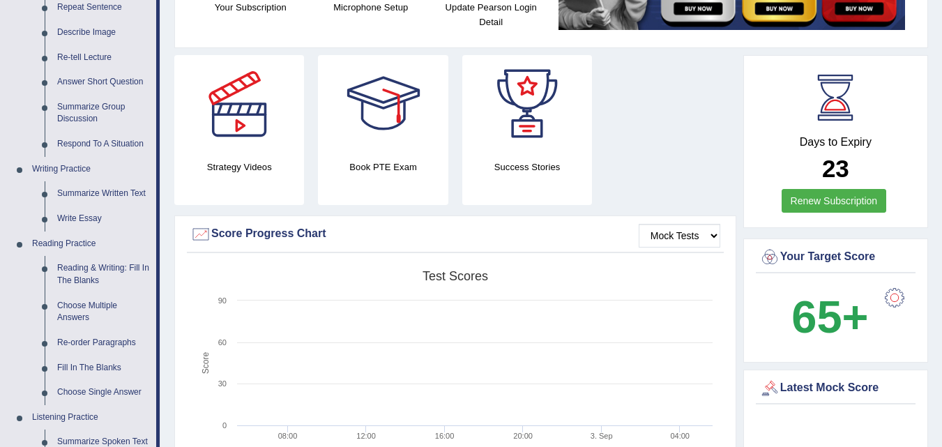
scroll to position [209, 0]
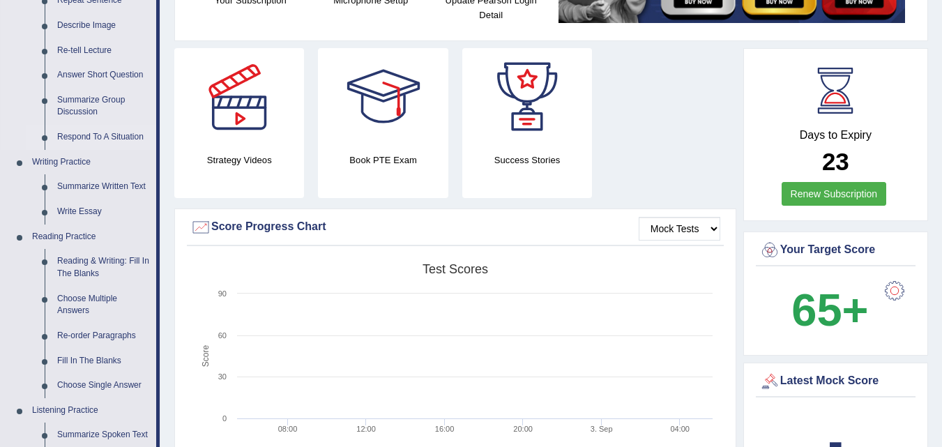
click at [100, 136] on link "Respond To A Situation" at bounding box center [103, 137] width 105 height 25
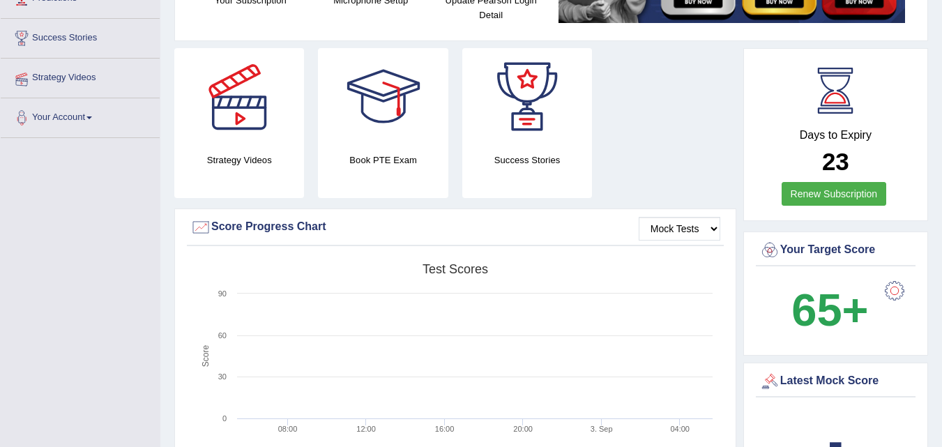
scroll to position [266, 0]
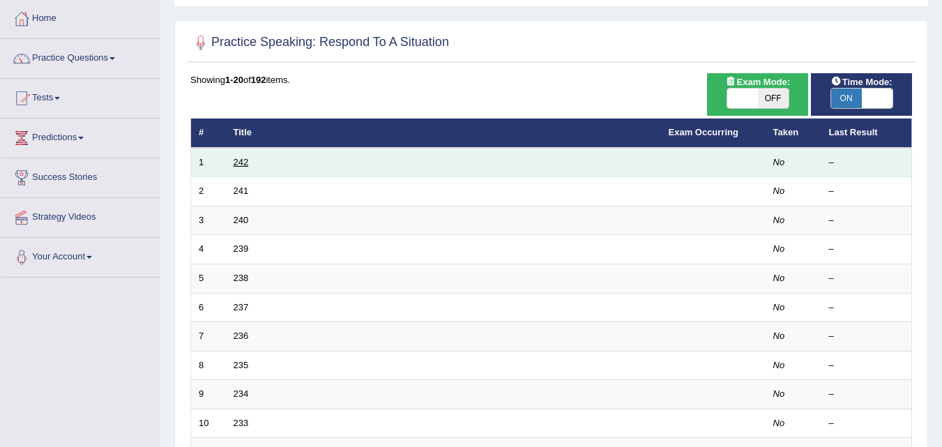
click at [240, 158] on link "242" at bounding box center [241, 162] width 15 height 10
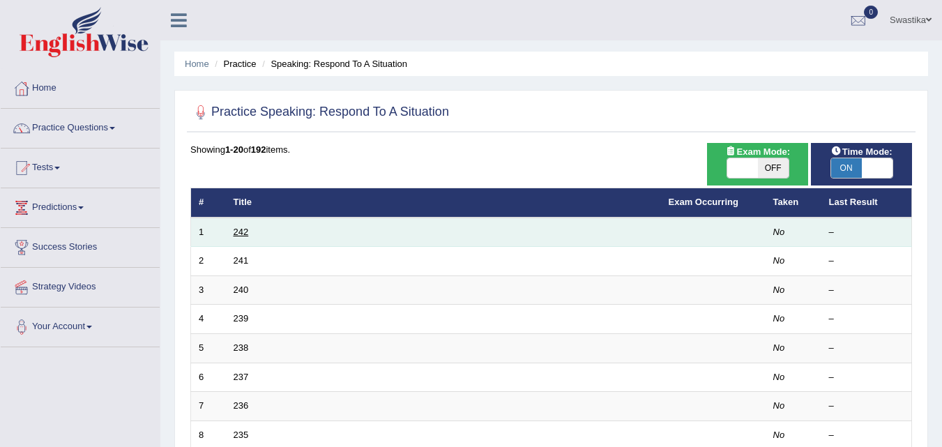
click at [247, 231] on link "242" at bounding box center [241, 232] width 15 height 10
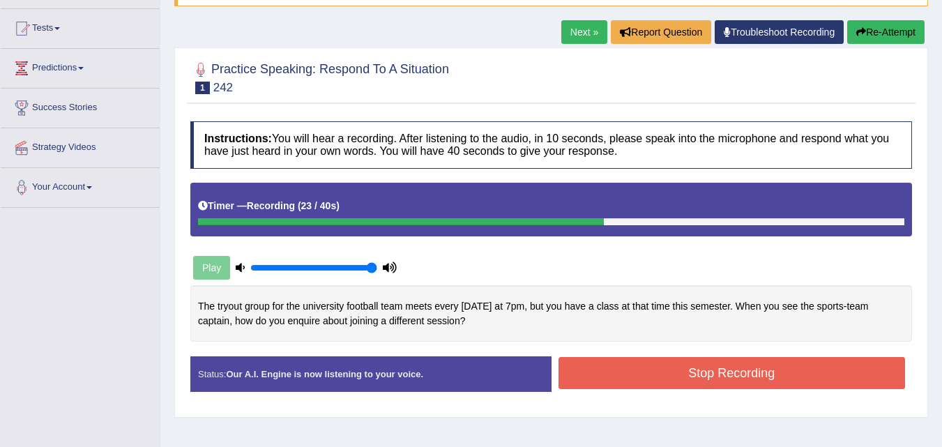
click at [764, 367] on button "Stop Recording" at bounding box center [731, 373] width 347 height 32
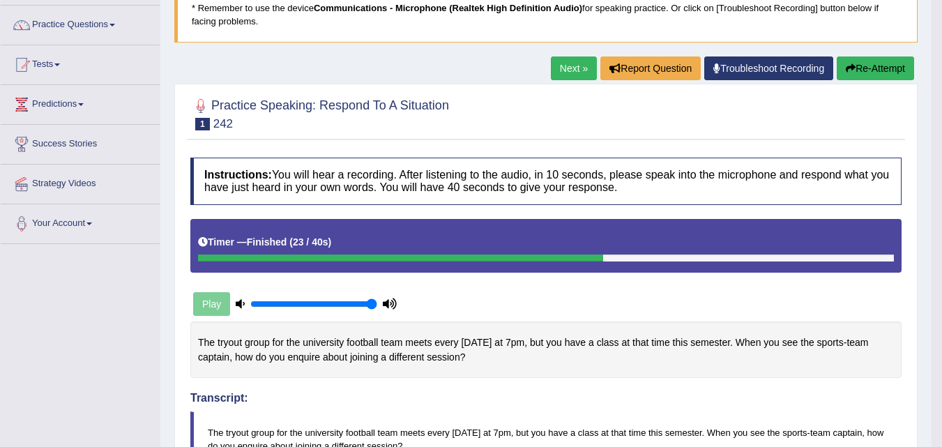
scroll to position [128, 0]
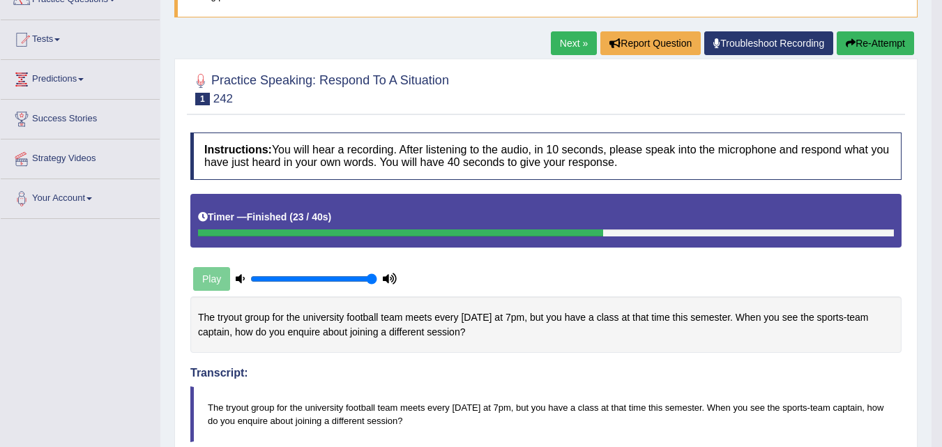
click at [558, 40] on link "Next »" at bounding box center [574, 43] width 46 height 24
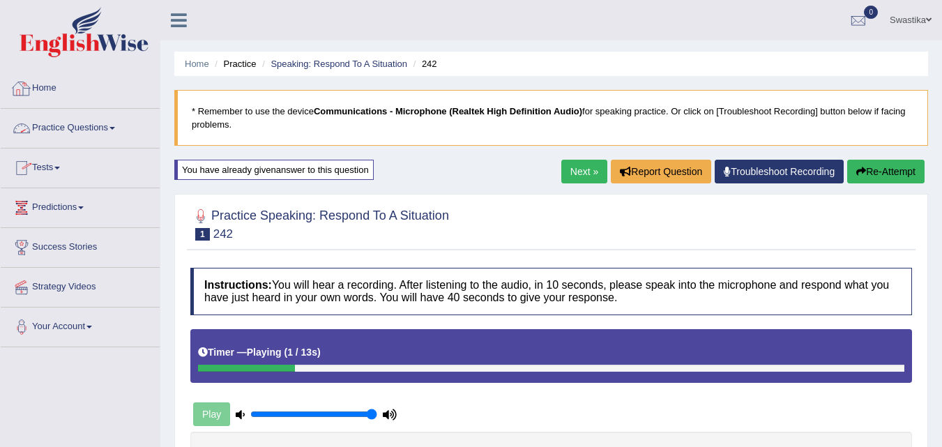
click at [103, 127] on link "Practice Questions" at bounding box center [80, 126] width 159 height 35
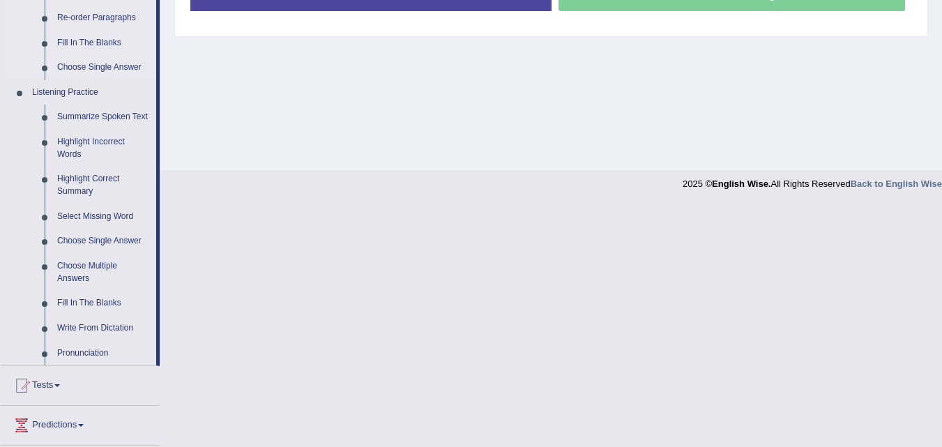
scroll to position [558, 0]
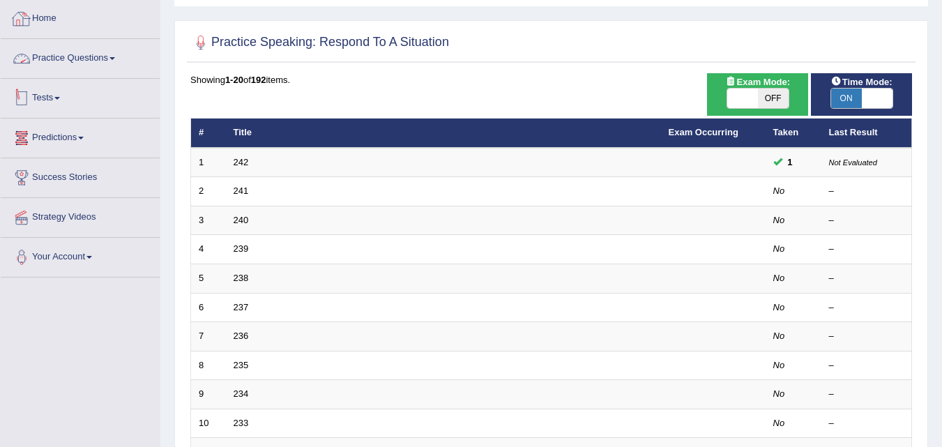
click at [69, 59] on link "Practice Questions" at bounding box center [80, 56] width 159 height 35
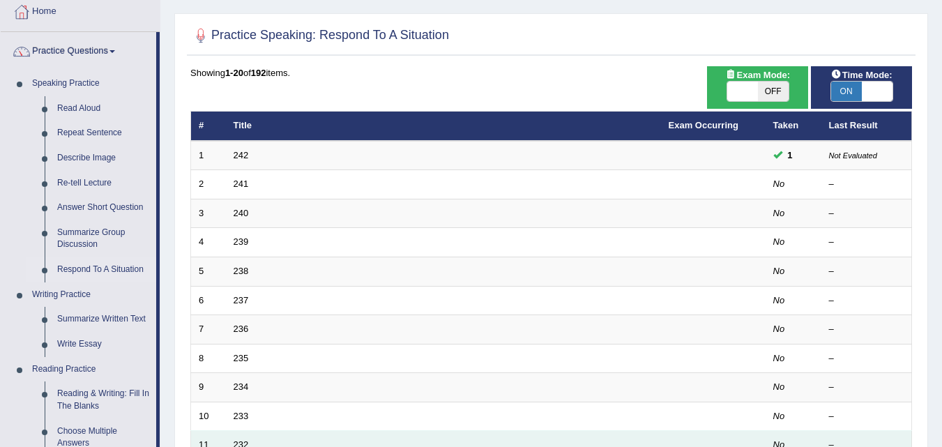
scroll to position [70, 0]
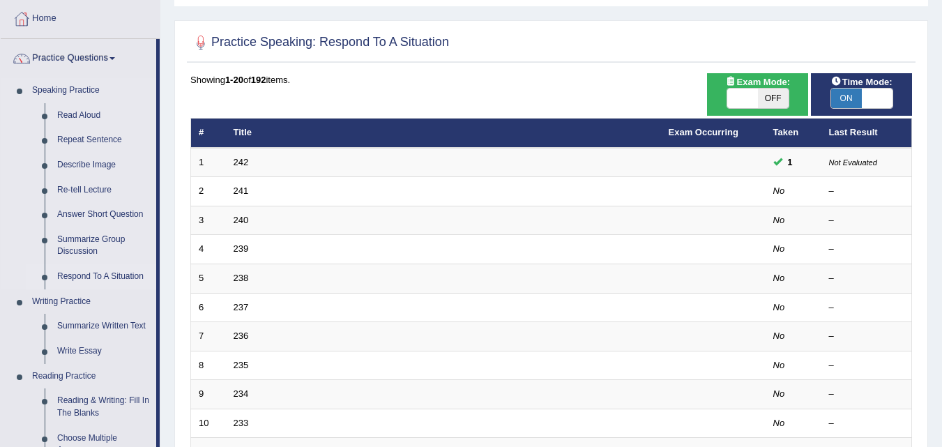
click at [119, 275] on link "Respond To A Situation" at bounding box center [103, 276] width 105 height 25
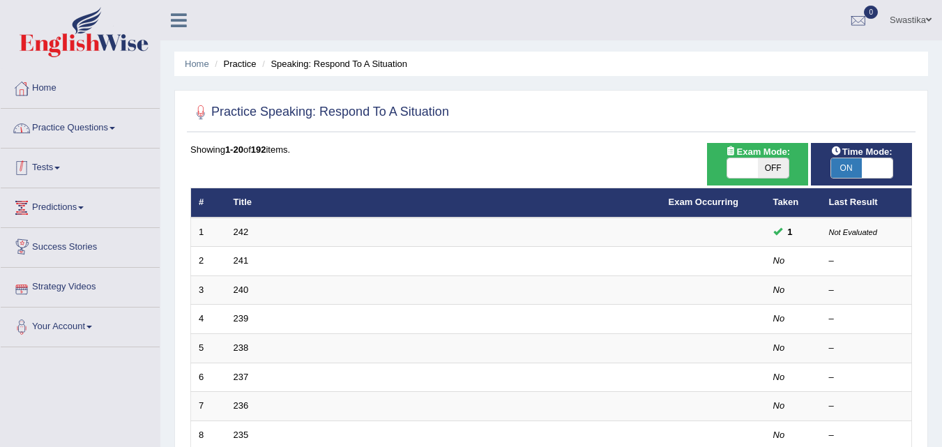
click at [93, 128] on link "Practice Questions" at bounding box center [80, 126] width 159 height 35
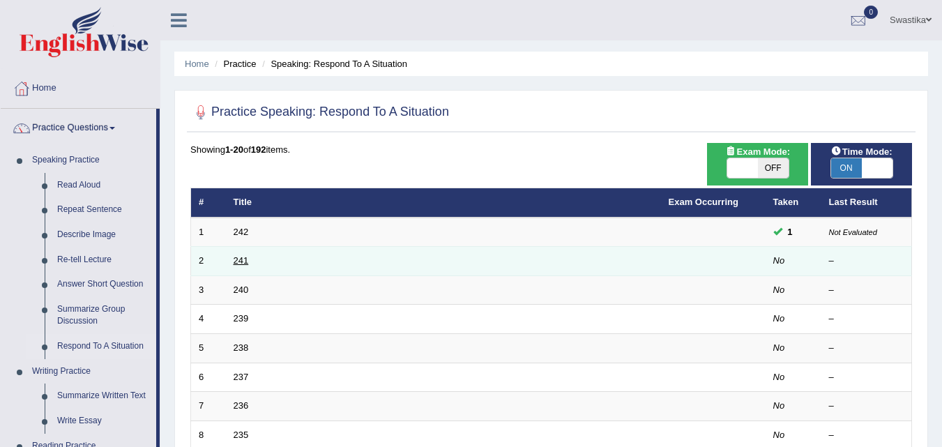
click at [236, 261] on link "241" at bounding box center [241, 260] width 15 height 10
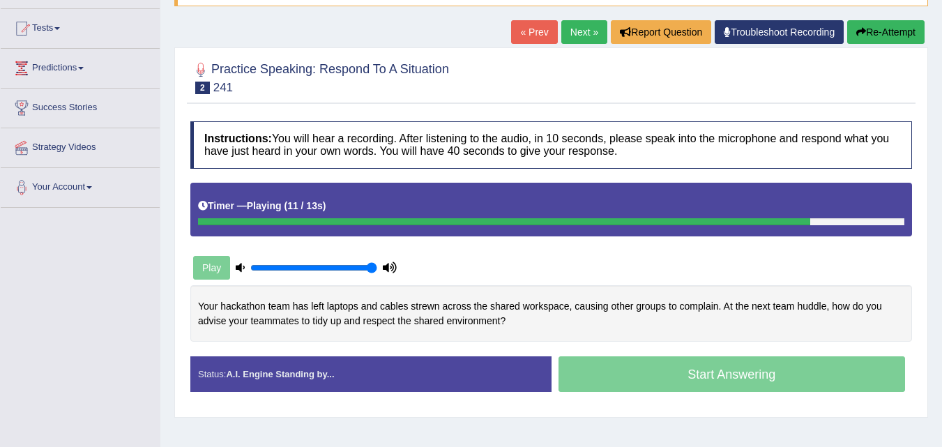
click at [573, 28] on link "Next »" at bounding box center [584, 32] width 46 height 24
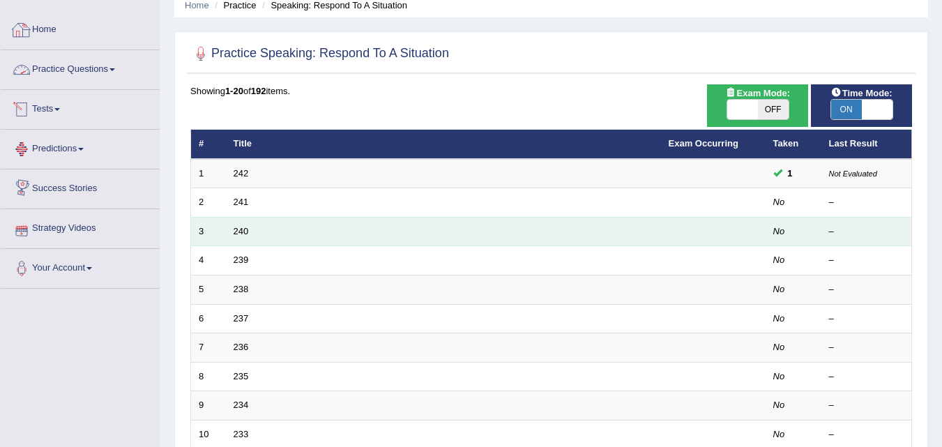
scroll to position [139, 0]
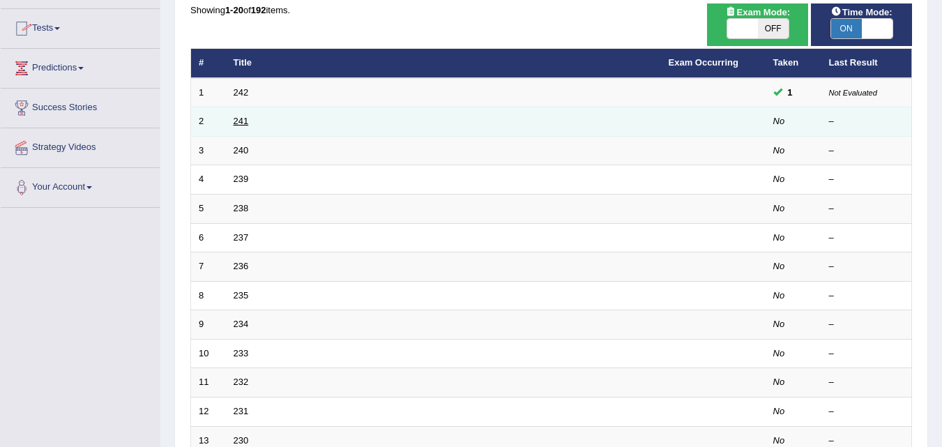
click at [241, 124] on link "241" at bounding box center [241, 121] width 15 height 10
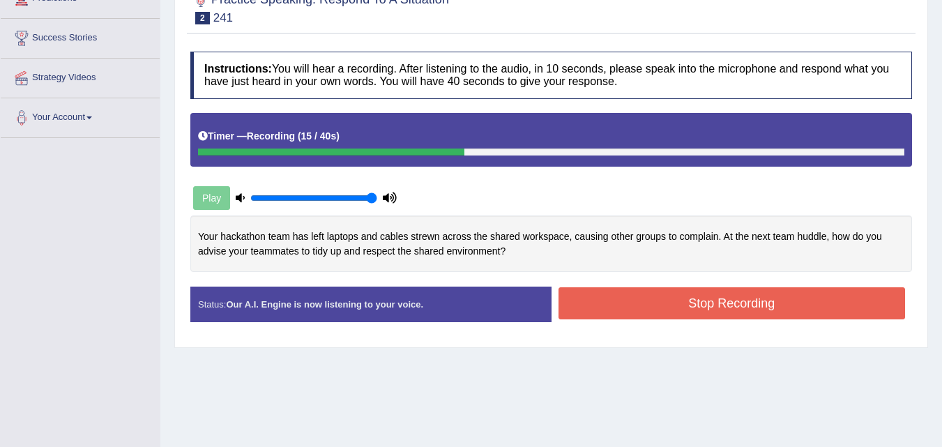
click at [586, 303] on button "Stop Recording" at bounding box center [731, 303] width 347 height 32
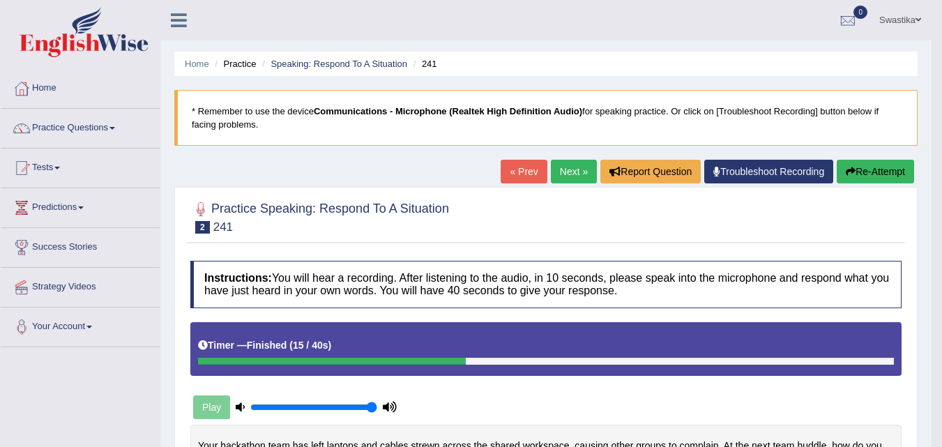
click at [572, 164] on link "Next »" at bounding box center [574, 172] width 46 height 24
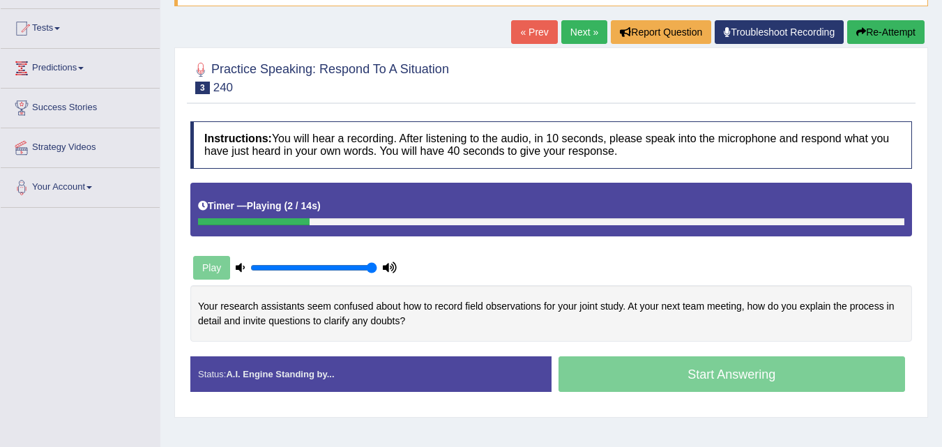
click at [593, 35] on link "Next »" at bounding box center [584, 32] width 46 height 24
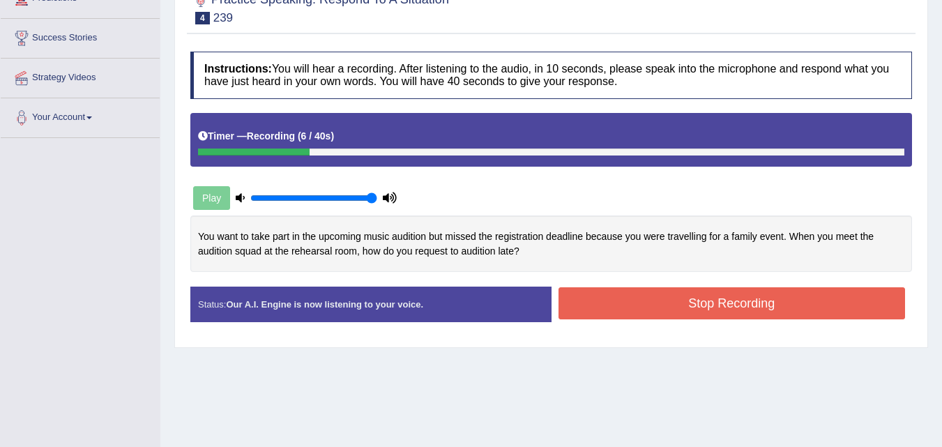
click at [635, 304] on button "Stop Recording" at bounding box center [731, 303] width 347 height 32
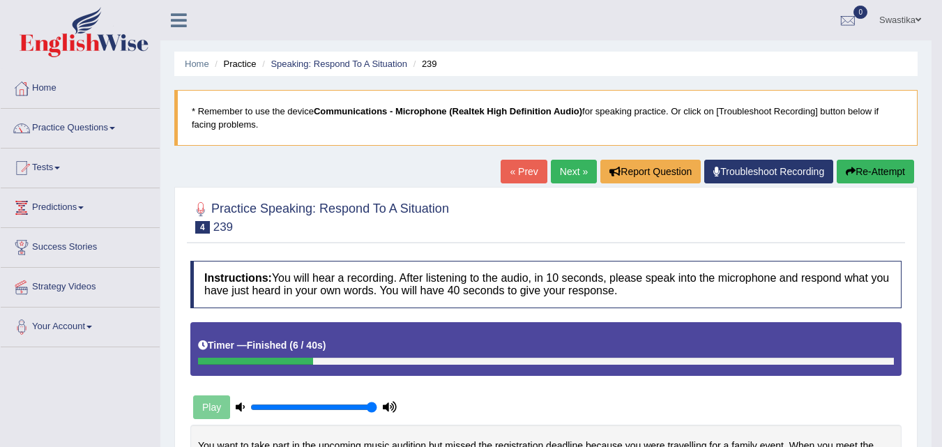
click at [860, 167] on button "Re-Attempt" at bounding box center [875, 172] width 77 height 24
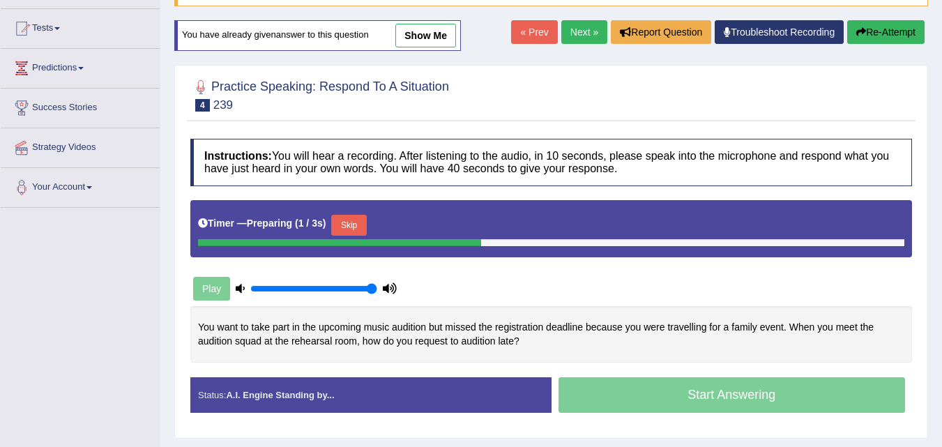
scroll to position [209, 0]
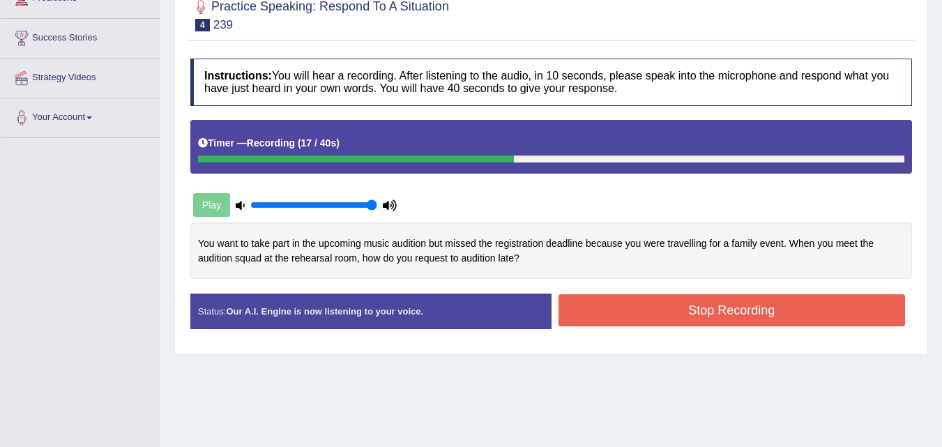
click at [682, 300] on button "Stop Recording" at bounding box center [731, 310] width 347 height 32
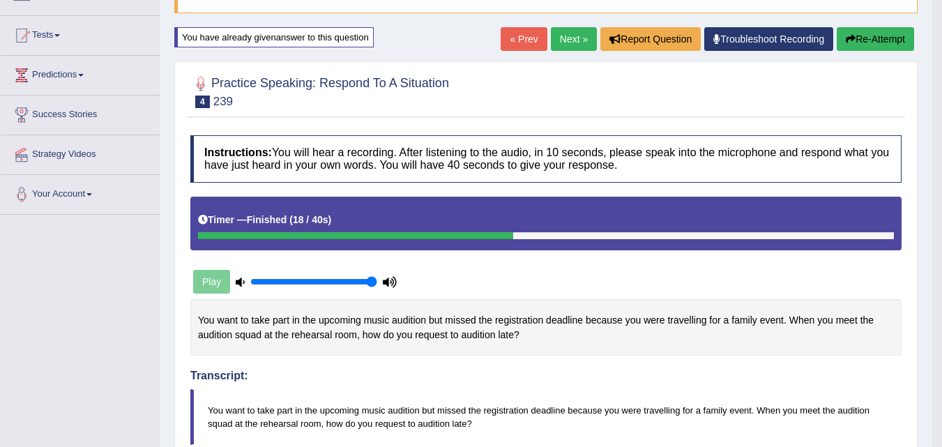
scroll to position [139, 0]
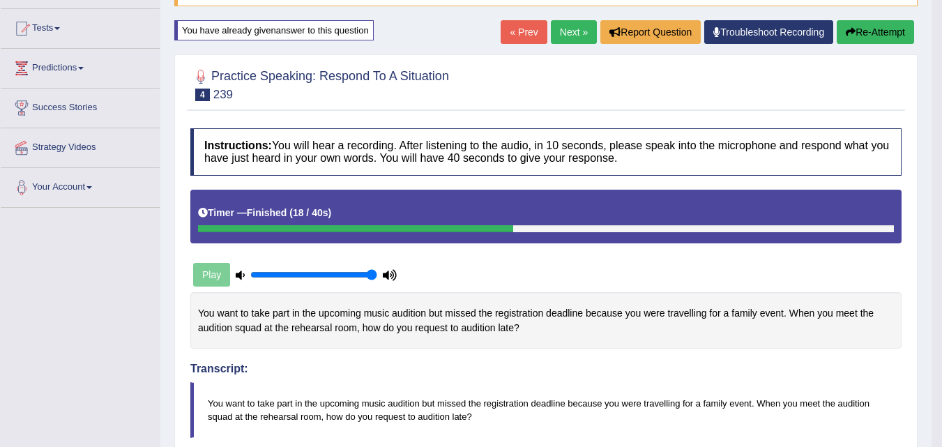
click at [850, 27] on icon "button" at bounding box center [851, 32] width 10 height 10
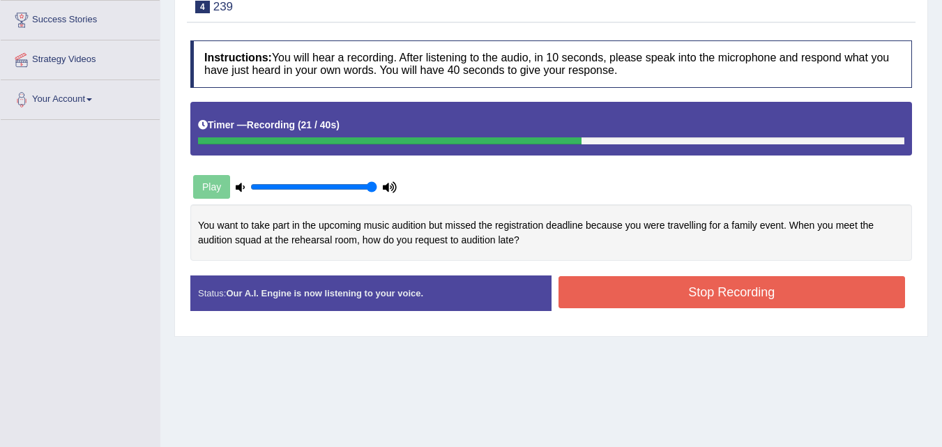
click at [616, 296] on button "Stop Recording" at bounding box center [731, 292] width 347 height 32
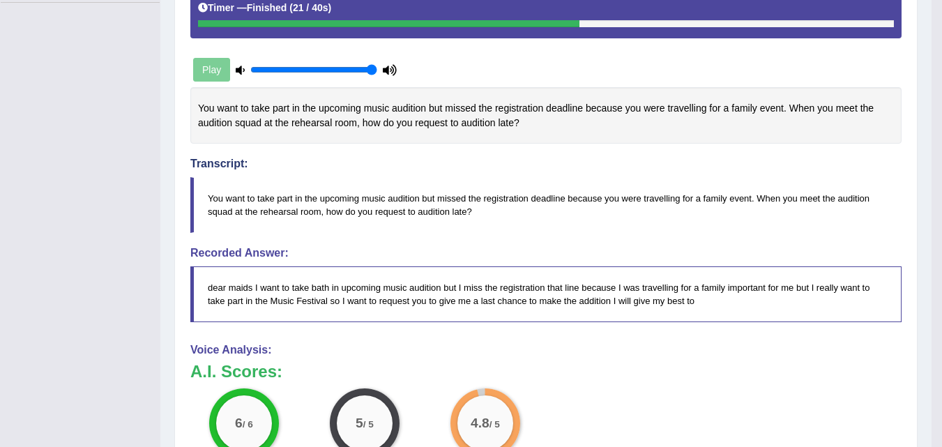
scroll to position [135, 0]
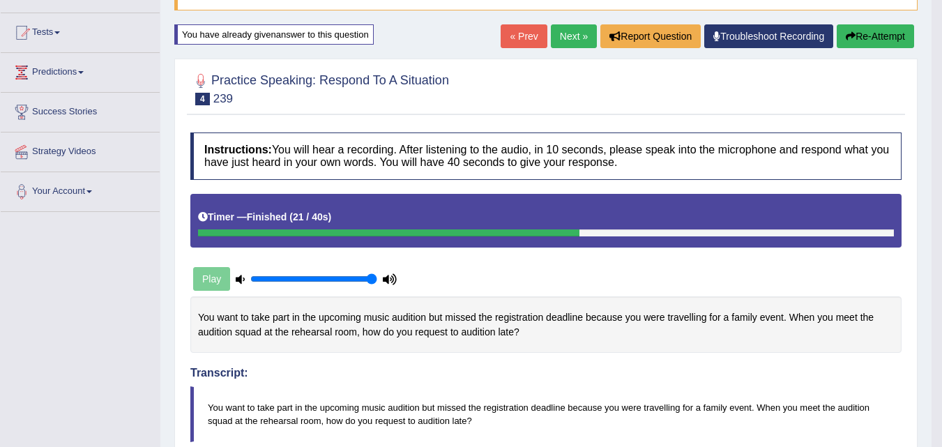
click at [559, 31] on link "Next »" at bounding box center [574, 36] width 46 height 24
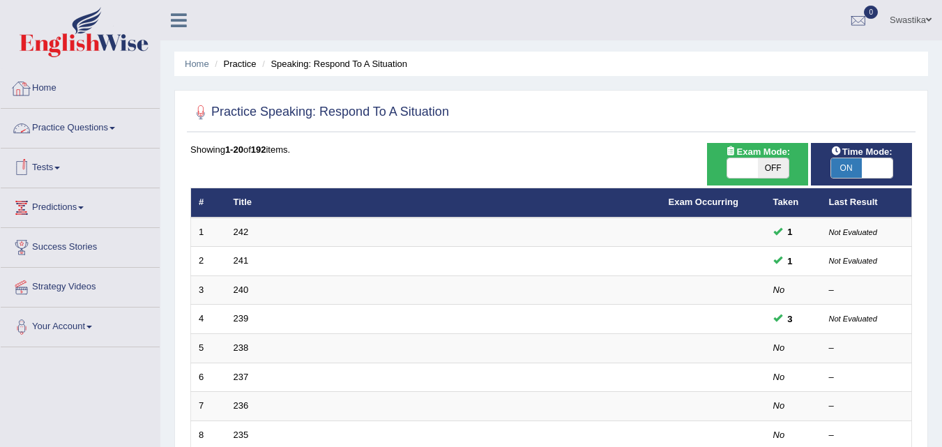
click at [70, 128] on link "Practice Questions" at bounding box center [80, 126] width 159 height 35
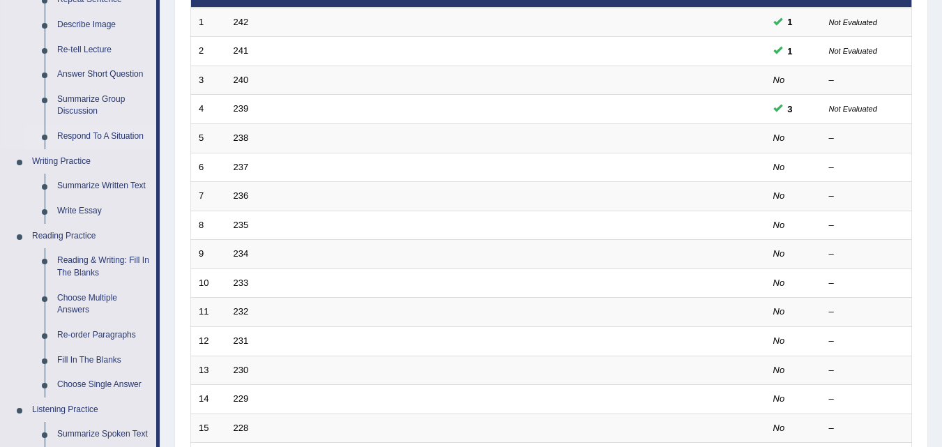
scroll to position [488, 0]
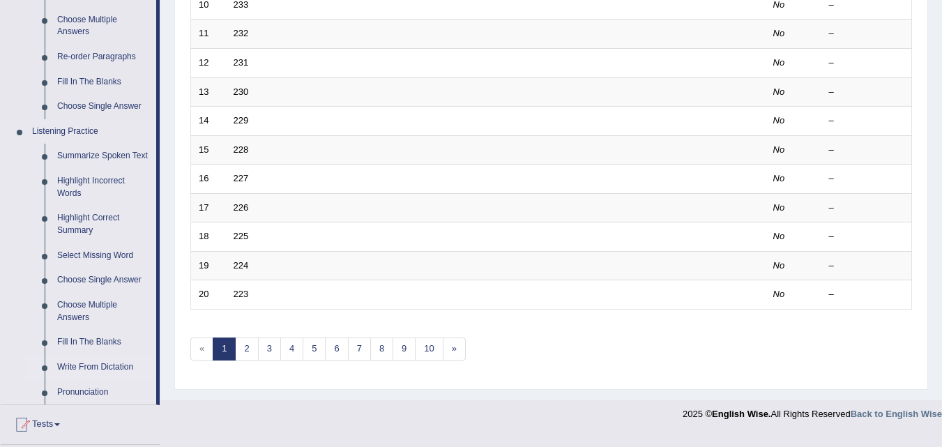
click at [91, 367] on link "Write From Dictation" at bounding box center [103, 367] width 105 height 25
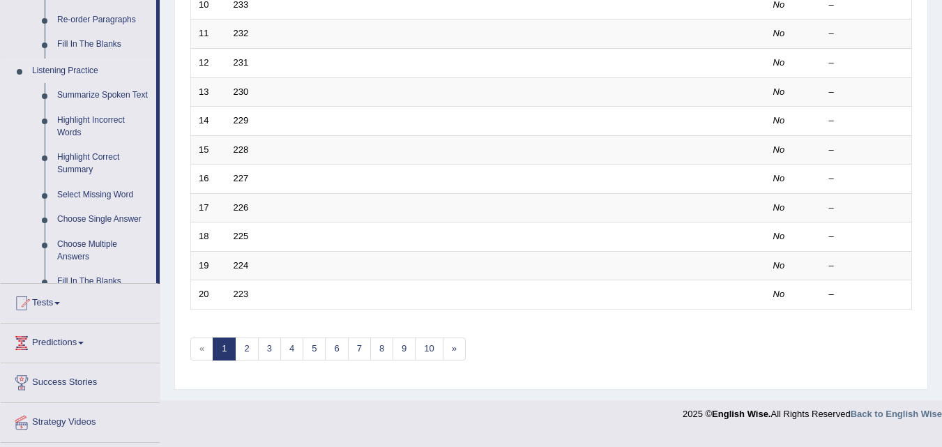
scroll to position [331, 0]
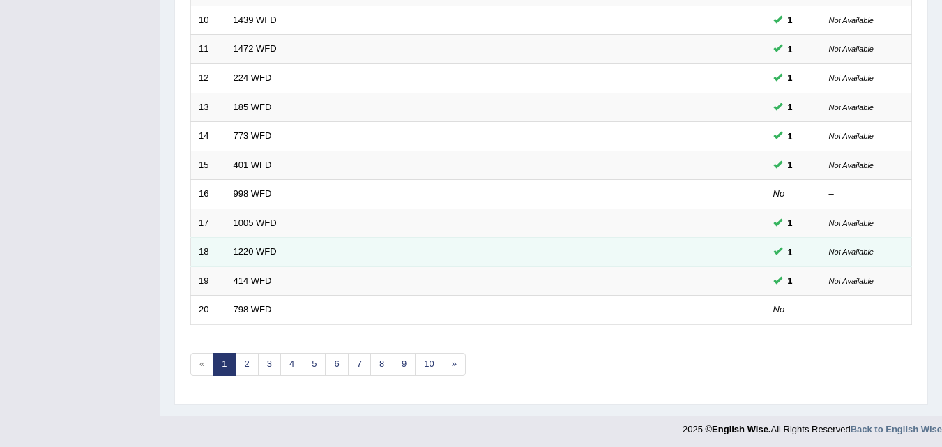
scroll to position [476, 0]
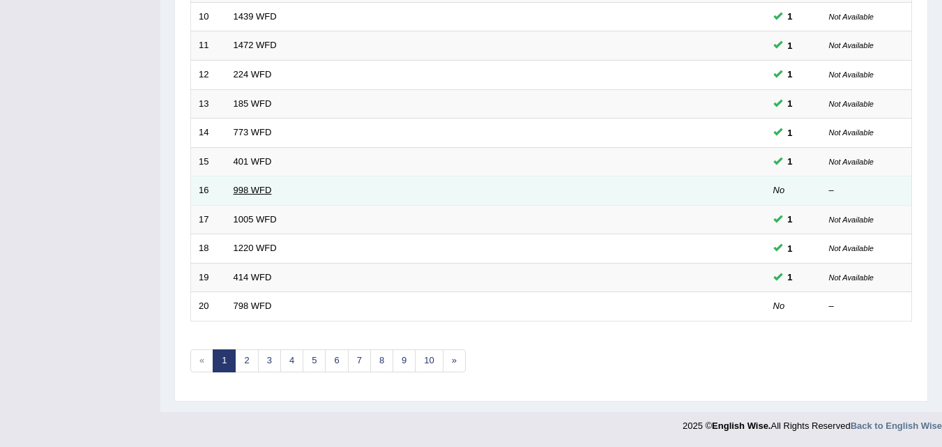
click at [243, 190] on link "998 WFD" at bounding box center [253, 190] width 38 height 10
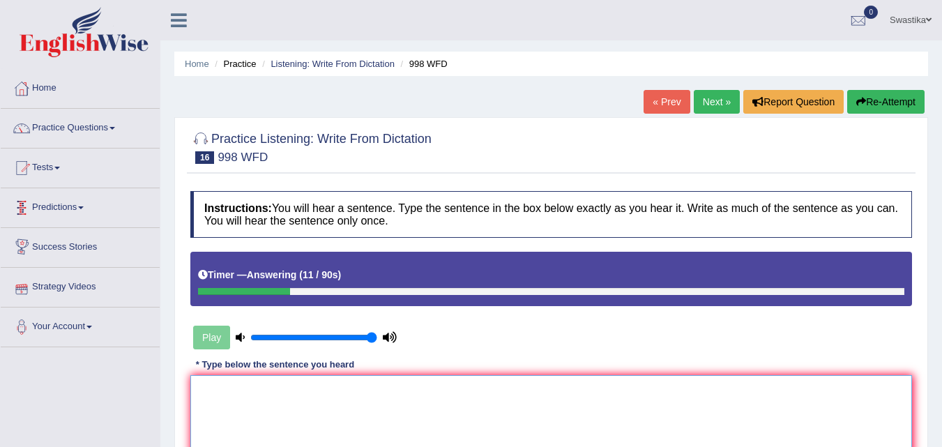
click at [234, 397] on textarea at bounding box center [551, 442] width 722 height 135
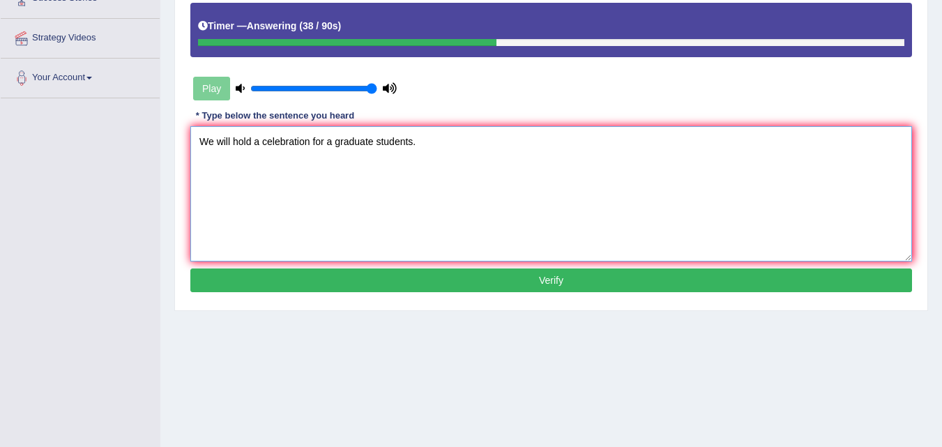
scroll to position [285, 0]
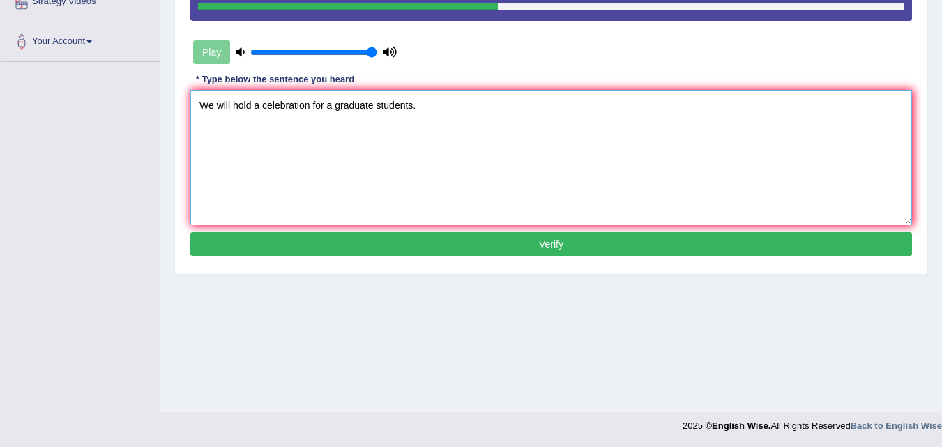
type textarea "We will hold a celebration for a graduate students."
click at [461, 236] on button "Verify" at bounding box center [551, 244] width 722 height 24
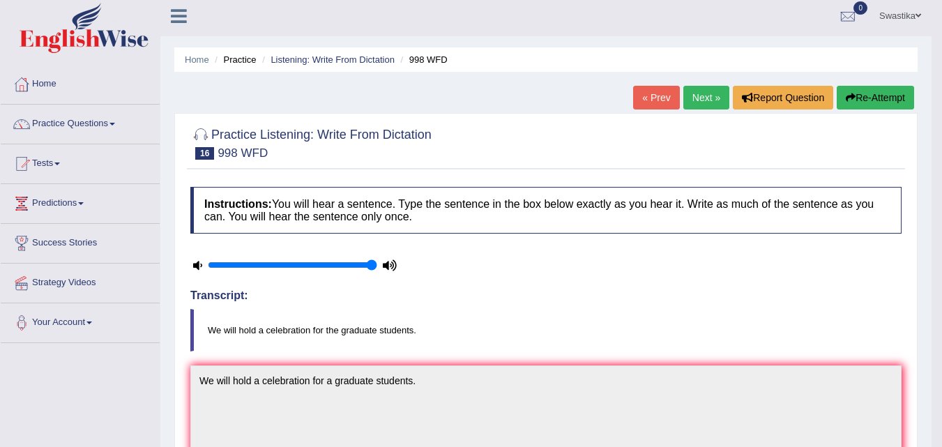
scroll to position [0, 0]
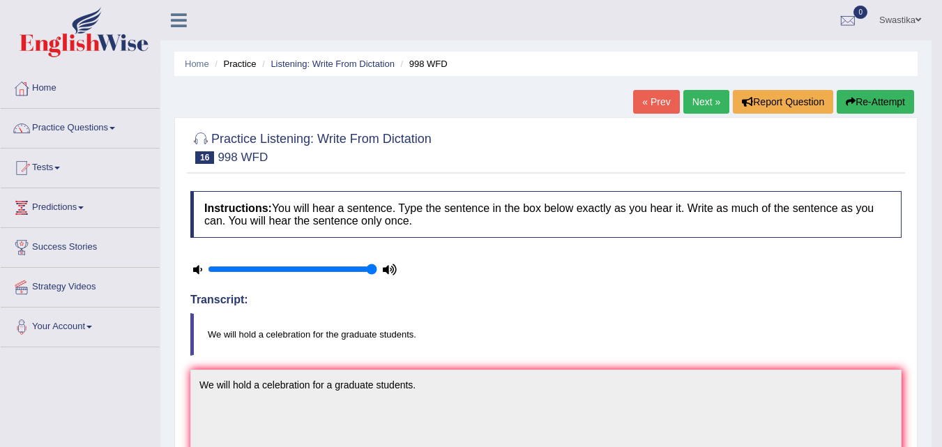
click at [688, 102] on link "Next »" at bounding box center [706, 102] width 46 height 24
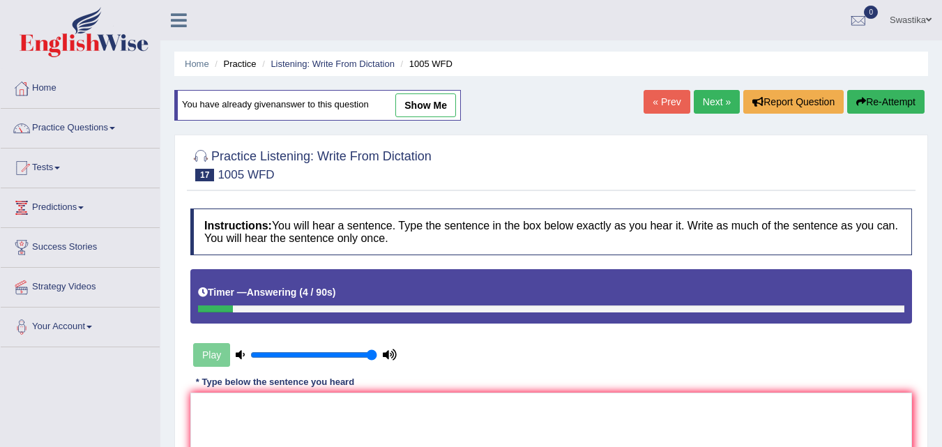
click at [710, 95] on link "Next »" at bounding box center [717, 102] width 46 height 24
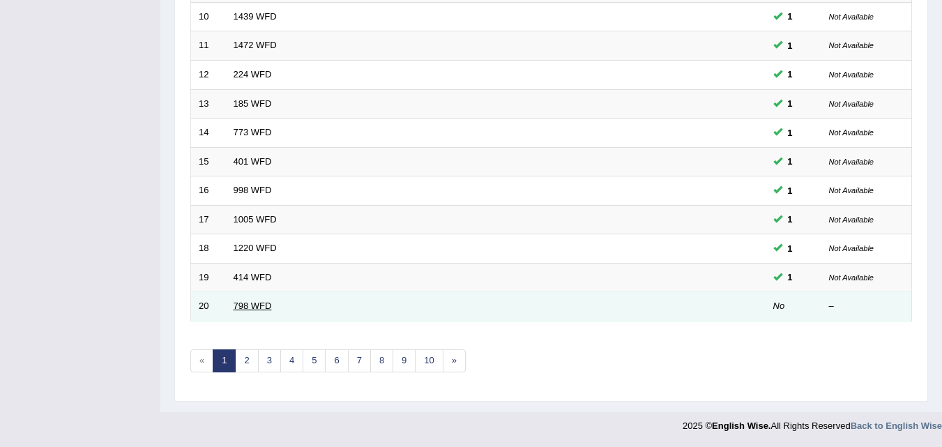
click at [252, 300] on link "798 WFD" at bounding box center [253, 305] width 38 height 10
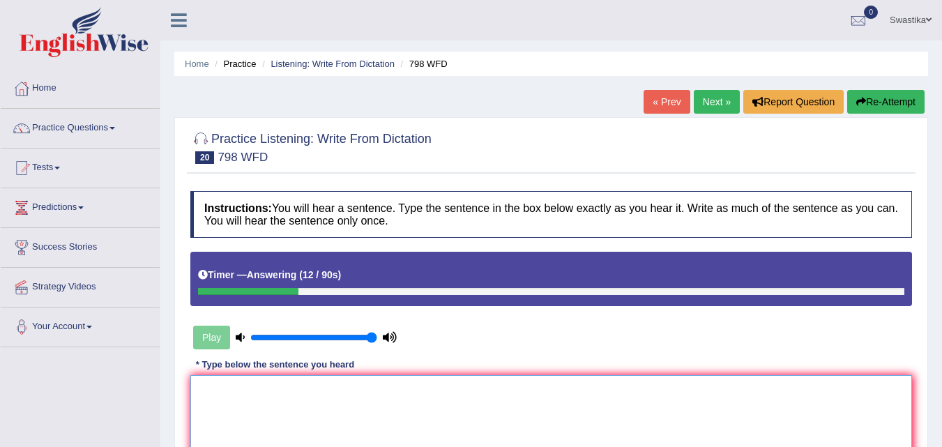
click at [231, 394] on textarea at bounding box center [551, 442] width 722 height 135
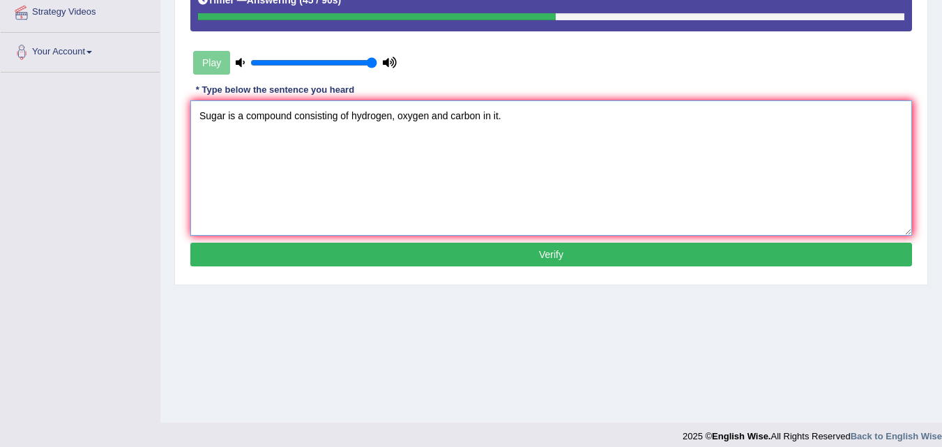
scroll to position [285, 0]
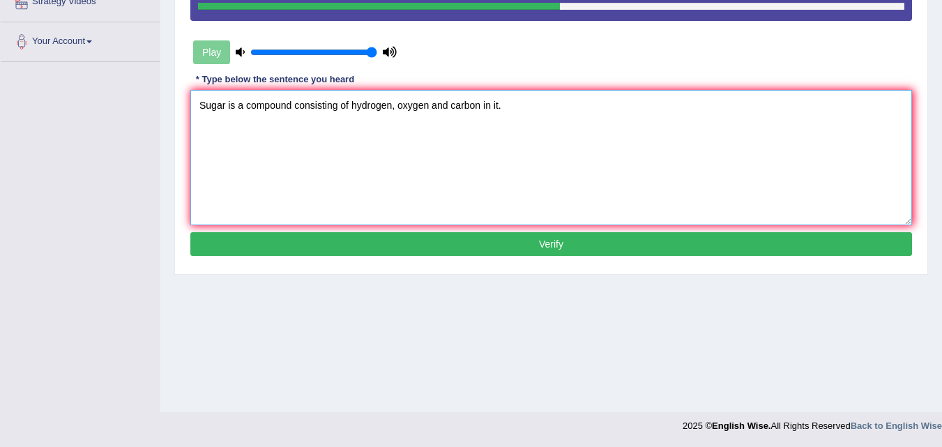
type textarea "Sugar is a compound consisting of hydrogen, oxygen and carbon in it."
click at [522, 234] on button "Verify" at bounding box center [551, 244] width 722 height 24
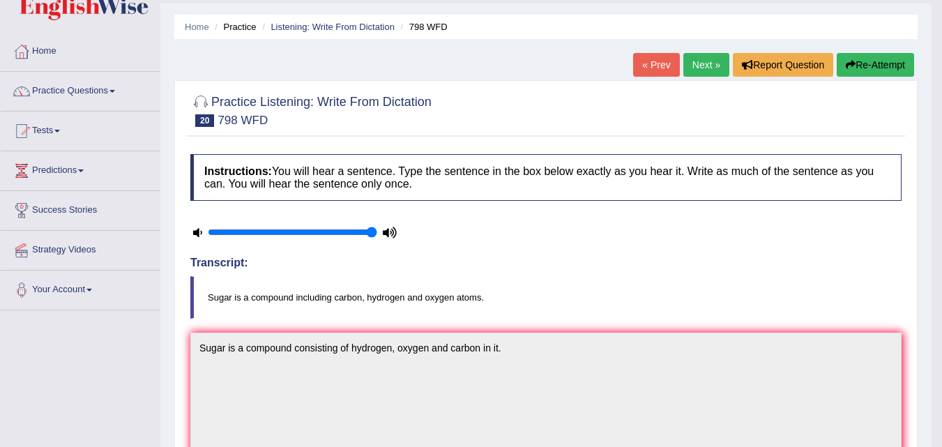
scroll to position [0, 0]
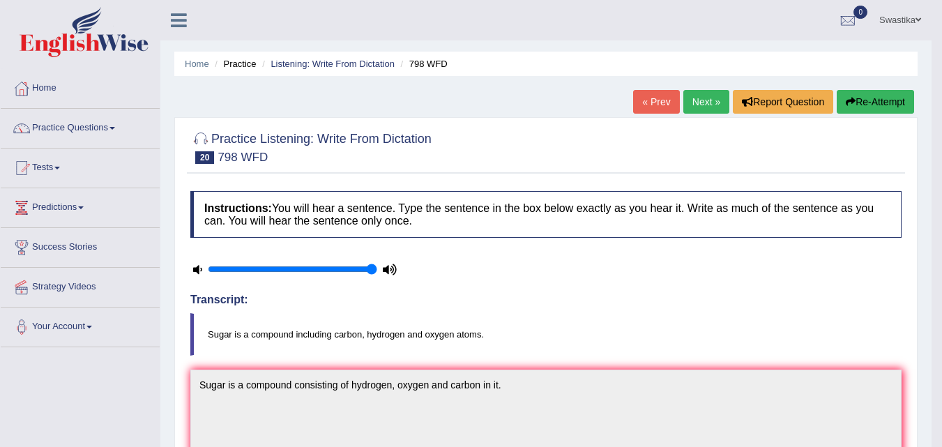
click at [701, 102] on link "Next »" at bounding box center [706, 102] width 46 height 24
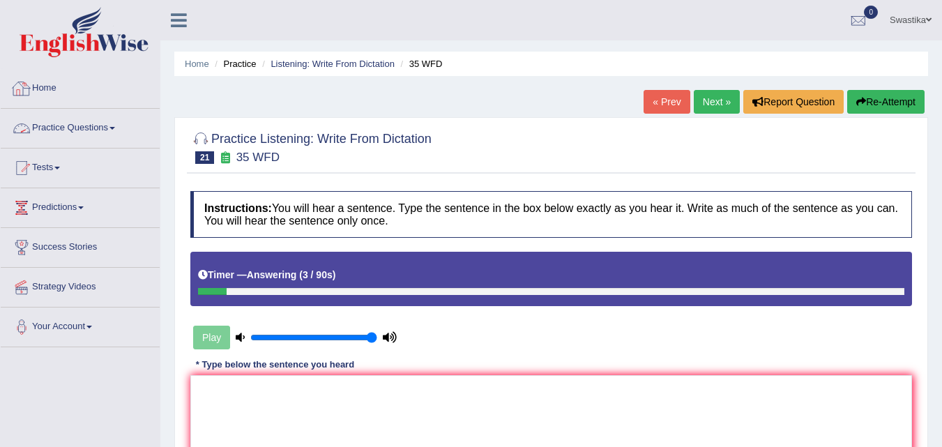
click at [83, 125] on link "Practice Questions" at bounding box center [80, 126] width 159 height 35
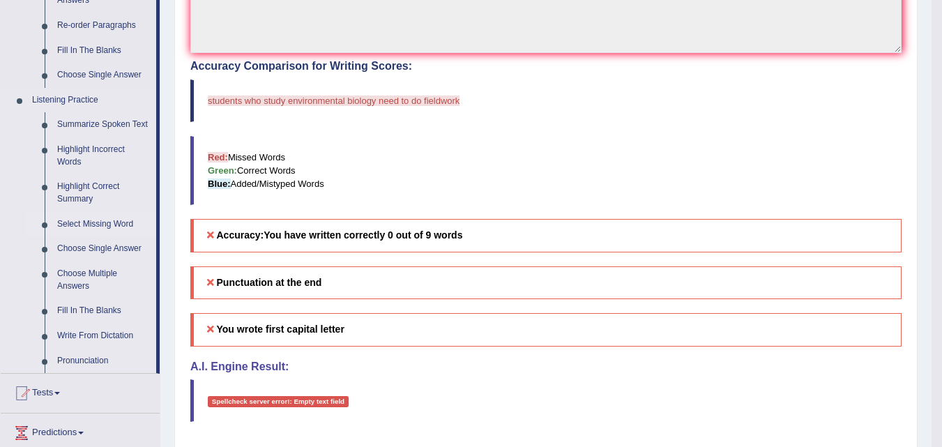
scroll to position [558, 0]
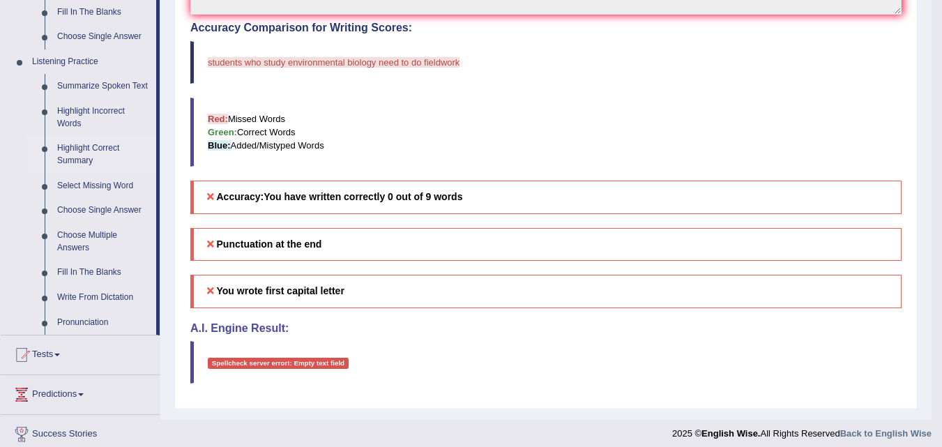
click at [84, 149] on link "Highlight Correct Summary" at bounding box center [103, 154] width 105 height 37
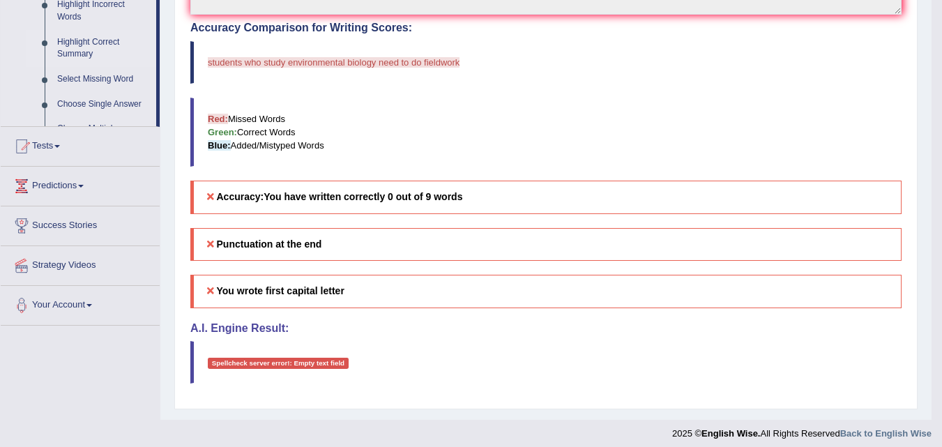
scroll to position [508, 0]
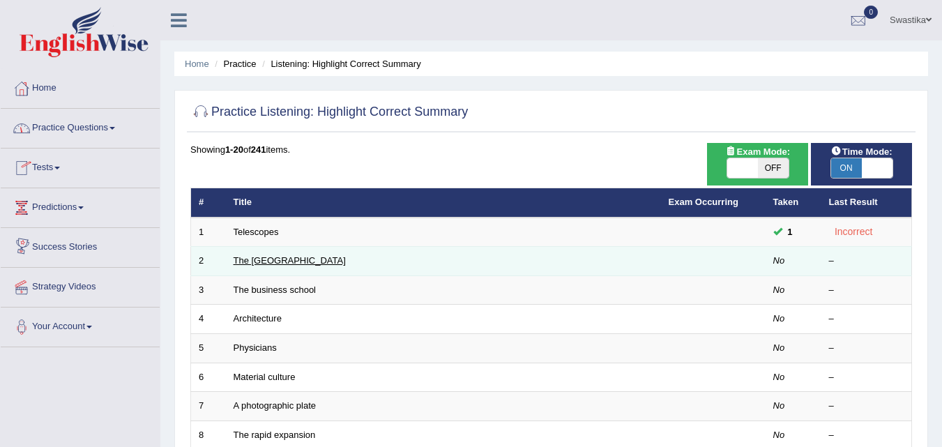
click at [250, 260] on link "The [GEOGRAPHIC_DATA]" at bounding box center [290, 260] width 112 height 10
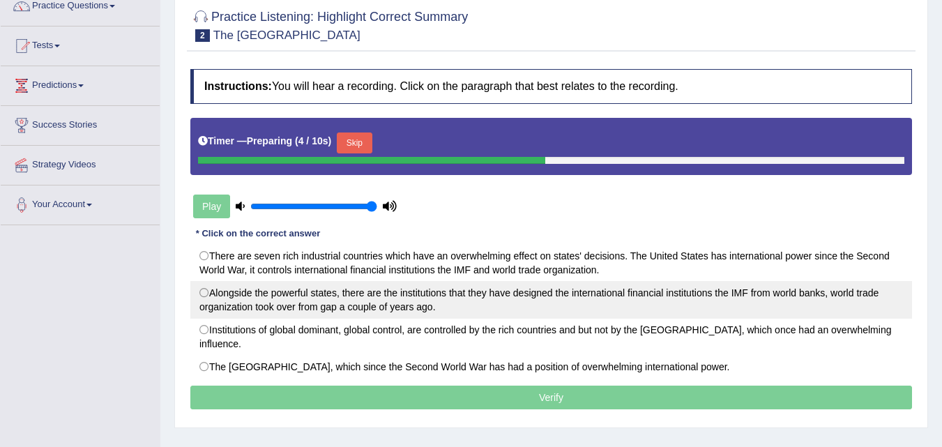
scroll to position [139, 0]
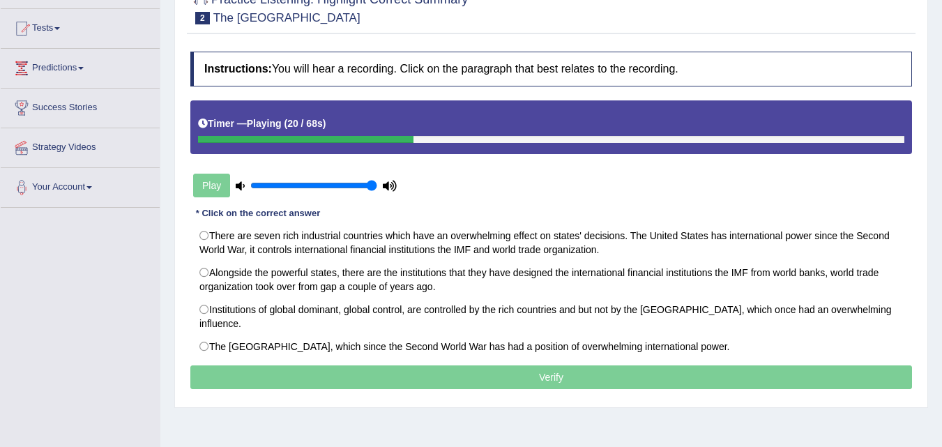
click at [392, 188] on icon at bounding box center [390, 185] width 14 height 9
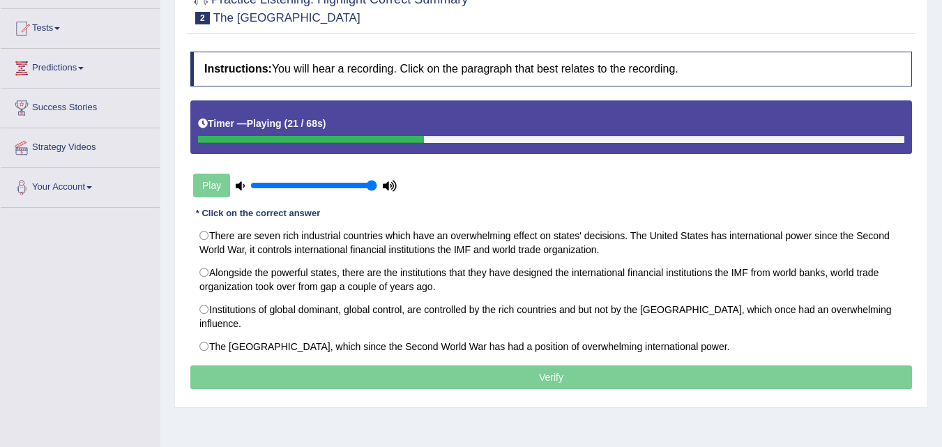
click at [392, 188] on icon at bounding box center [390, 185] width 14 height 9
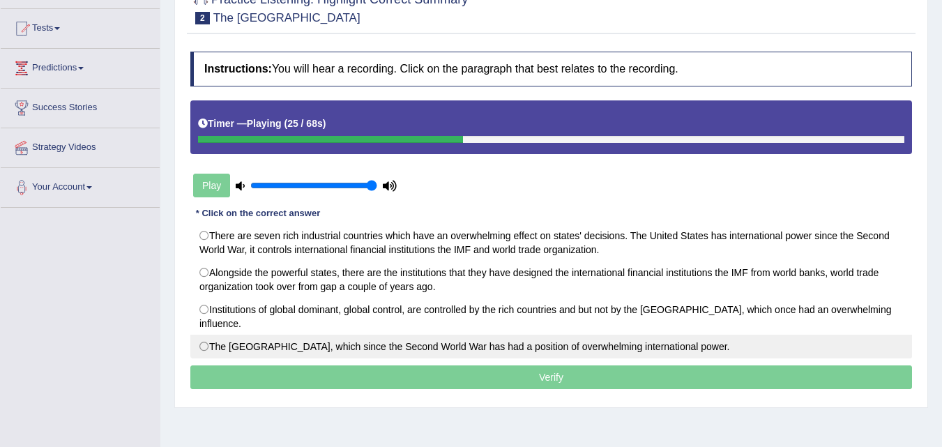
click at [811, 337] on label "The United States, which since the Second World War has had a position of overw…" at bounding box center [551, 347] width 722 height 24
radio input "true"
click at [231, 335] on label "The United States, which since the Second World War has had a position of overw…" at bounding box center [551, 347] width 722 height 24
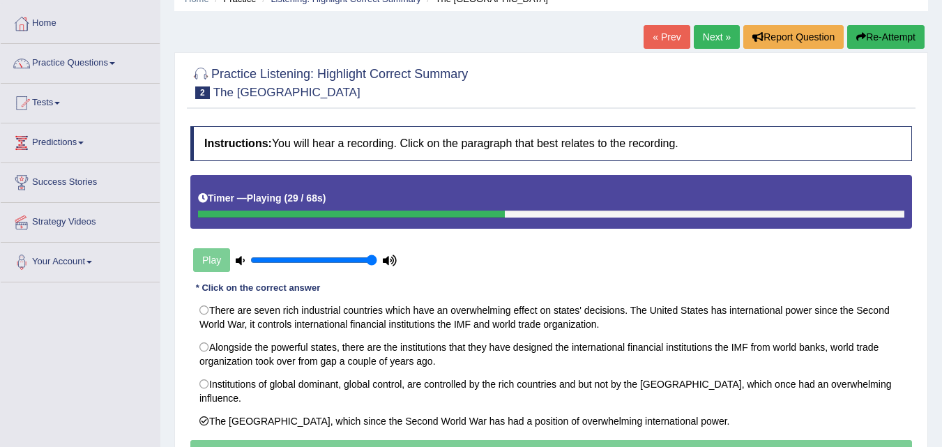
scroll to position [0, 0]
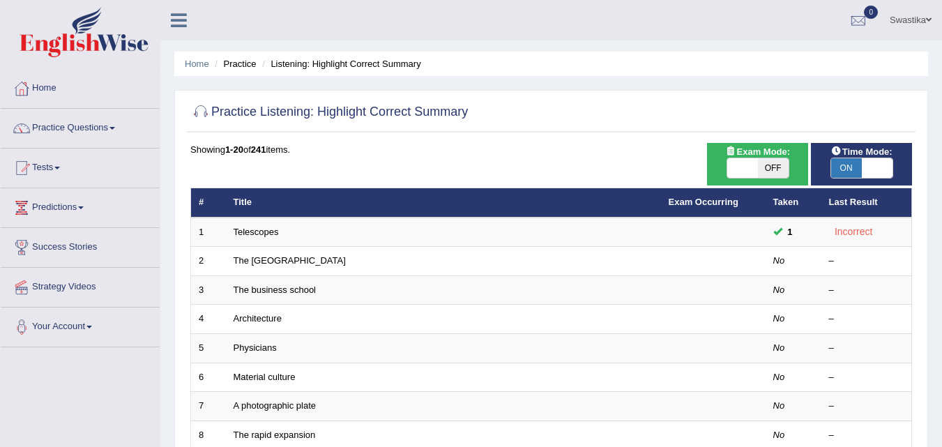
click at [268, 261] on link "The [GEOGRAPHIC_DATA]" at bounding box center [290, 260] width 112 height 10
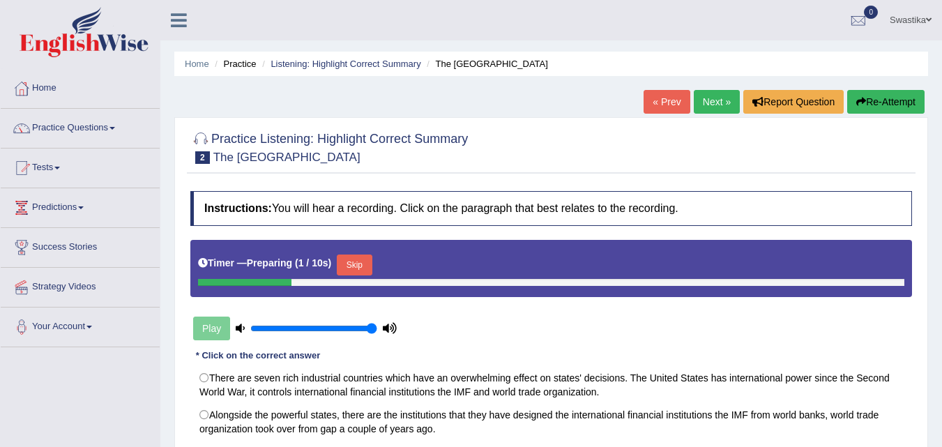
click at [369, 254] on button "Skip" at bounding box center [354, 264] width 35 height 21
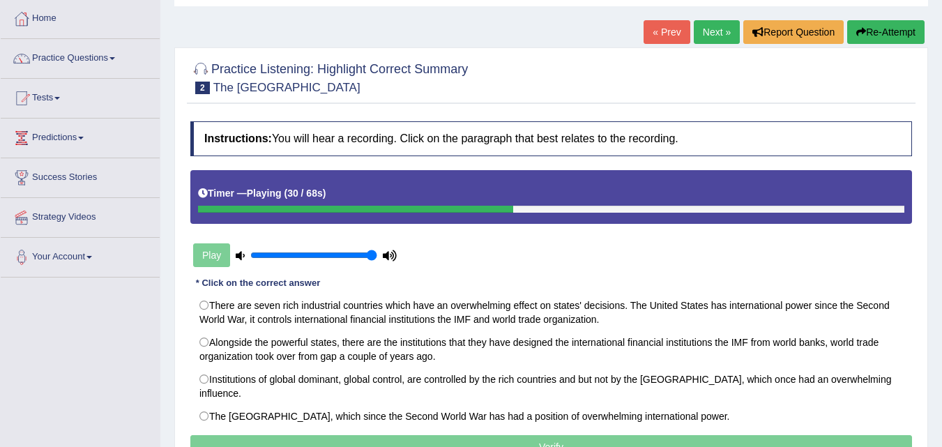
click at [710, 27] on link "Next »" at bounding box center [717, 32] width 46 height 24
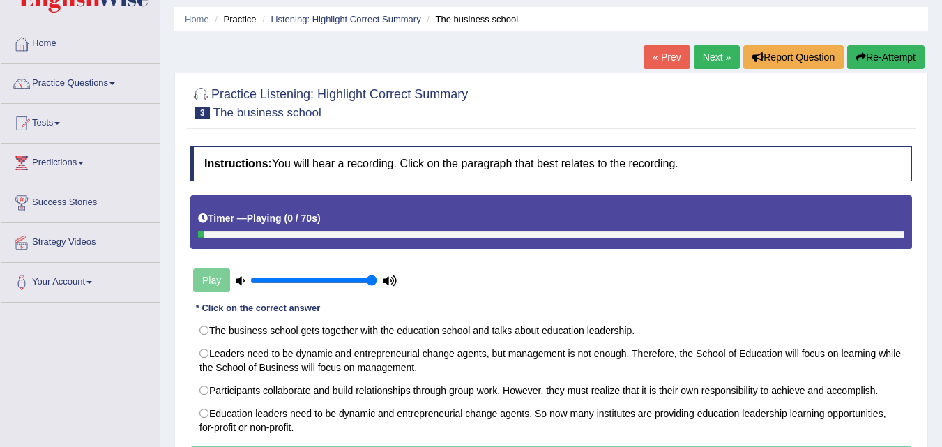
scroll to position [70, 0]
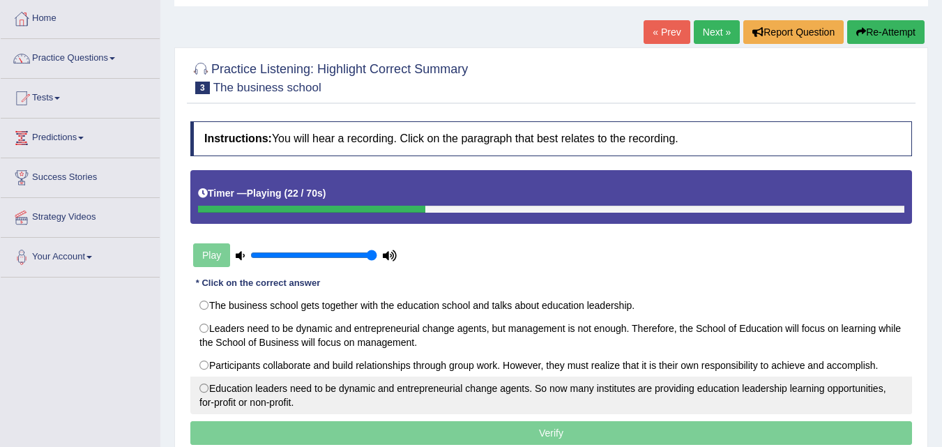
click at [244, 386] on label "Education leaders need to be dynamic and entrepreneurial change agents. So now …" at bounding box center [551, 395] width 722 height 38
radio input "true"
click at [228, 386] on label "Education leaders need to be dynamic and entrepreneurial change agents. So now …" at bounding box center [551, 395] width 722 height 38
click at [225, 388] on label "Education leaders need to be dynamic and entrepreneurial change agents. So now …" at bounding box center [551, 395] width 722 height 38
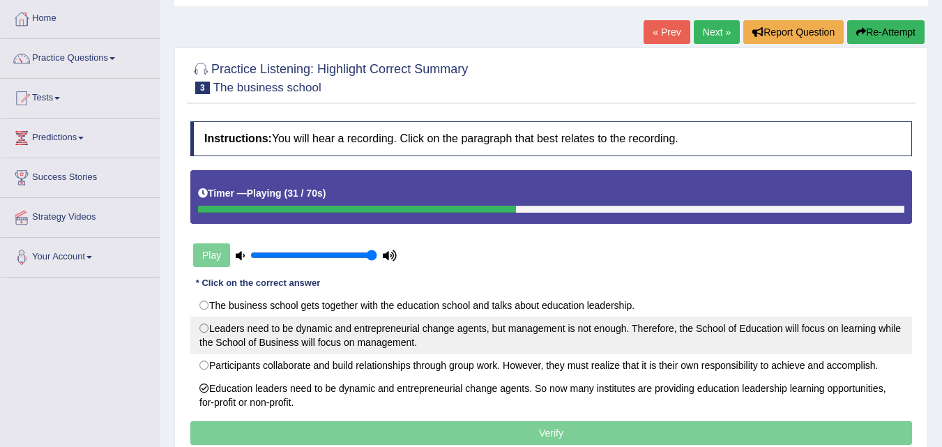
click at [213, 335] on label "Leaders need to be dynamic and entrepreneurial change agents, but management is…" at bounding box center [551, 336] width 722 height 38
radio input "true"
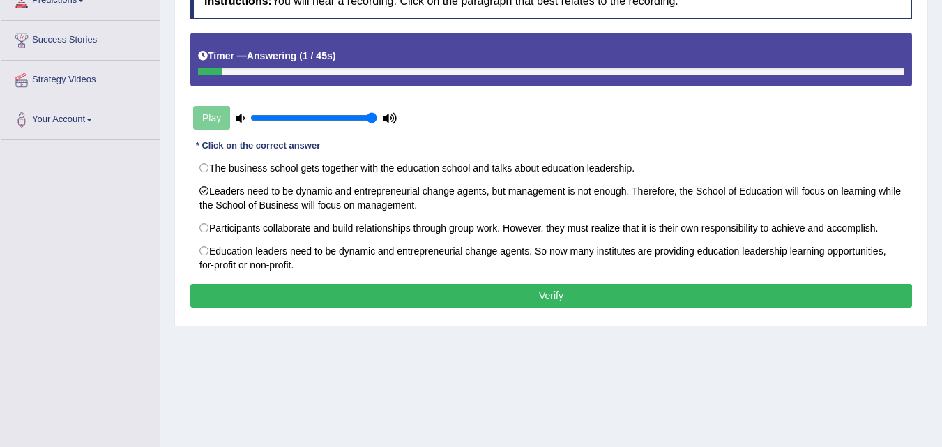
scroll to position [209, 0]
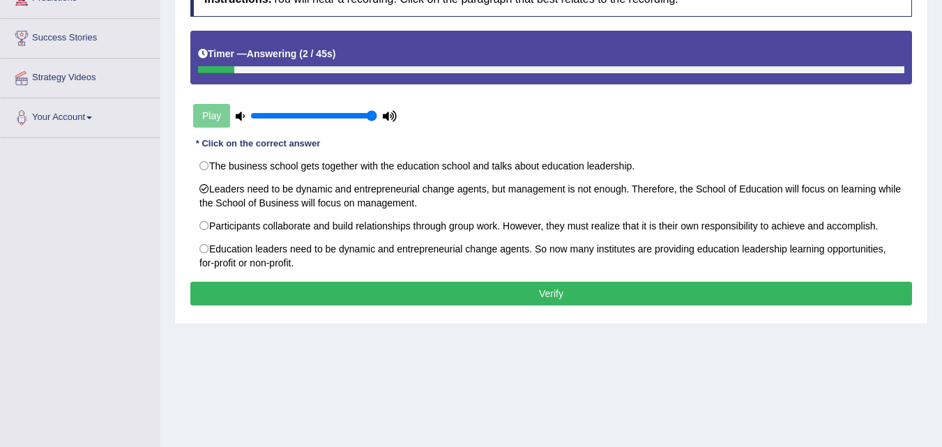
click at [574, 294] on button "Verify" at bounding box center [551, 294] width 722 height 24
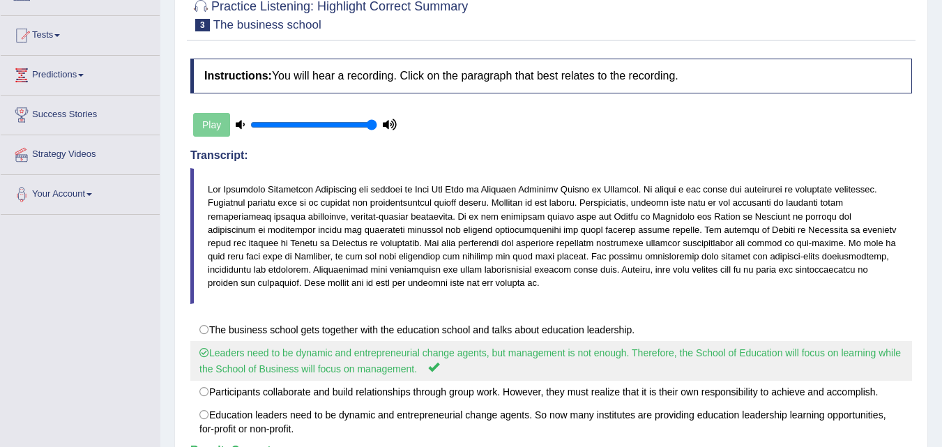
scroll to position [0, 0]
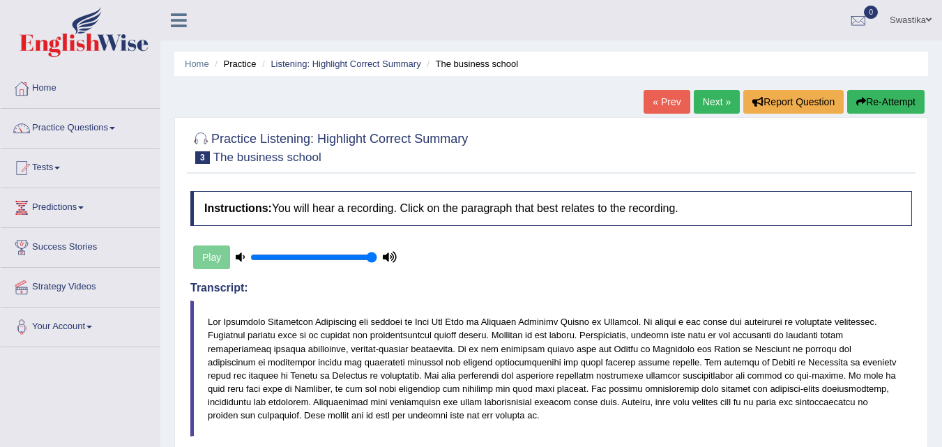
click at [706, 98] on link "Next »" at bounding box center [717, 102] width 46 height 24
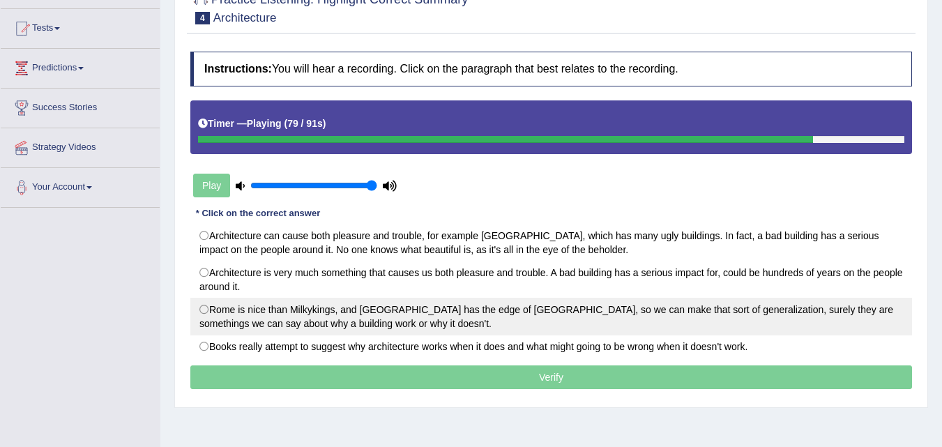
click at [588, 313] on label "Rome is nice than Milkykings, and [GEOGRAPHIC_DATA] has the edge of [GEOGRAPHIC…" at bounding box center [551, 317] width 722 height 38
radio input "true"
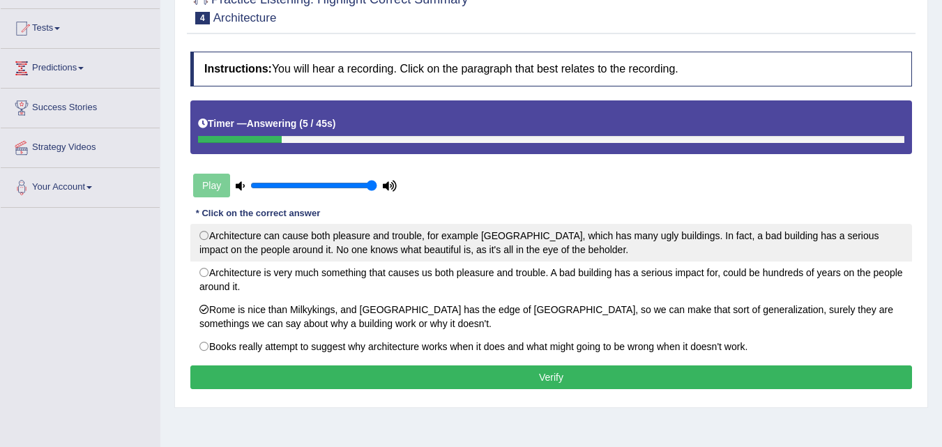
click at [331, 245] on label "Architecture can cause both pleasure and trouble, for example [GEOGRAPHIC_DATA]…" at bounding box center [551, 243] width 722 height 38
radio input "true"
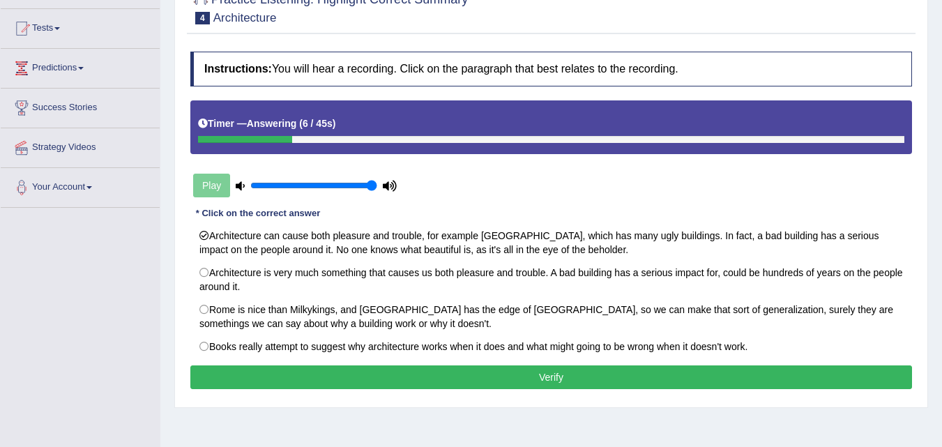
click at [383, 367] on button "Verify" at bounding box center [551, 377] width 722 height 24
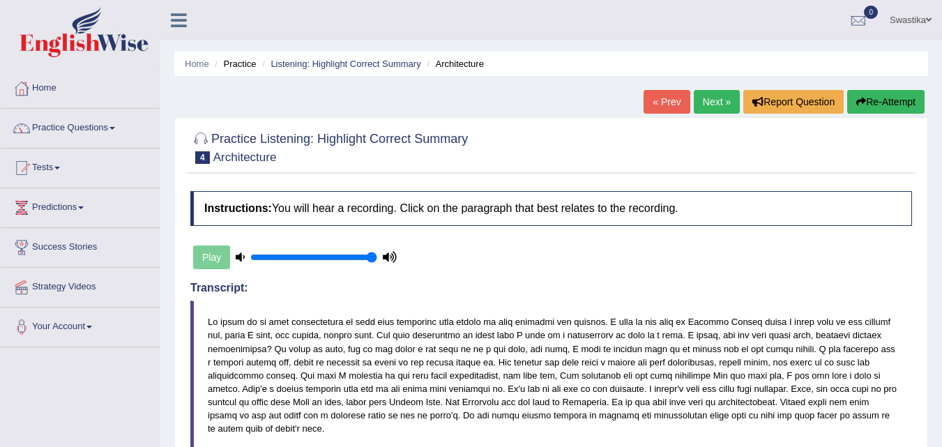
click at [715, 102] on link "Next »" at bounding box center [717, 102] width 46 height 24
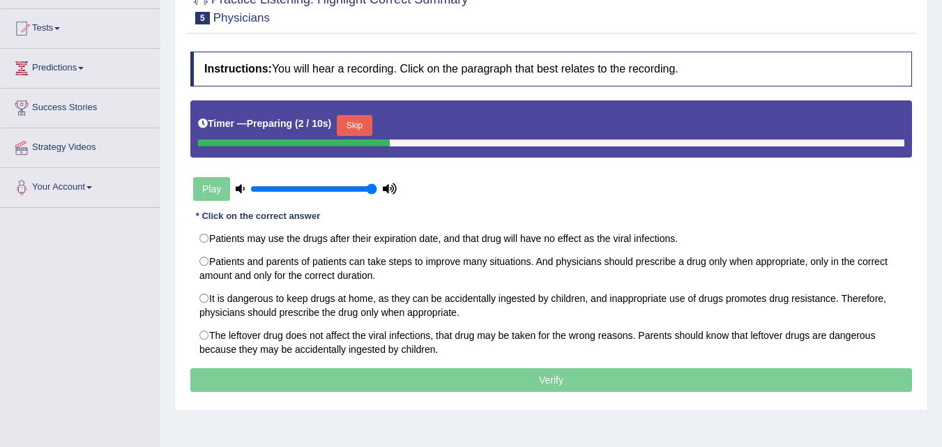
scroll to position [209, 0]
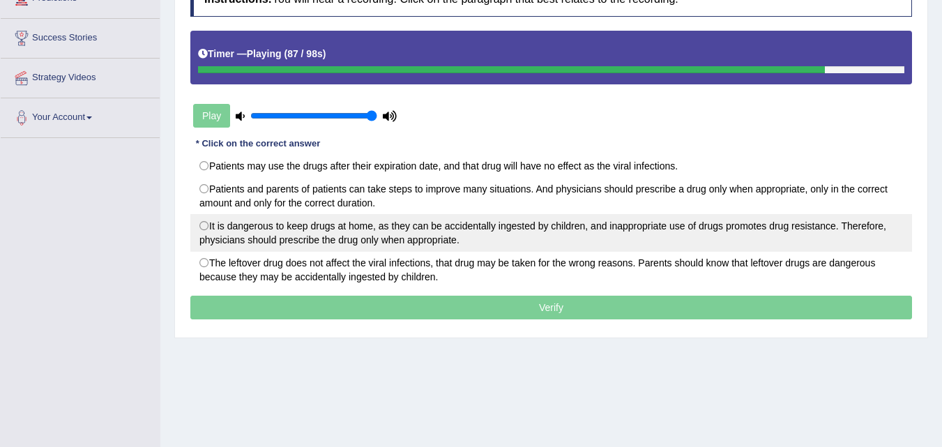
click at [485, 229] on label "It is dangerous to keep drugs at home, as they can be accidentally ingested by …" at bounding box center [551, 233] width 722 height 38
radio input "true"
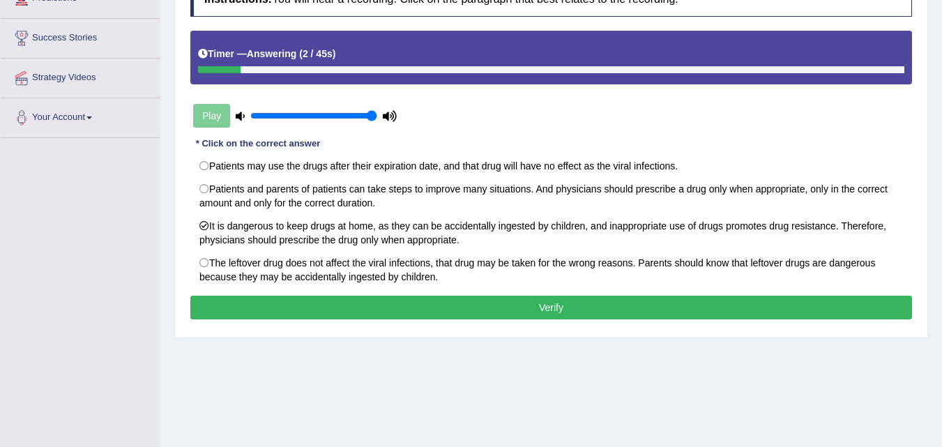
click at [416, 312] on button "Verify" at bounding box center [551, 308] width 722 height 24
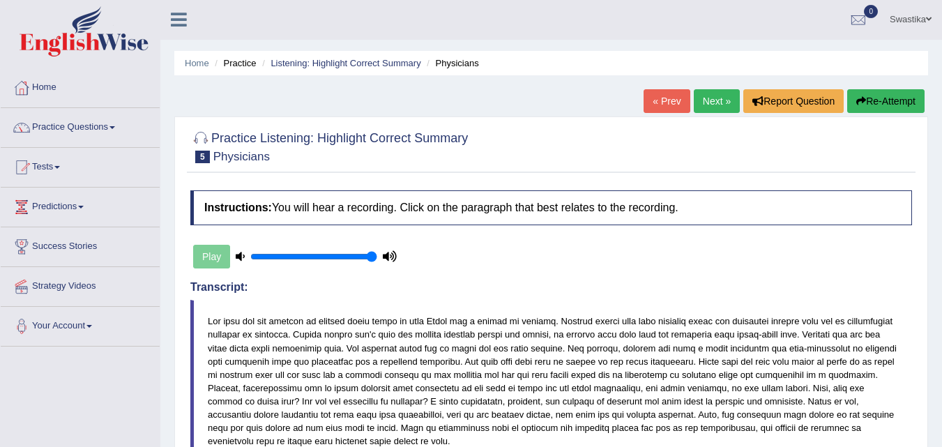
scroll to position [0, 0]
click at [700, 98] on link "Next »" at bounding box center [717, 102] width 46 height 24
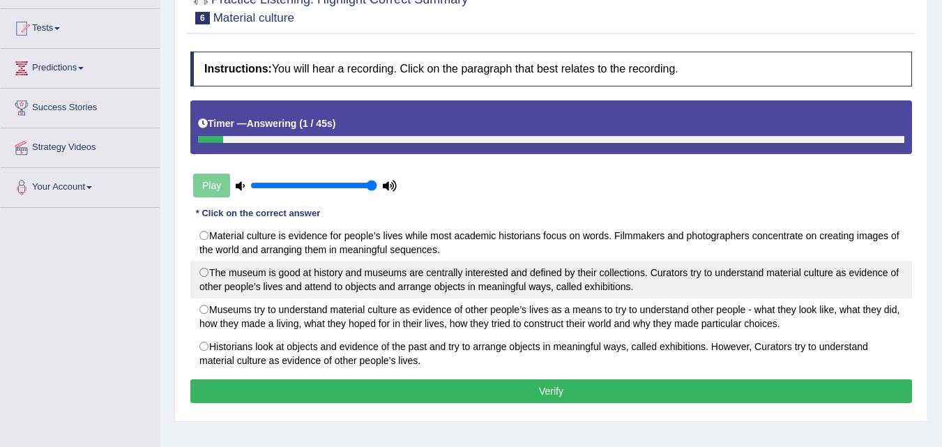
click at [384, 276] on label "The museum is good at history and museums are centrally interested and defined …" at bounding box center [551, 280] width 722 height 38
radio input "true"
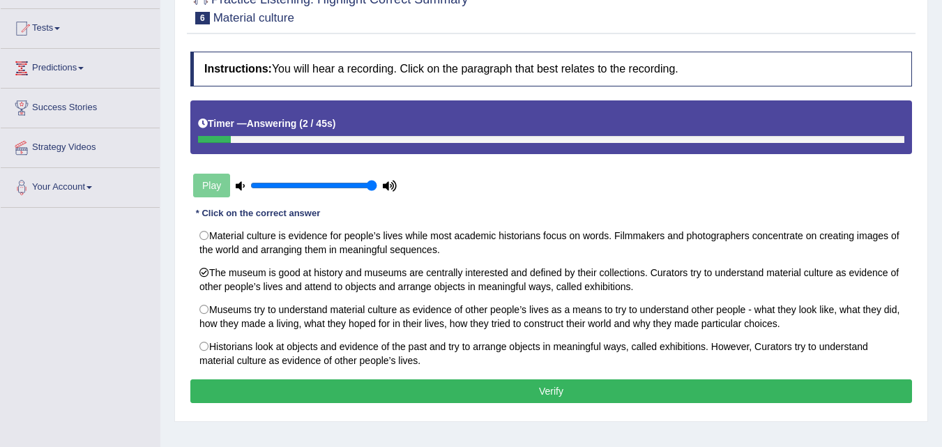
click at [432, 386] on button "Verify" at bounding box center [551, 391] width 722 height 24
